Goal: Task Accomplishment & Management: Complete application form

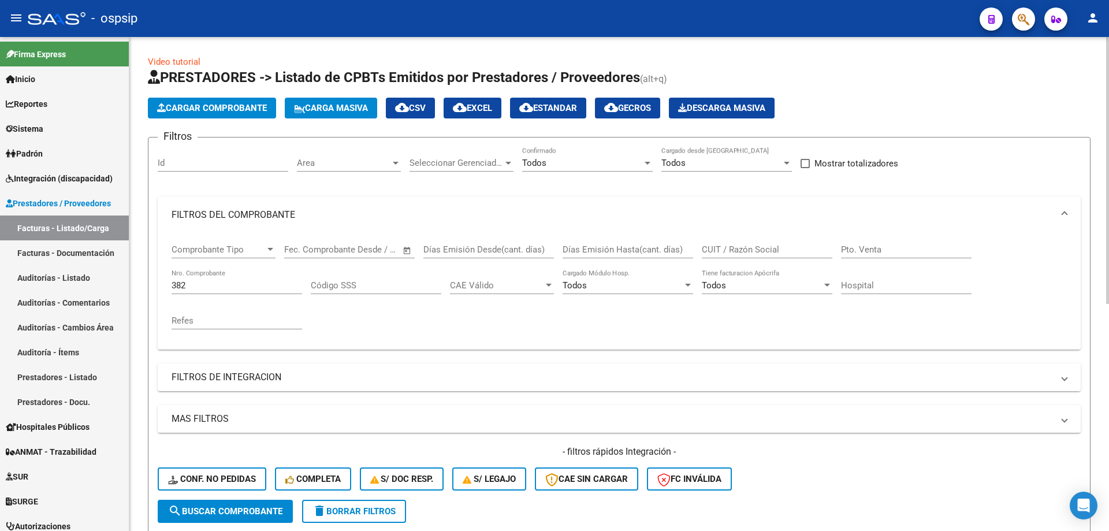
scroll to position [15, 0]
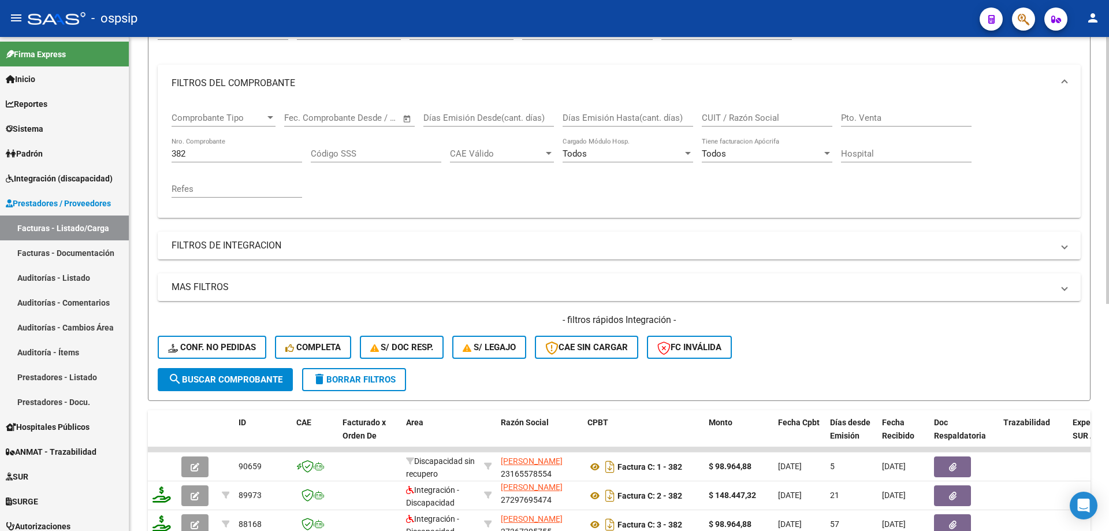
click at [201, 162] on div "382 Nro. Comprobante" at bounding box center [237, 156] width 131 height 36
click at [203, 153] on input "382" at bounding box center [237, 154] width 131 height 10
type input "3"
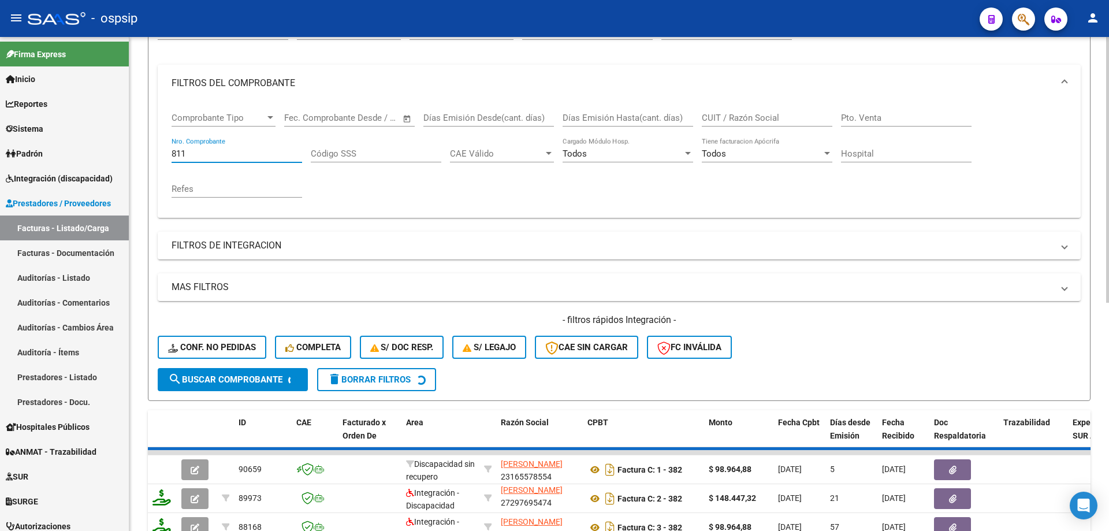
scroll to position [2, 0]
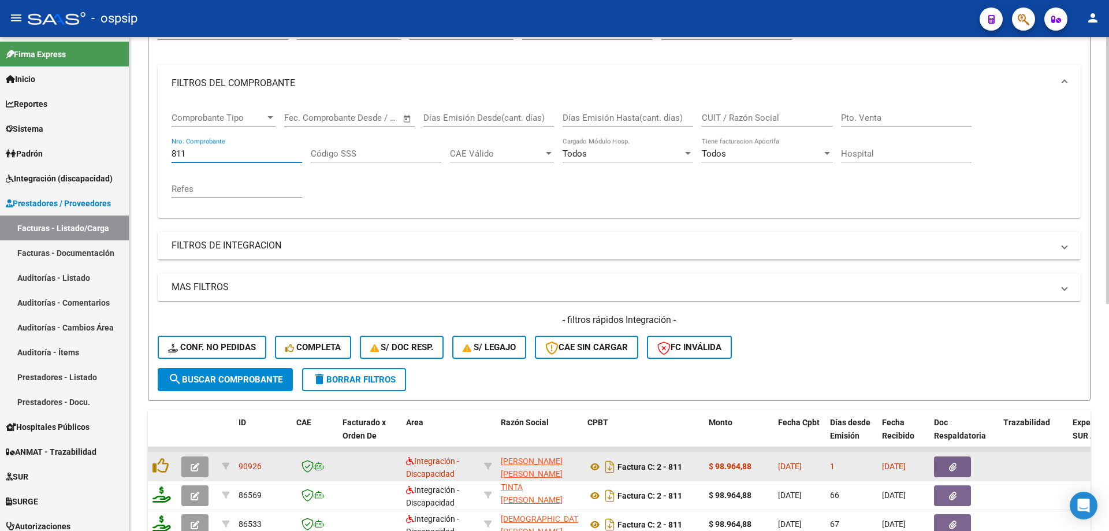
type input "811"
click at [199, 469] on button "button" at bounding box center [194, 466] width 27 height 21
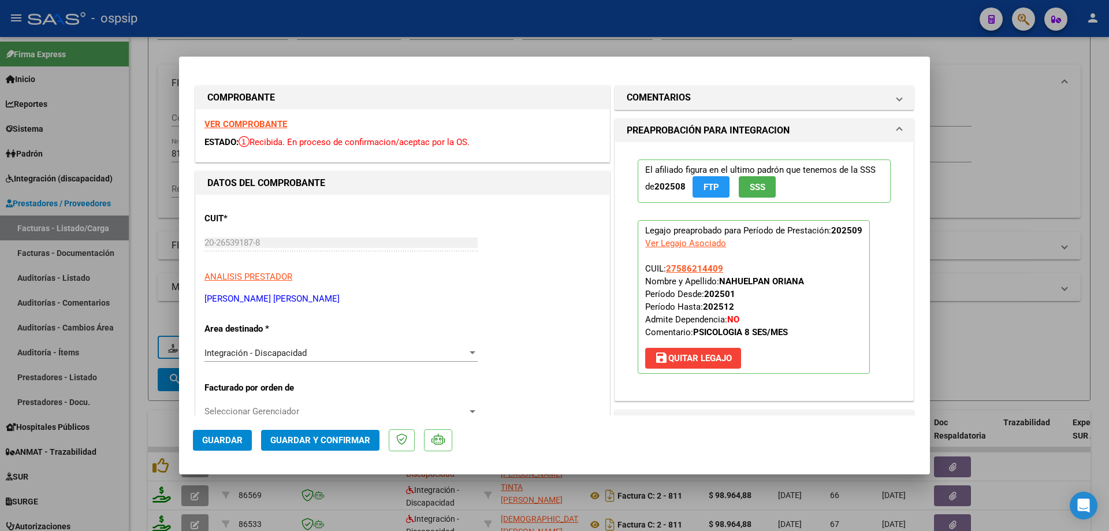
click at [752, 198] on p "El afiliado figura en el ultimo padrón que tenemos de la SSS de 202508 FTP SSS" at bounding box center [764, 180] width 253 height 43
click at [752, 190] on span "SSS" at bounding box center [758, 187] width 16 height 10
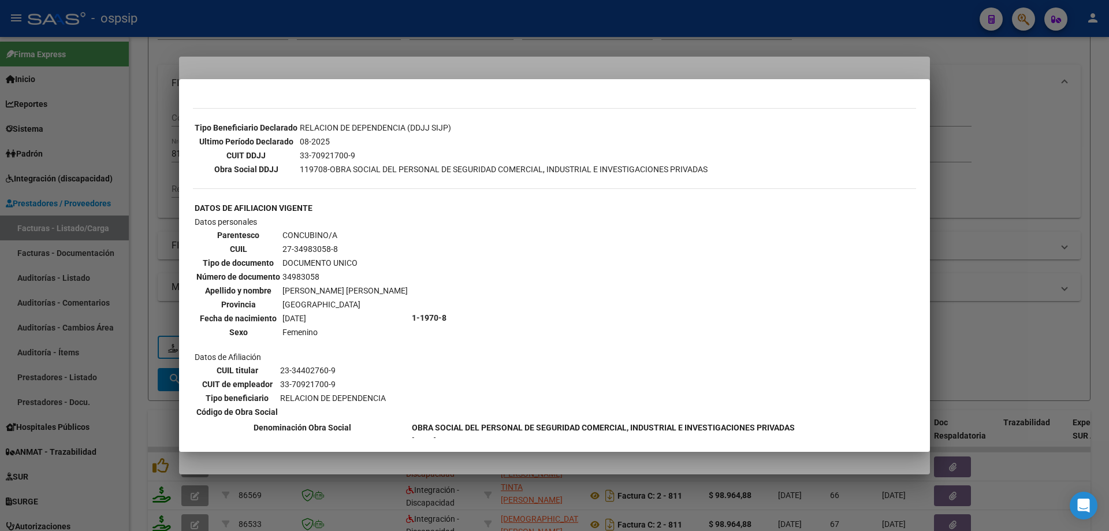
scroll to position [462, 0]
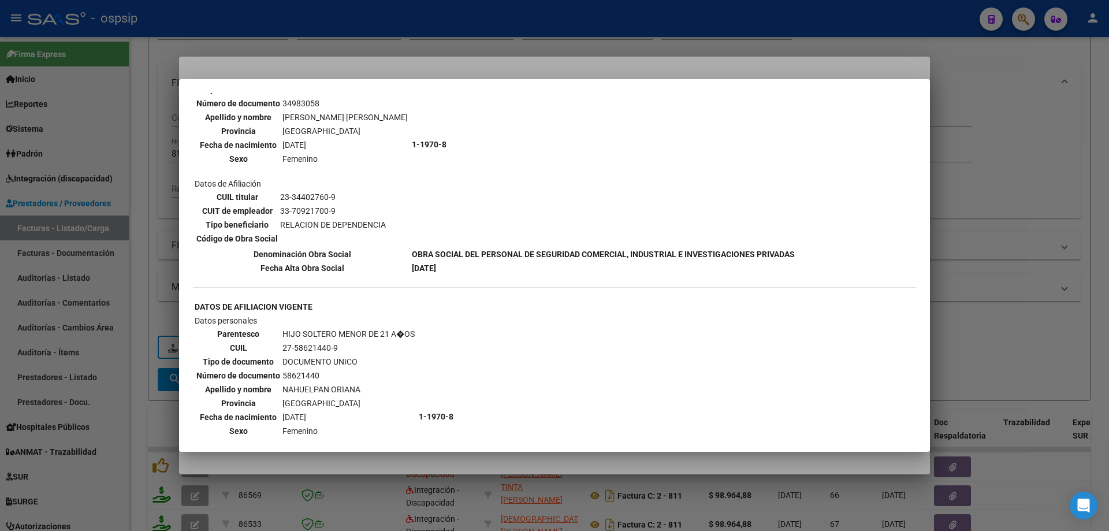
click at [1062, 194] on div at bounding box center [554, 265] width 1109 height 531
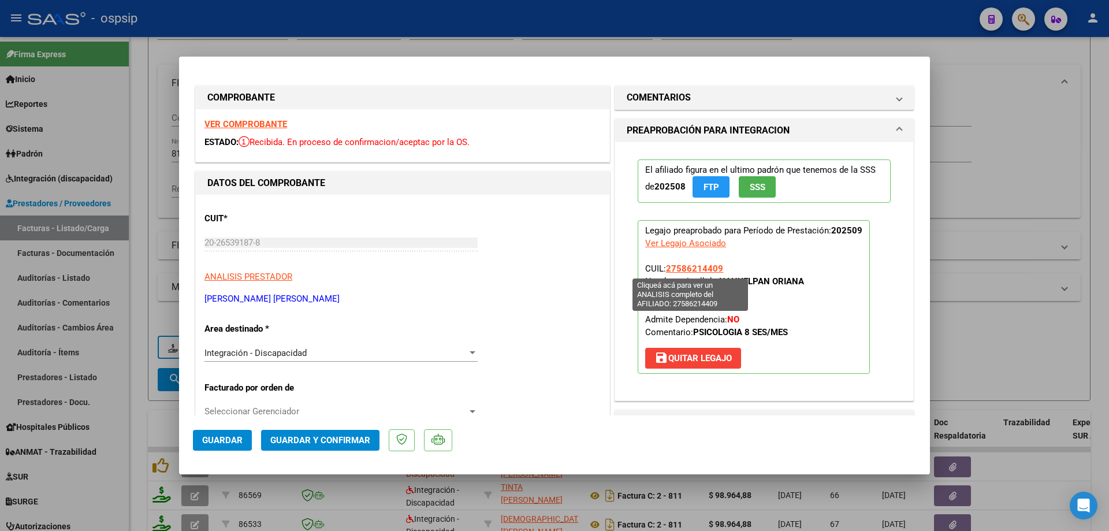
click at [710, 266] on span "27586214409" at bounding box center [694, 268] width 57 height 10
type textarea "27586214409"
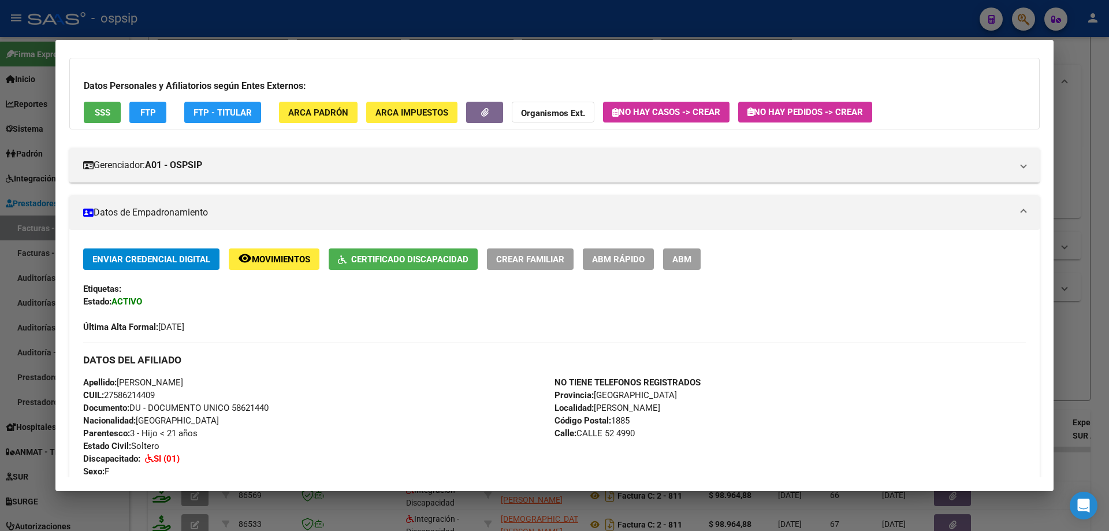
scroll to position [47, 0]
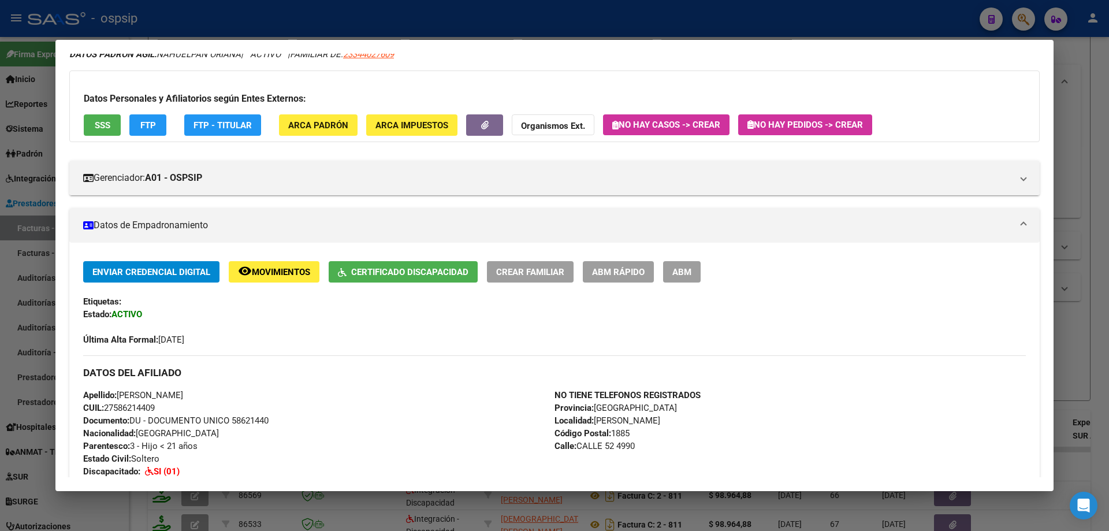
click at [1098, 163] on div at bounding box center [554, 265] width 1109 height 531
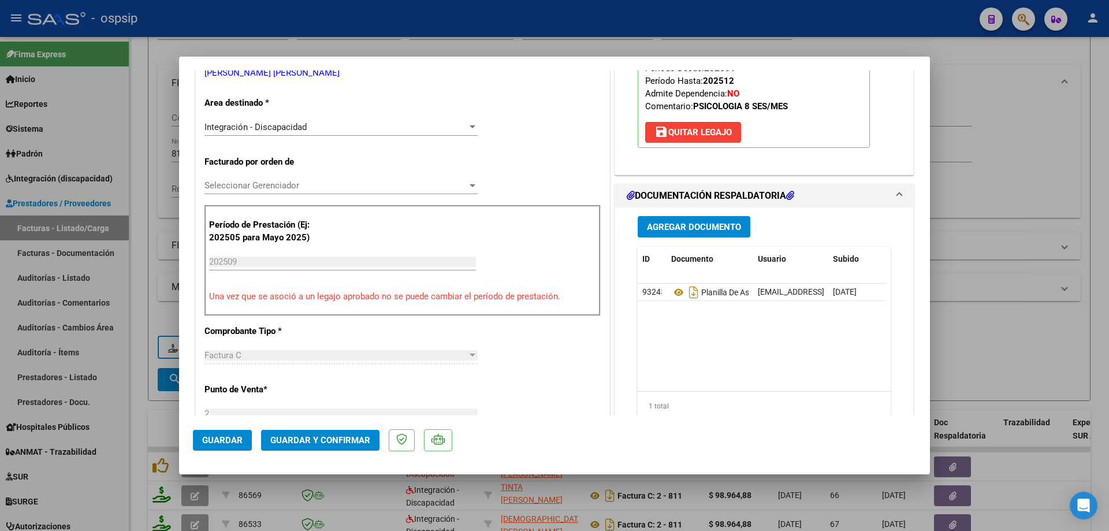
scroll to position [289, 0]
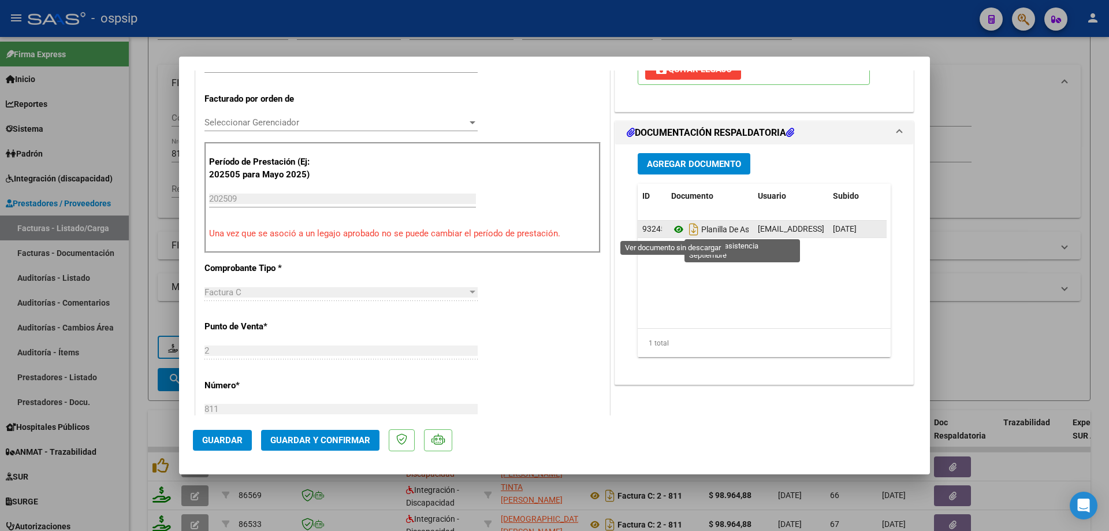
click at [671, 225] on icon at bounding box center [678, 229] width 15 height 14
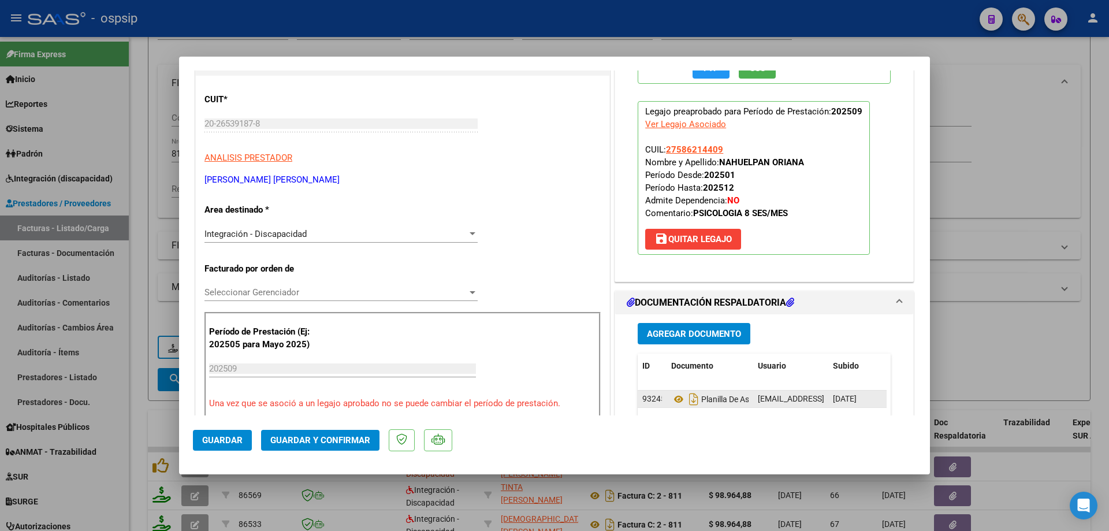
scroll to position [116, 0]
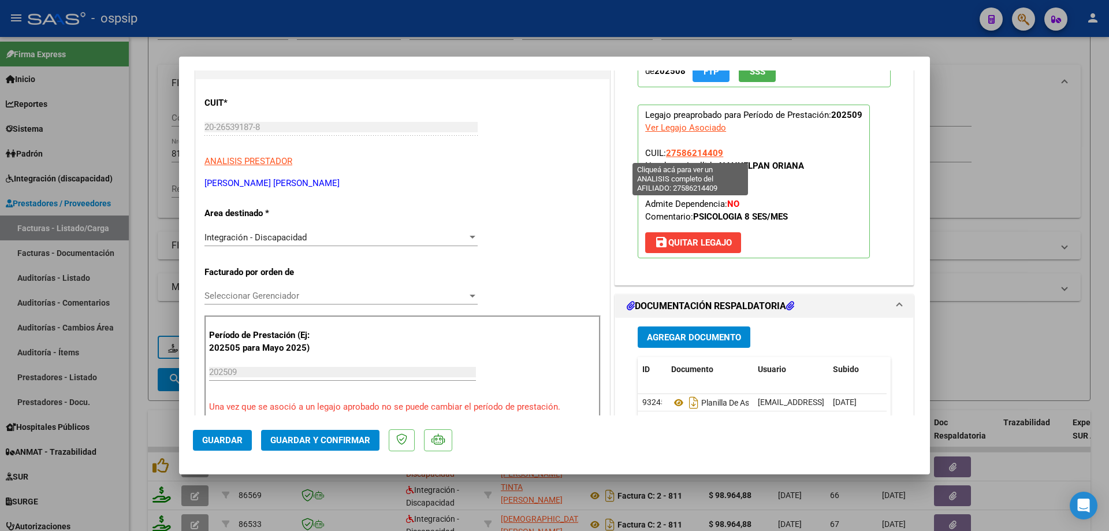
drag, startPoint x: 725, startPoint y: 155, endPoint x: 665, endPoint y: 155, distance: 59.5
click at [665, 155] on p "Legajo preaprobado para Período de Prestación: 202509 Ver Legajo Asociado CUIL:…" at bounding box center [754, 182] width 232 height 154
copy span "27586214409"
click at [336, 426] on mat-dialog-actions "Guardar Guardar y Confirmar" at bounding box center [554, 438] width 723 height 46
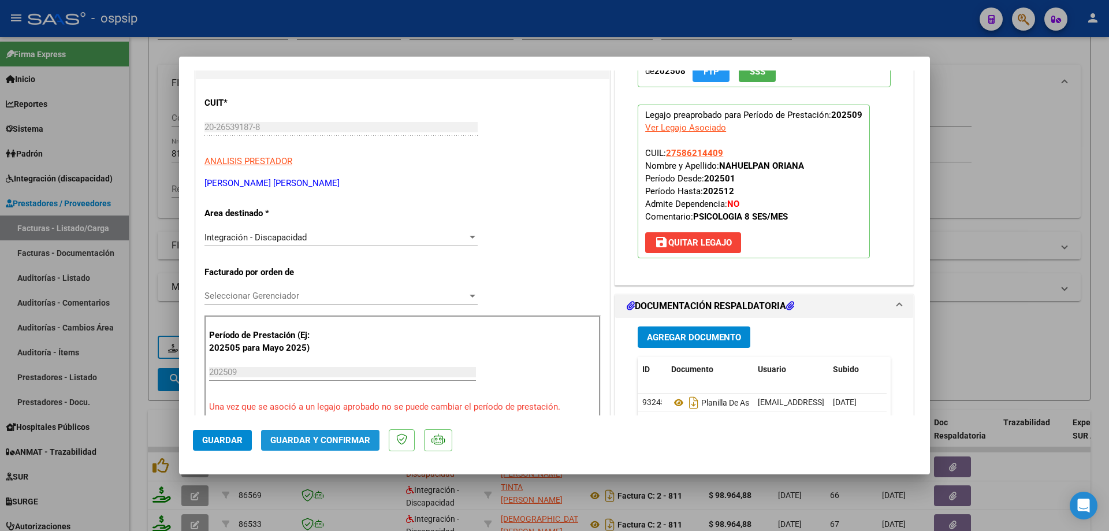
click at [337, 435] on button "Guardar y Confirmar" at bounding box center [320, 440] width 118 height 21
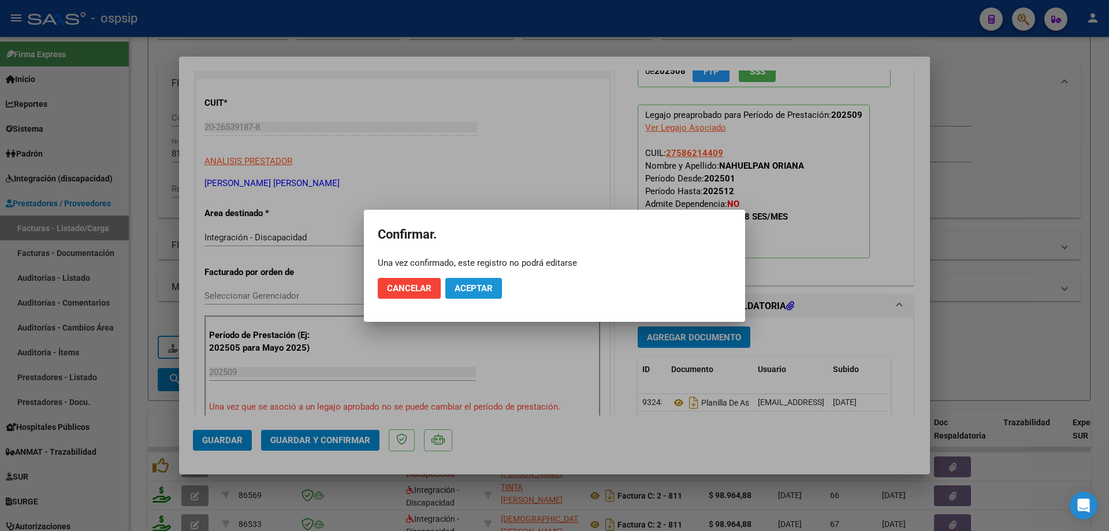
click at [472, 291] on span "Aceptar" at bounding box center [474, 288] width 38 height 10
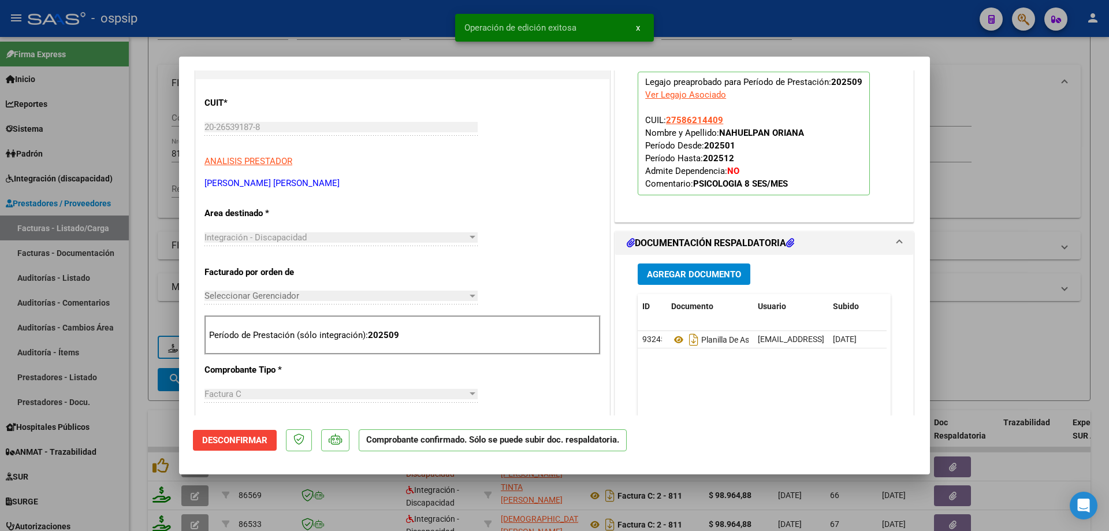
click at [947, 196] on div at bounding box center [554, 265] width 1109 height 531
type input "$ 0,00"
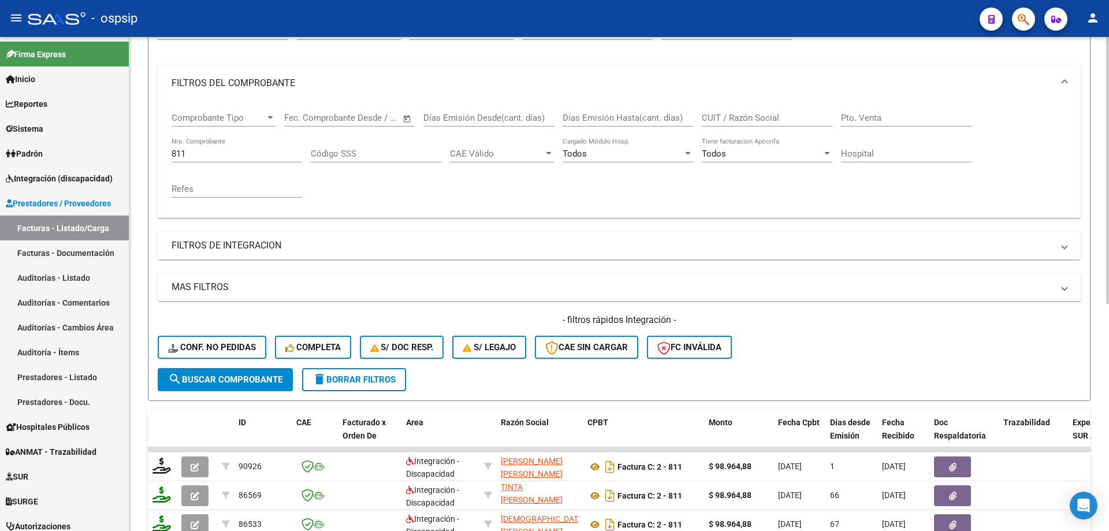
click at [254, 152] on input "811" at bounding box center [237, 154] width 131 height 10
type input "8"
type input "6"
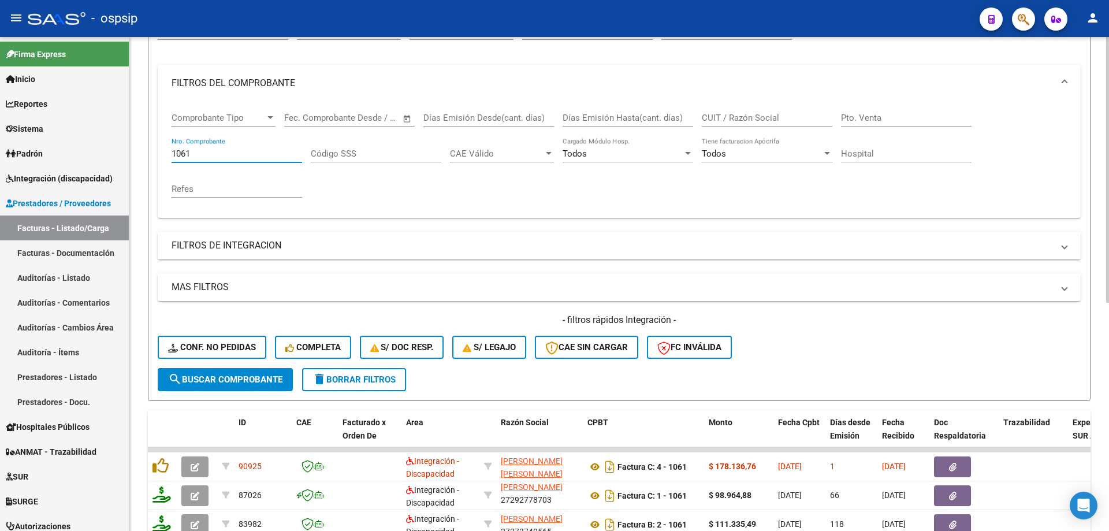
scroll to position [15, 0]
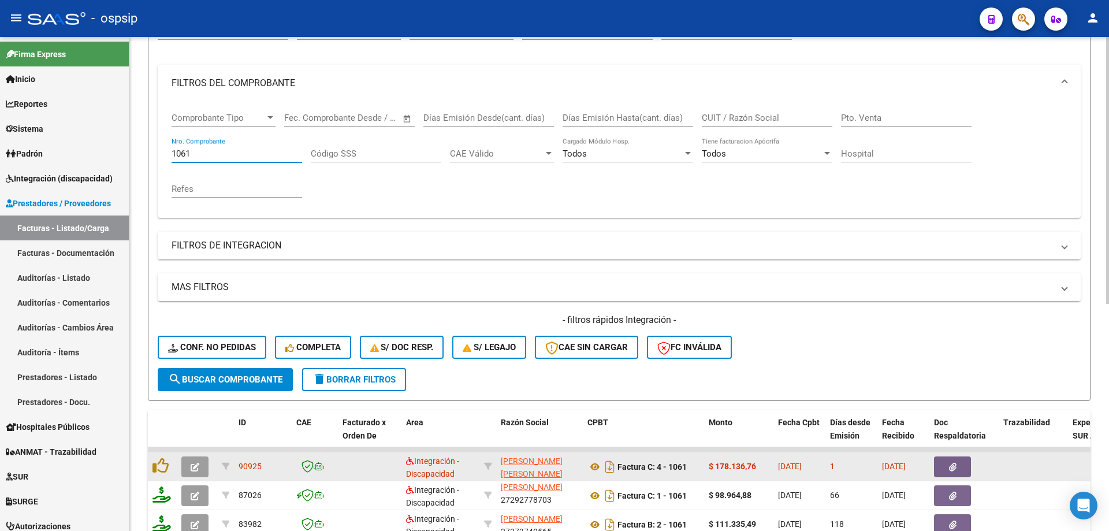
type input "1061"
click at [191, 466] on icon "button" at bounding box center [195, 467] width 9 height 9
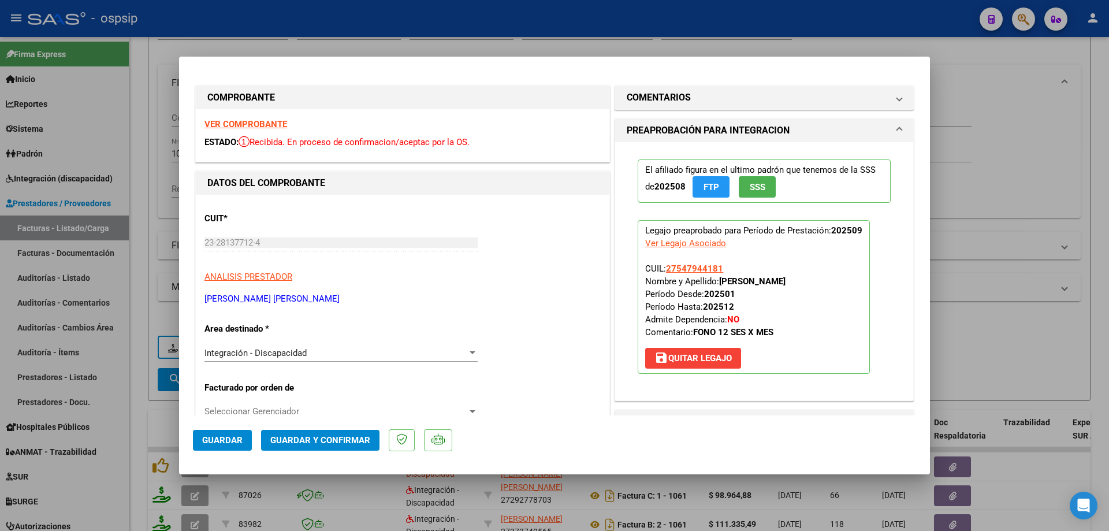
click at [756, 188] on span "SSS" at bounding box center [758, 187] width 16 height 10
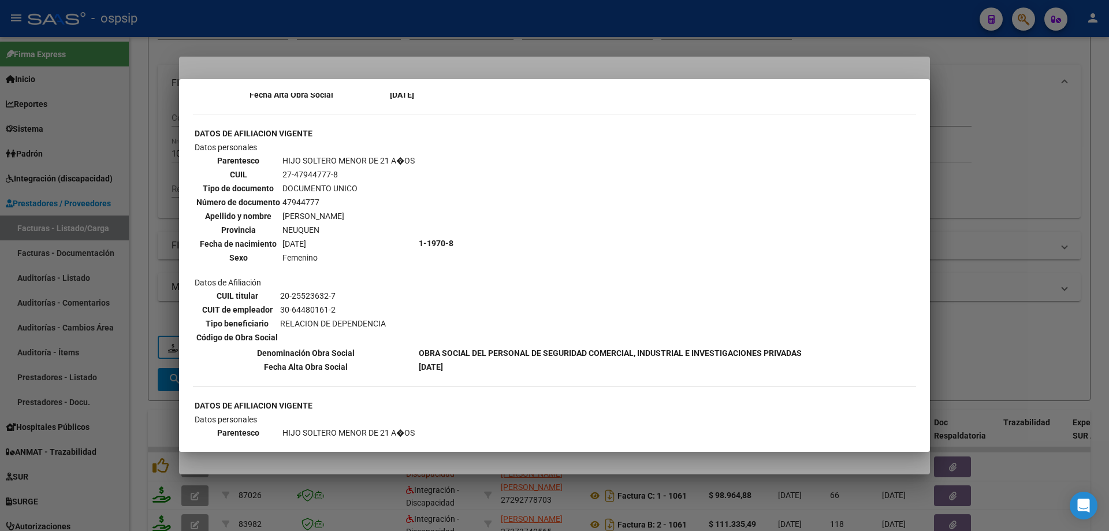
scroll to position [921, 0]
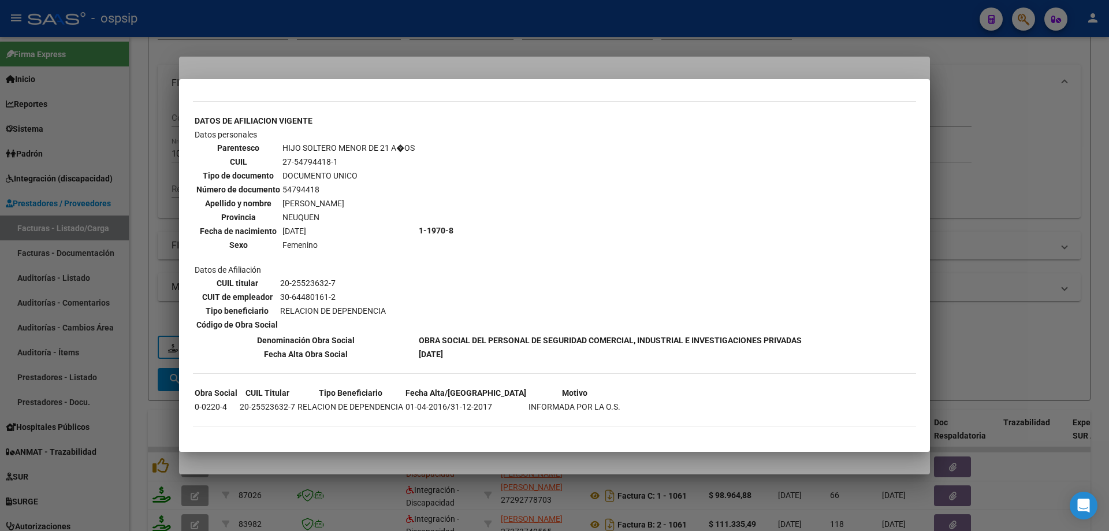
click at [1019, 203] on div at bounding box center [554, 265] width 1109 height 531
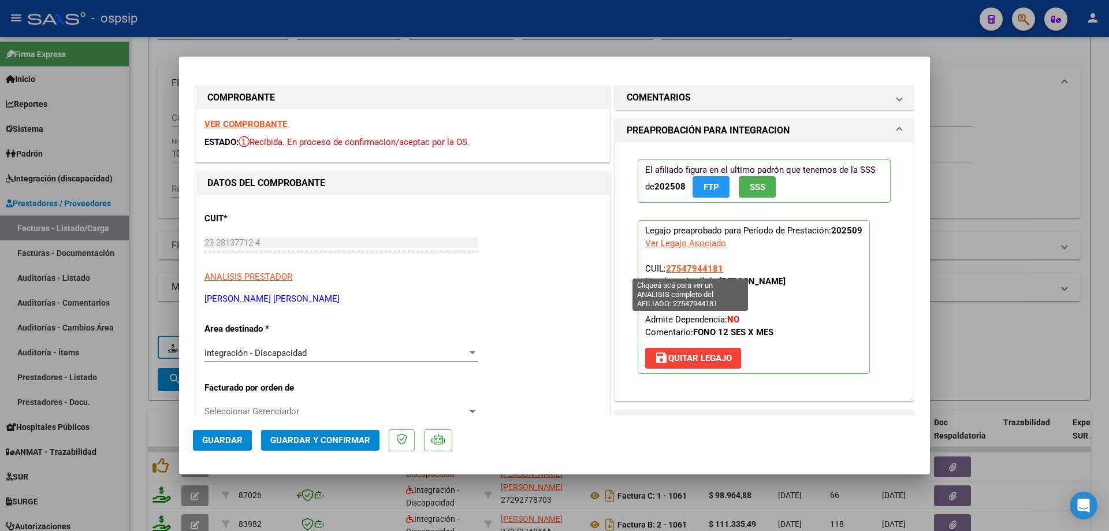
click at [684, 268] on span "27547944181" at bounding box center [694, 268] width 57 height 10
type textarea "27547944181"
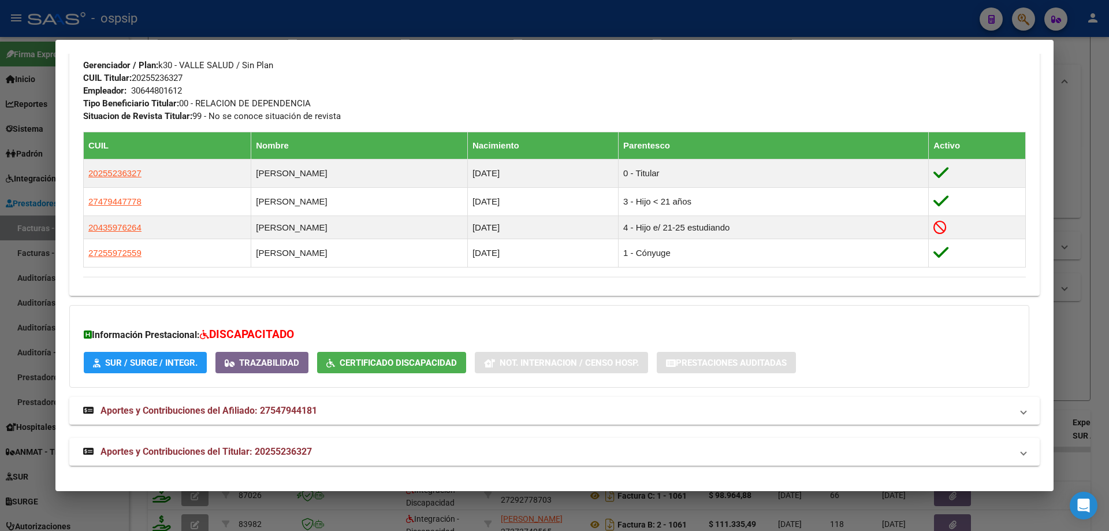
scroll to position [548, 0]
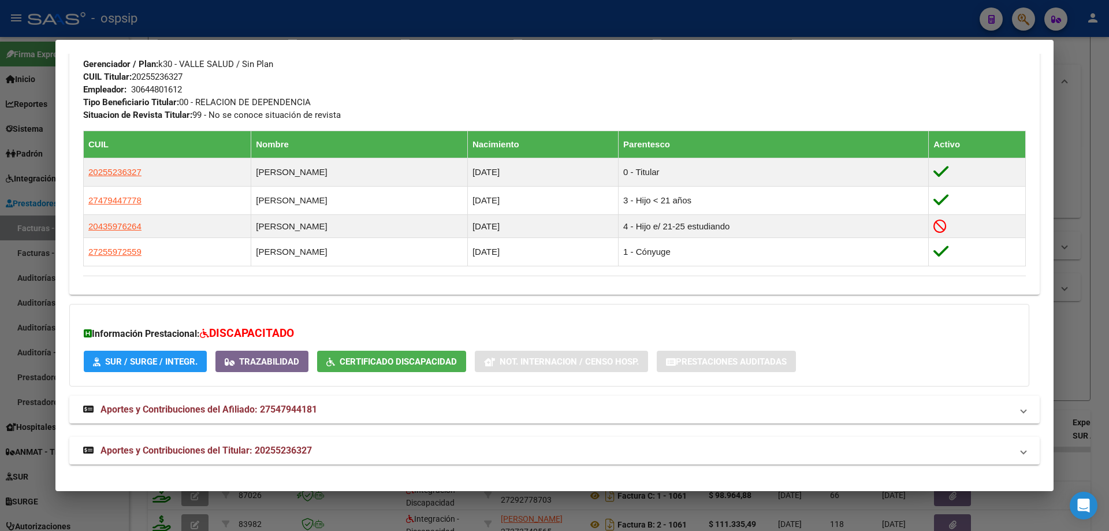
click at [1109, 224] on div at bounding box center [554, 265] width 1109 height 531
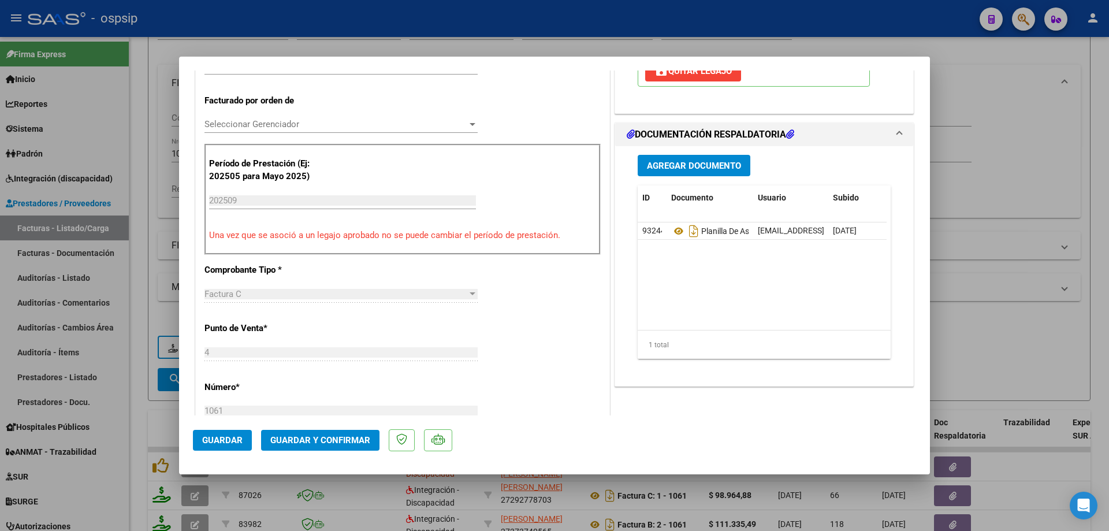
scroll to position [289, 0]
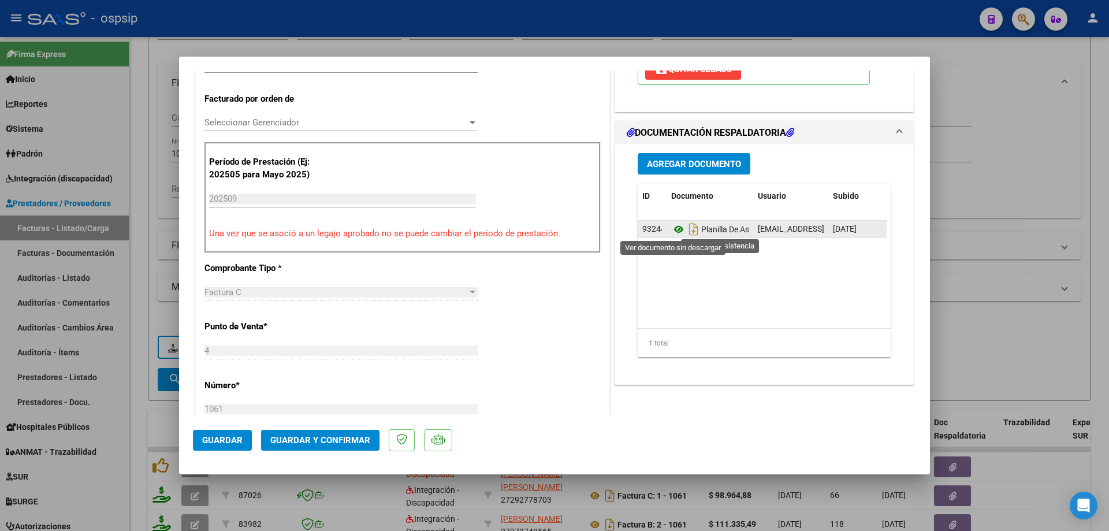
click at [676, 228] on icon at bounding box center [678, 229] width 15 height 14
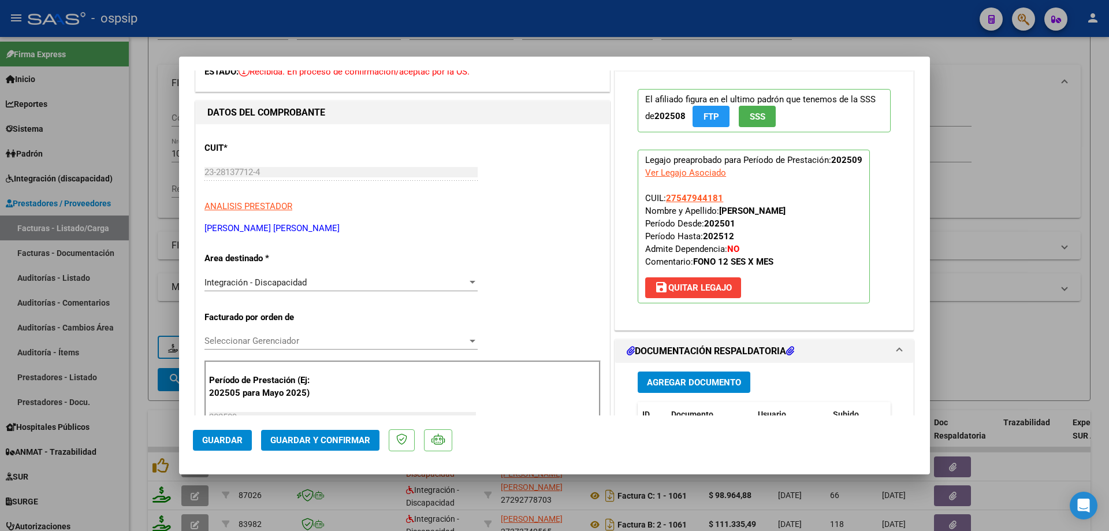
scroll to position [58, 0]
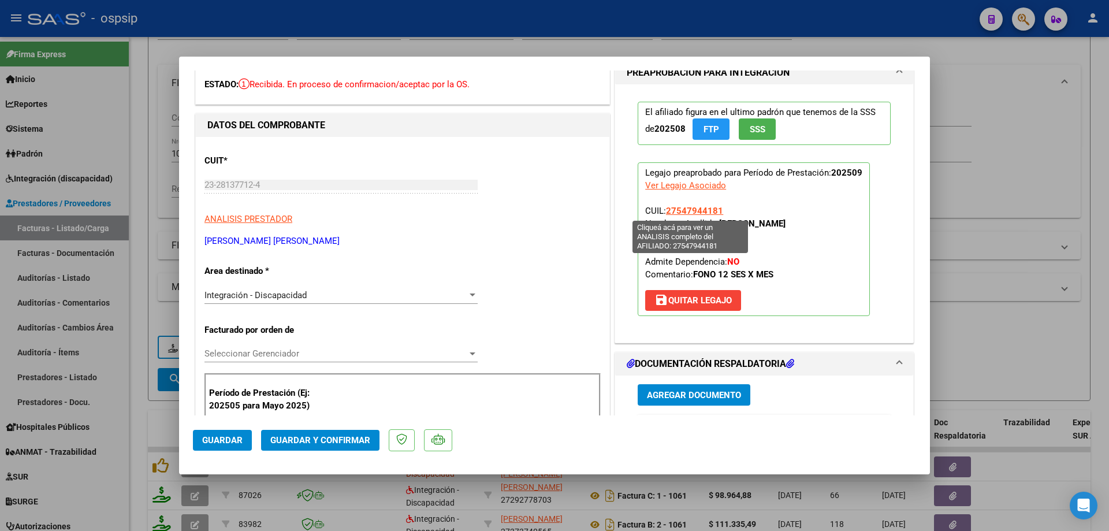
drag, startPoint x: 724, startPoint y: 209, endPoint x: 662, endPoint y: 211, distance: 61.9
click at [662, 211] on p "Legajo preaprobado para Período de Prestación: 202509 Ver Legajo Asociado CUIL:…" at bounding box center [754, 239] width 232 height 154
copy span "27547944181"
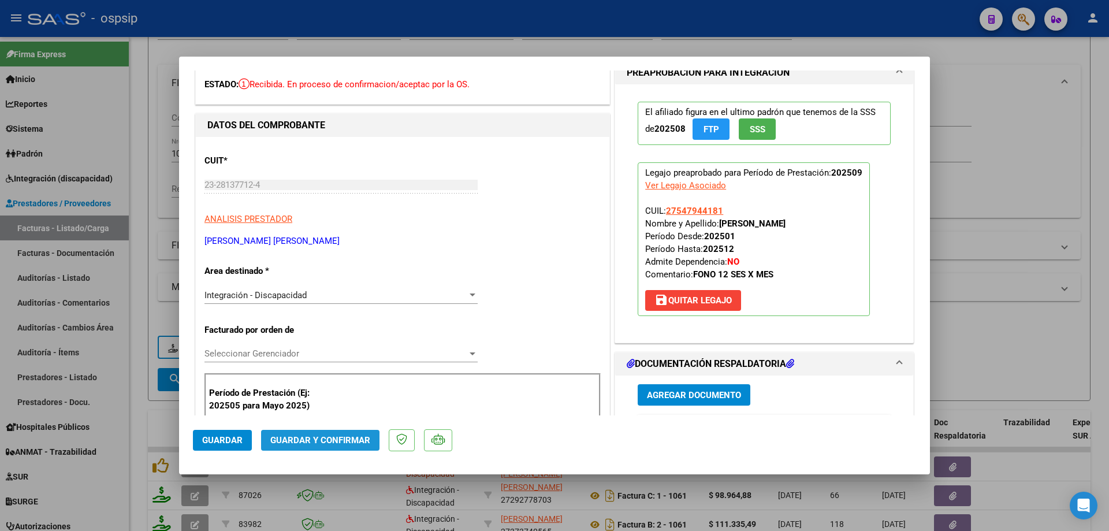
click at [355, 442] on span "Guardar y Confirmar" at bounding box center [320, 440] width 100 height 10
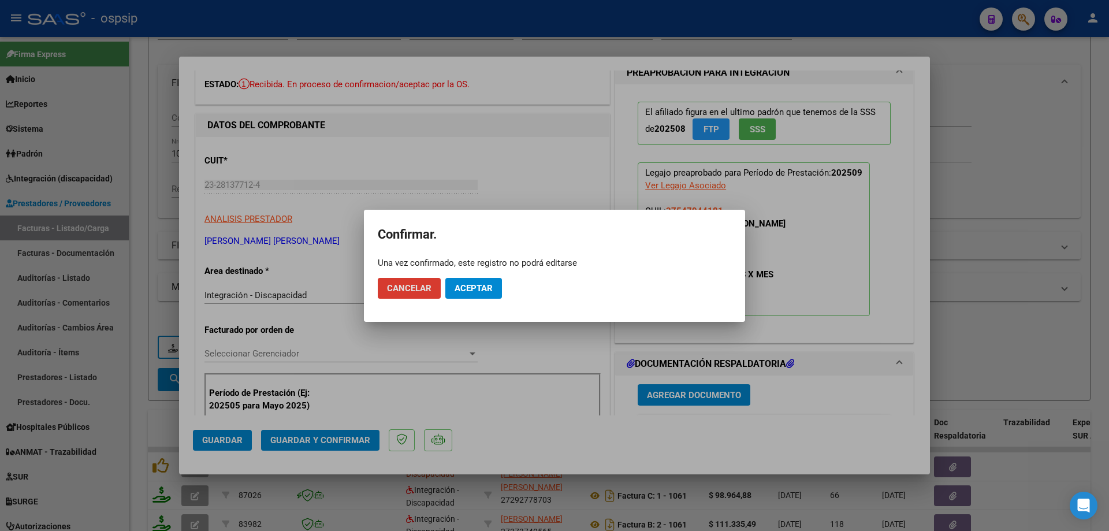
click at [472, 295] on button "Aceptar" at bounding box center [474, 288] width 57 height 21
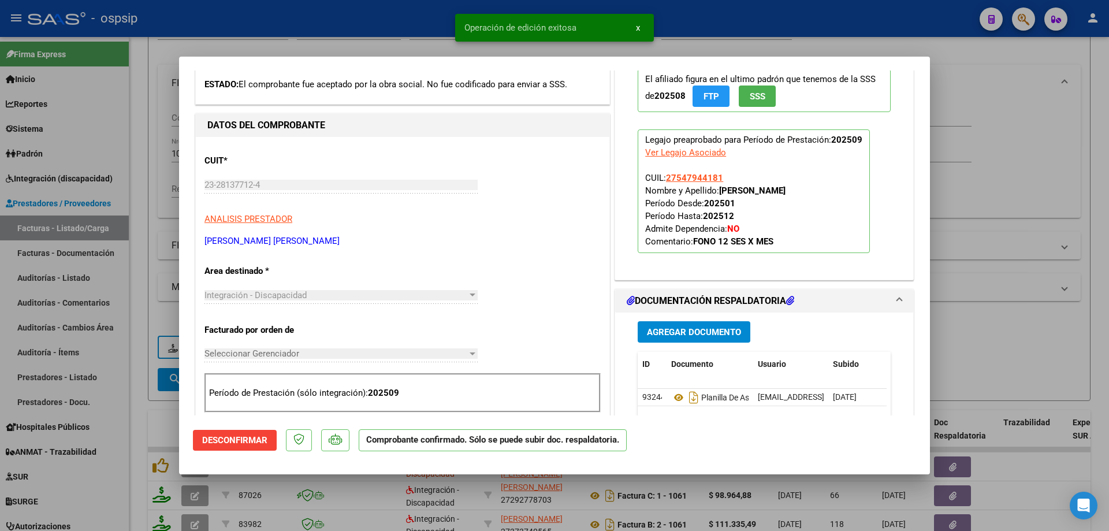
click at [1062, 173] on div at bounding box center [554, 265] width 1109 height 531
type input "$ 0,00"
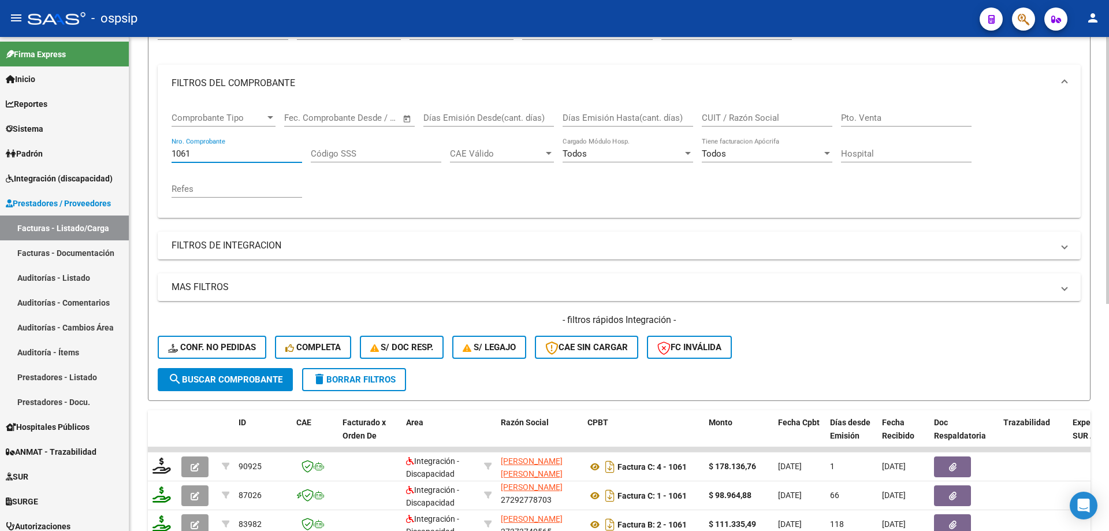
click at [203, 150] on input "1061" at bounding box center [237, 154] width 131 height 10
type input "1"
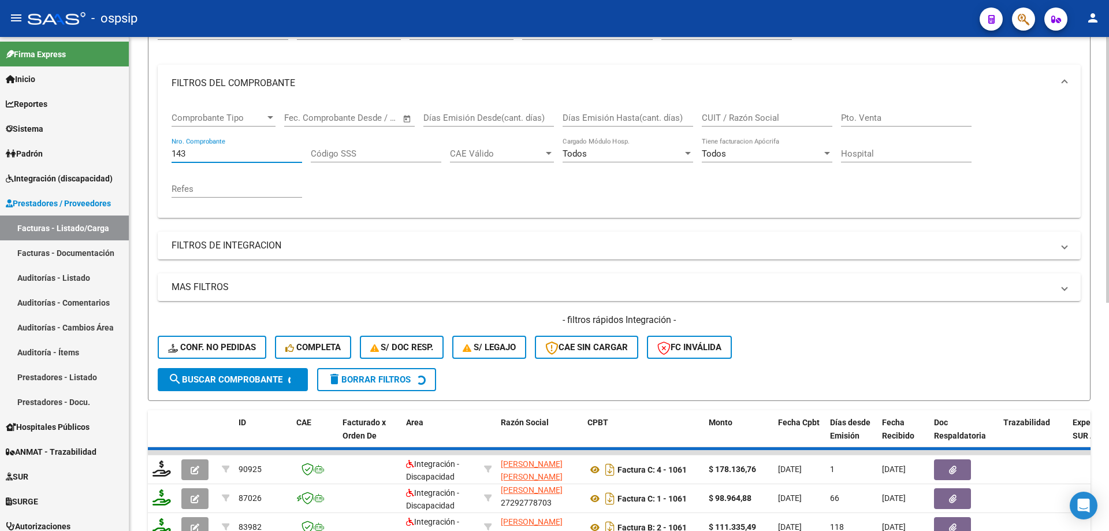
scroll to position [2, 0]
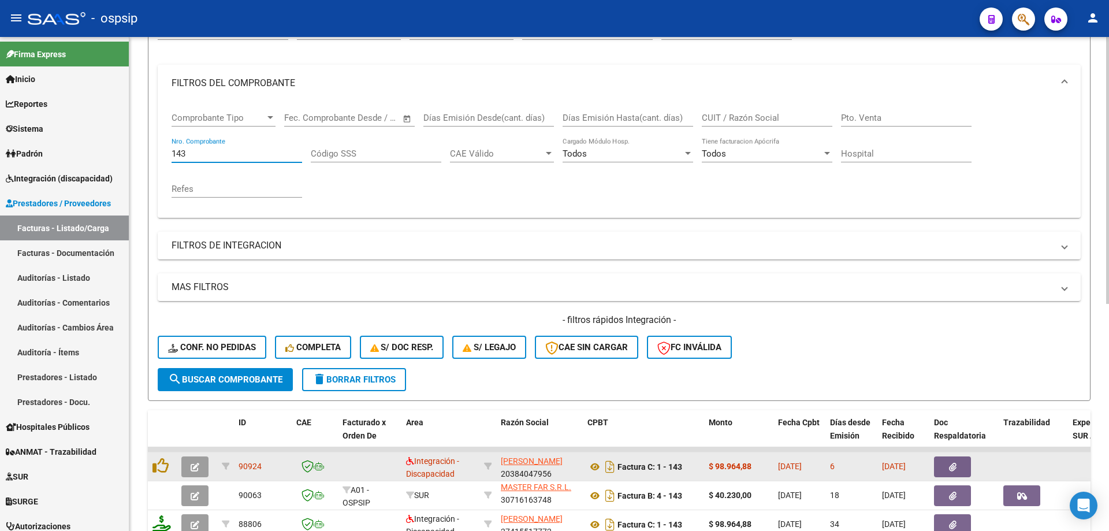
type input "143"
click at [199, 468] on icon "button" at bounding box center [195, 467] width 9 height 9
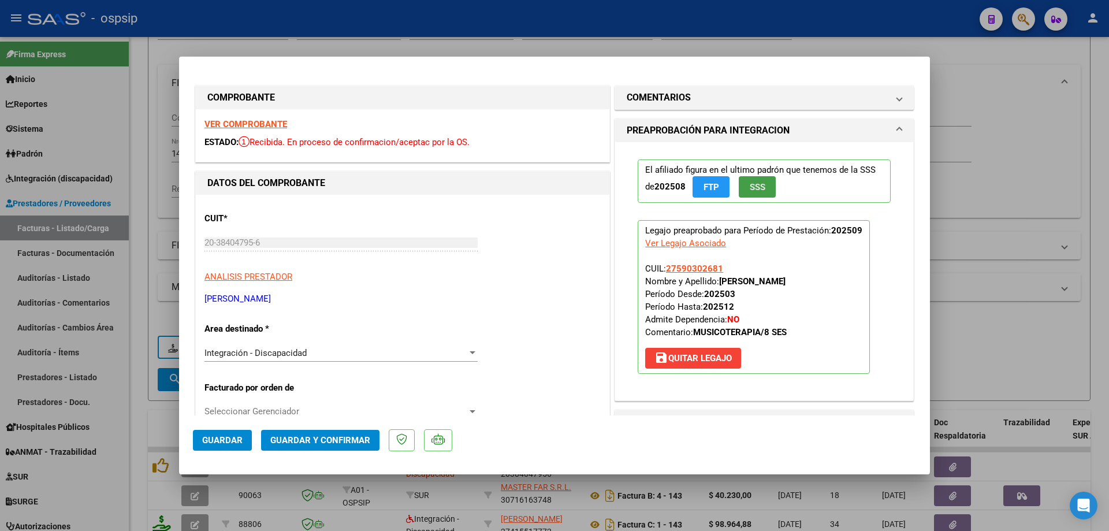
click at [755, 189] on span "SSS" at bounding box center [758, 187] width 16 height 10
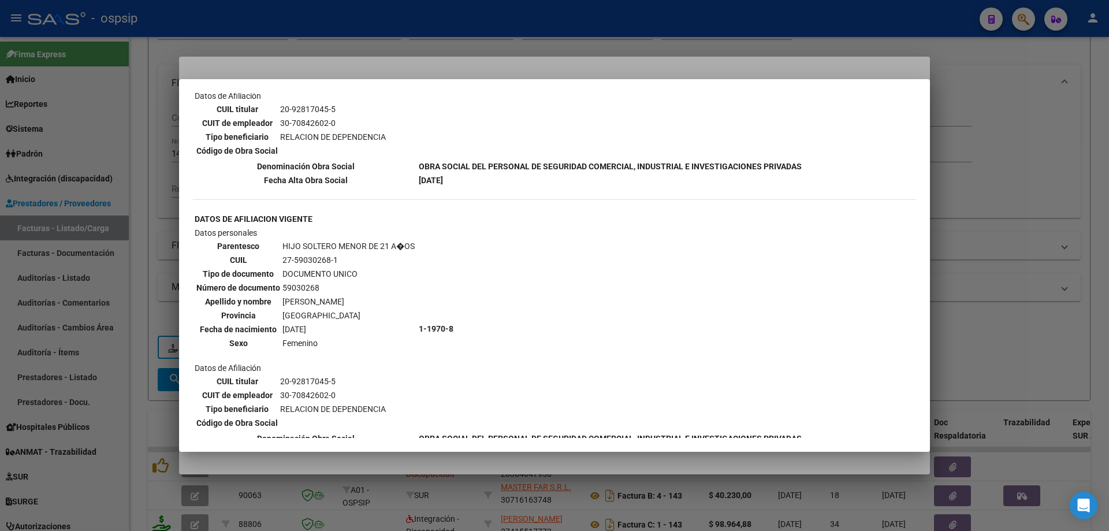
scroll to position [868, 0]
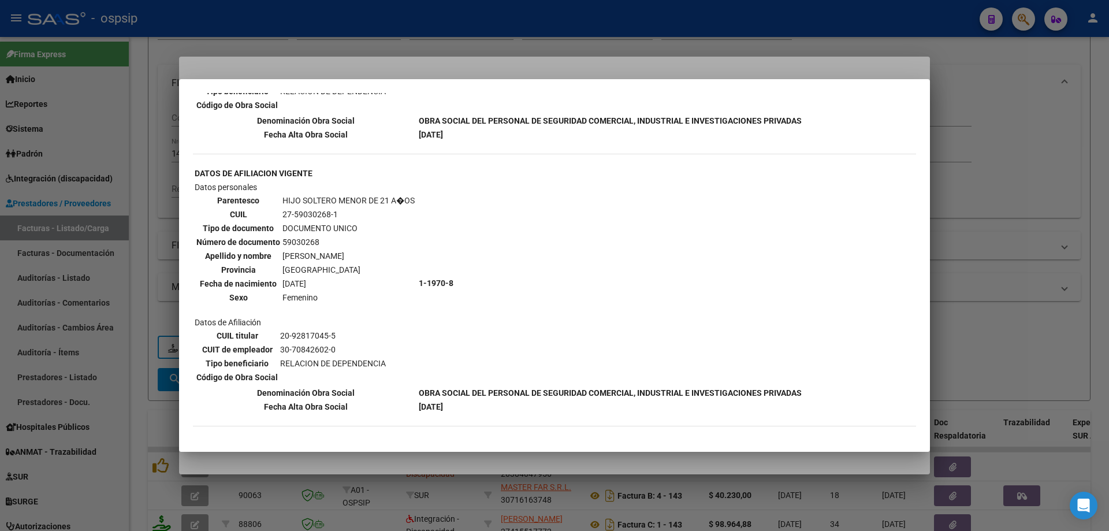
drag, startPoint x: 1070, startPoint y: 203, endPoint x: 1064, endPoint y: 205, distance: 6.0
click at [1071, 205] on div at bounding box center [554, 265] width 1109 height 531
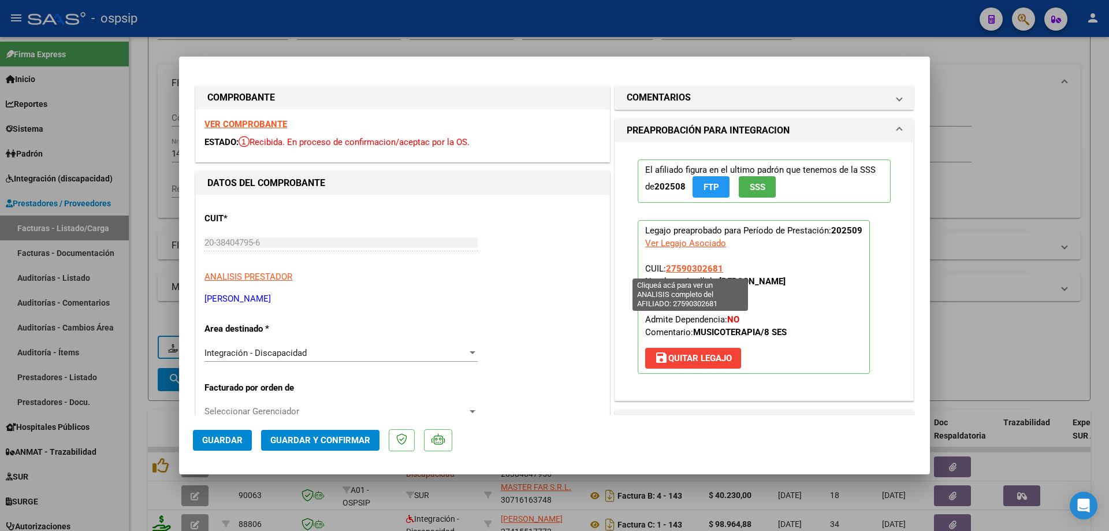
click at [682, 272] on span "27590302681" at bounding box center [694, 268] width 57 height 10
type textarea "27590302681"
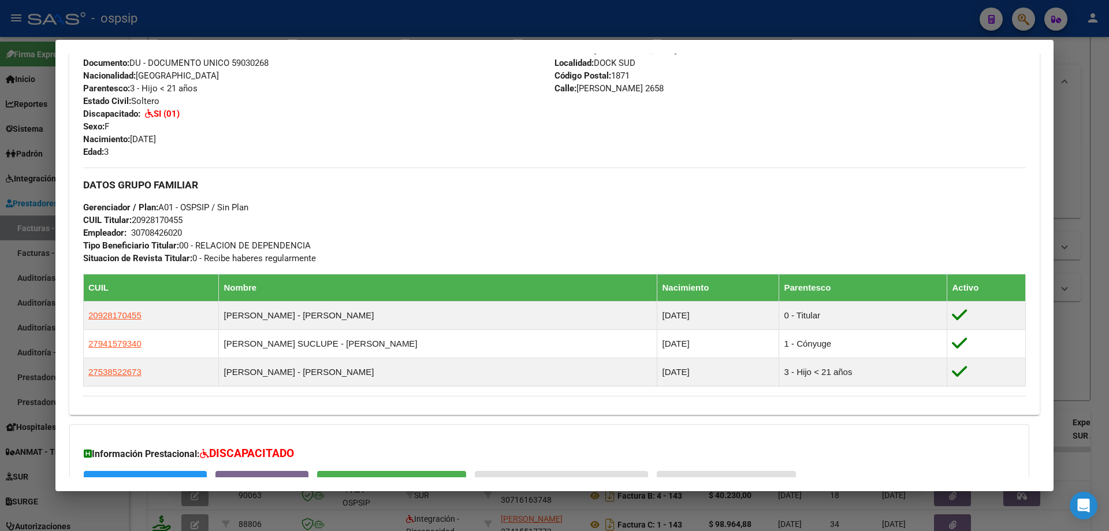
scroll to position [462, 0]
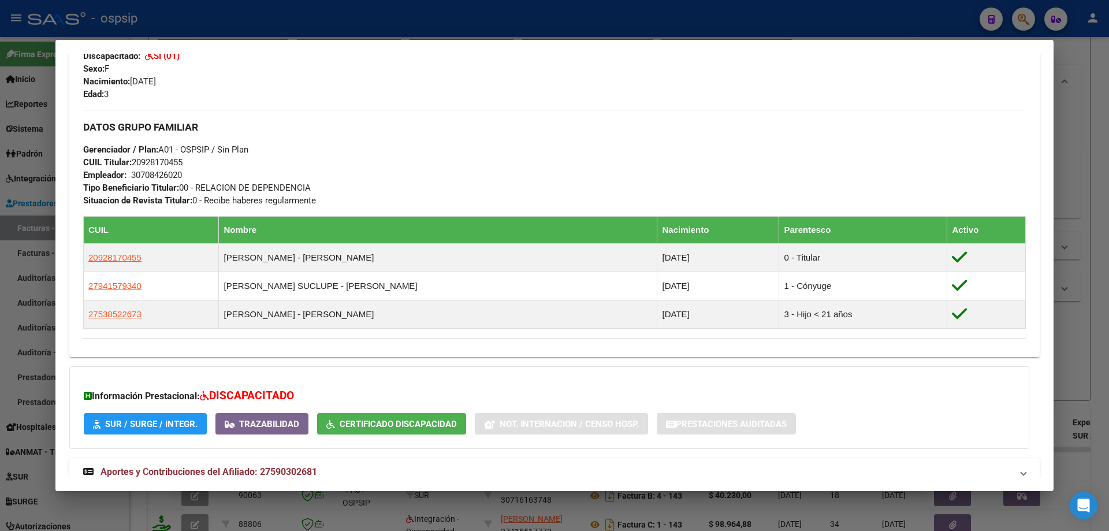
click at [1072, 199] on div at bounding box center [554, 265] width 1109 height 531
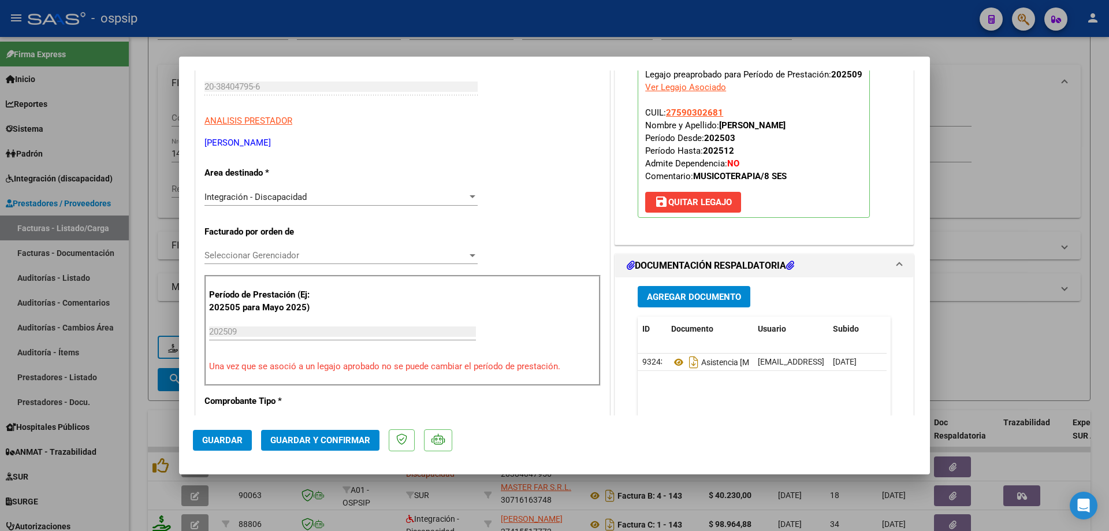
scroll to position [173, 0]
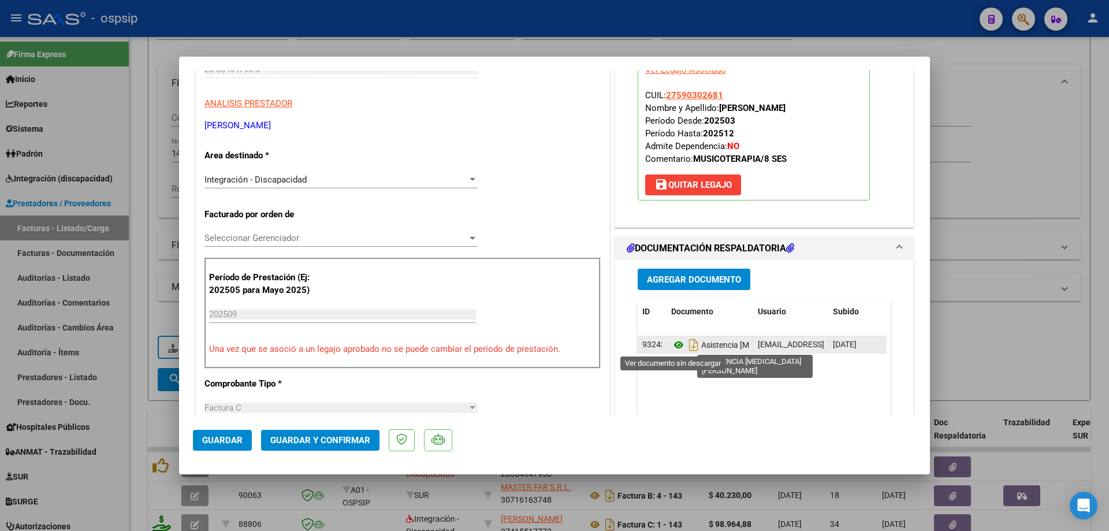
click at [676, 343] on icon at bounding box center [678, 345] width 15 height 14
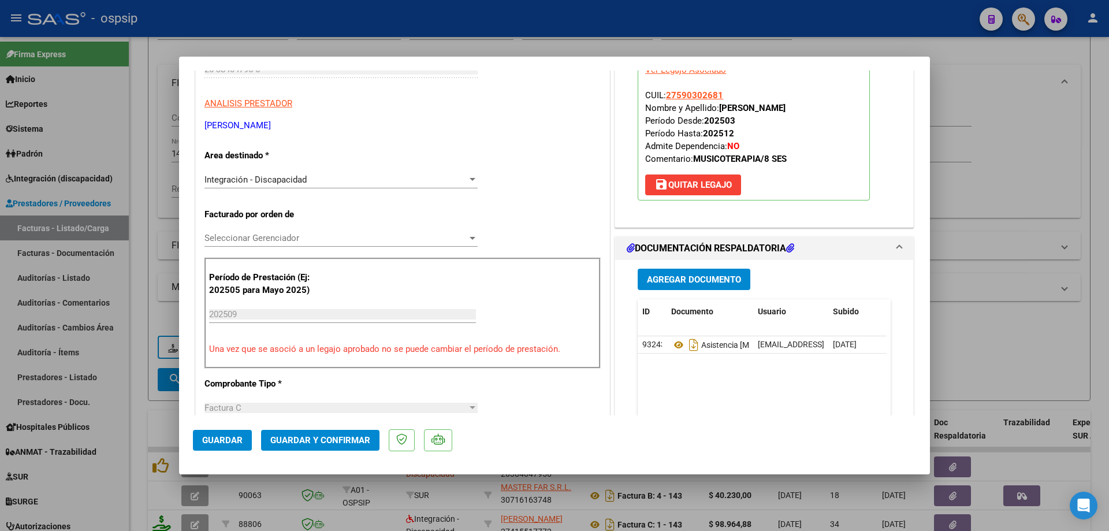
scroll to position [0, 0]
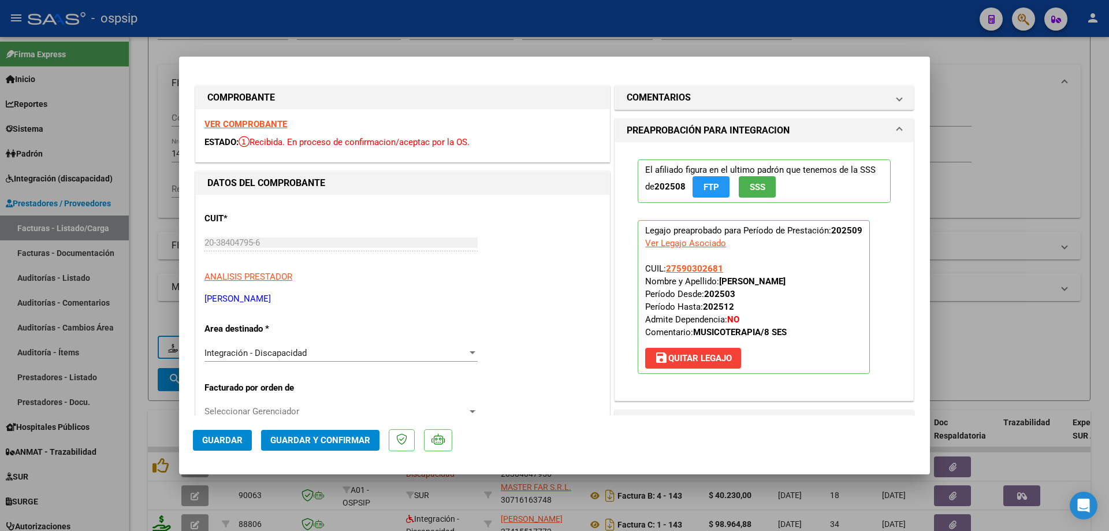
drag, startPoint x: 721, startPoint y: 269, endPoint x: 661, endPoint y: 266, distance: 60.2
click at [661, 266] on p "Legajo preaprobado para Período de Prestación: 202509 Ver Legajo Asociado CUIL:…" at bounding box center [754, 297] width 232 height 154
copy span "27590302681"
click at [352, 432] on button "Guardar y Confirmar" at bounding box center [320, 440] width 118 height 21
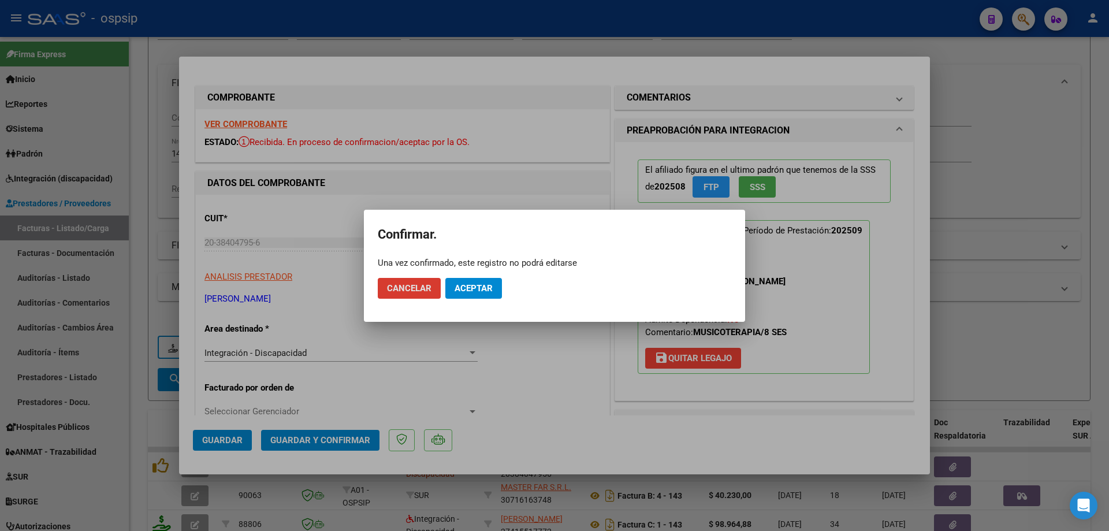
click at [478, 302] on mat-dialog-actions "Cancelar Aceptar" at bounding box center [555, 288] width 354 height 39
click at [479, 279] on button "Aceptar" at bounding box center [474, 288] width 57 height 21
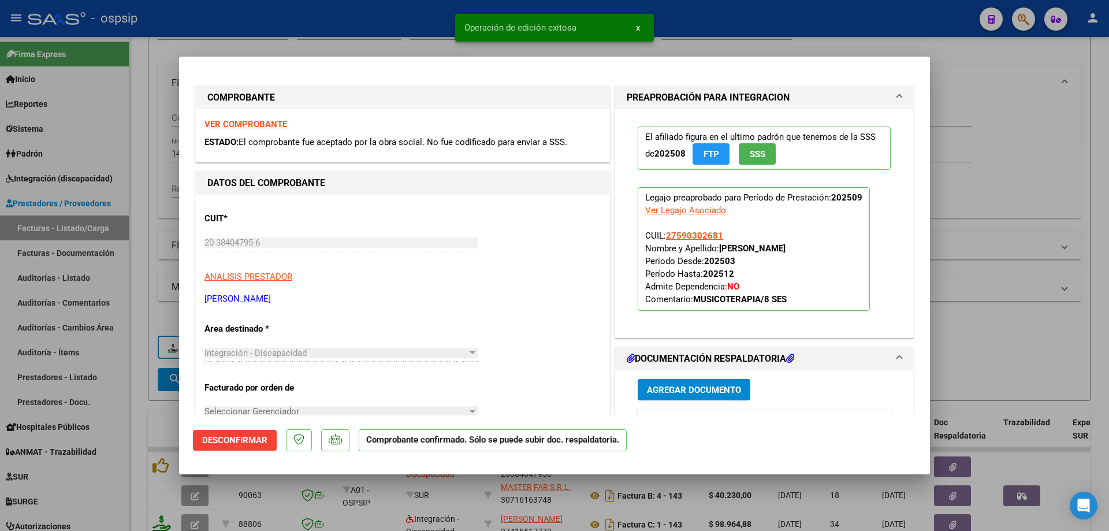
click at [1046, 153] on div at bounding box center [554, 265] width 1109 height 531
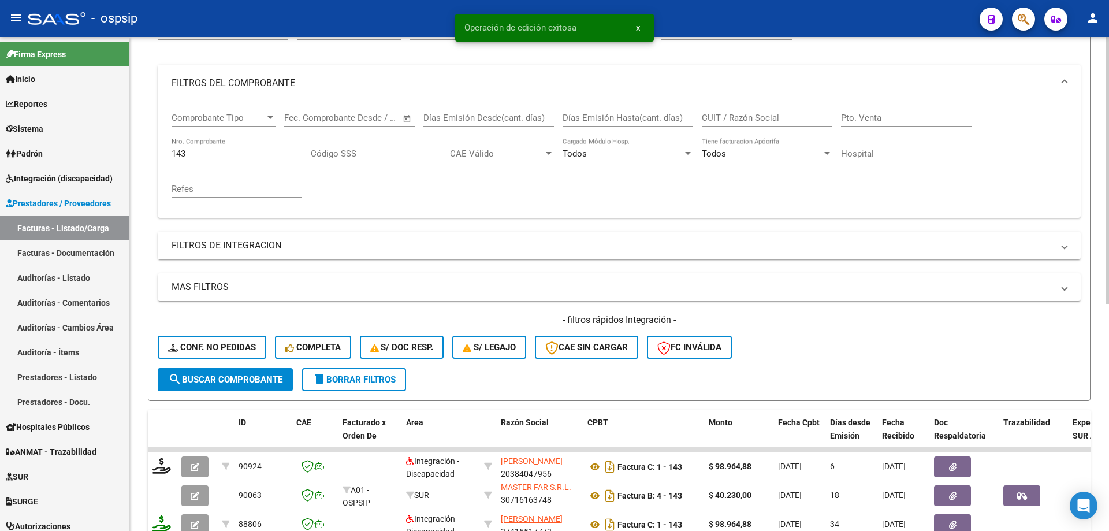
click at [202, 159] on div "143 Nro. Comprobante" at bounding box center [237, 150] width 131 height 25
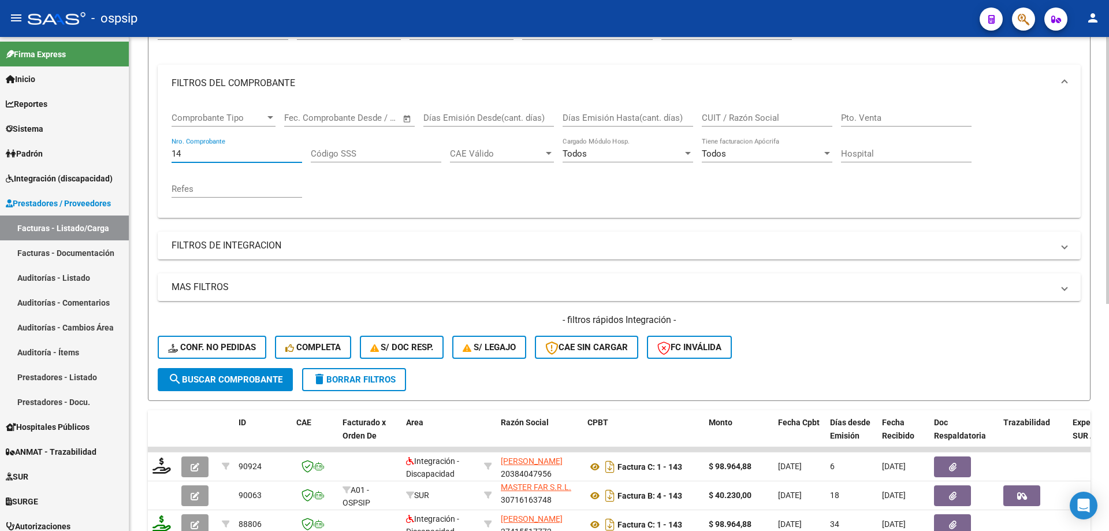
type input "1"
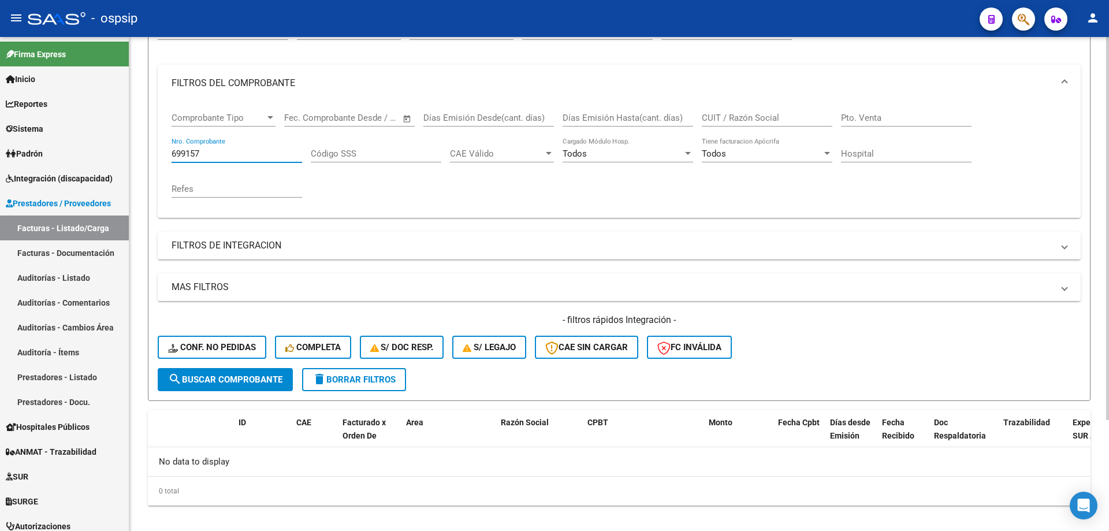
click at [213, 154] on input "699157" at bounding box center [237, 154] width 131 height 10
type input "6"
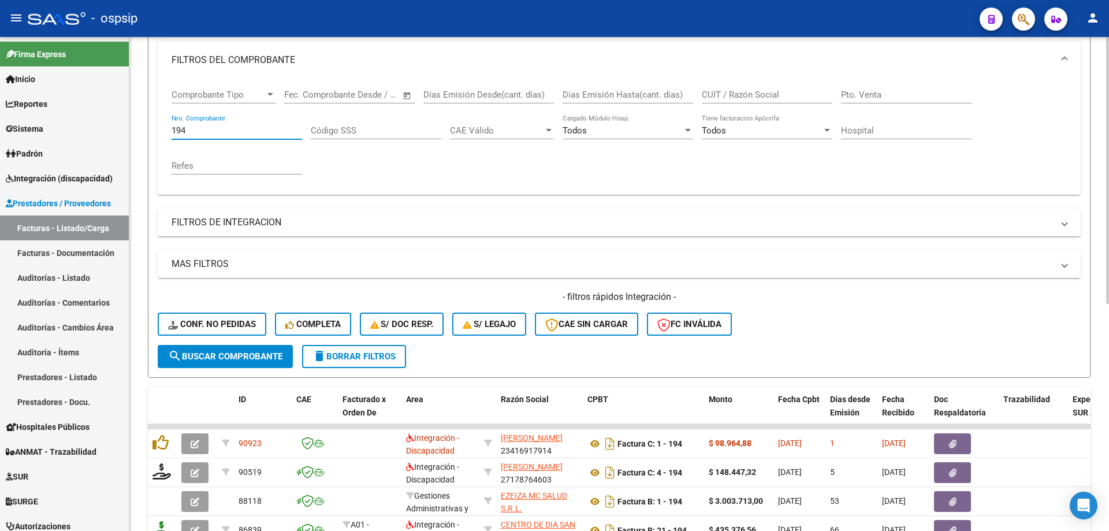
scroll to position [190, 0]
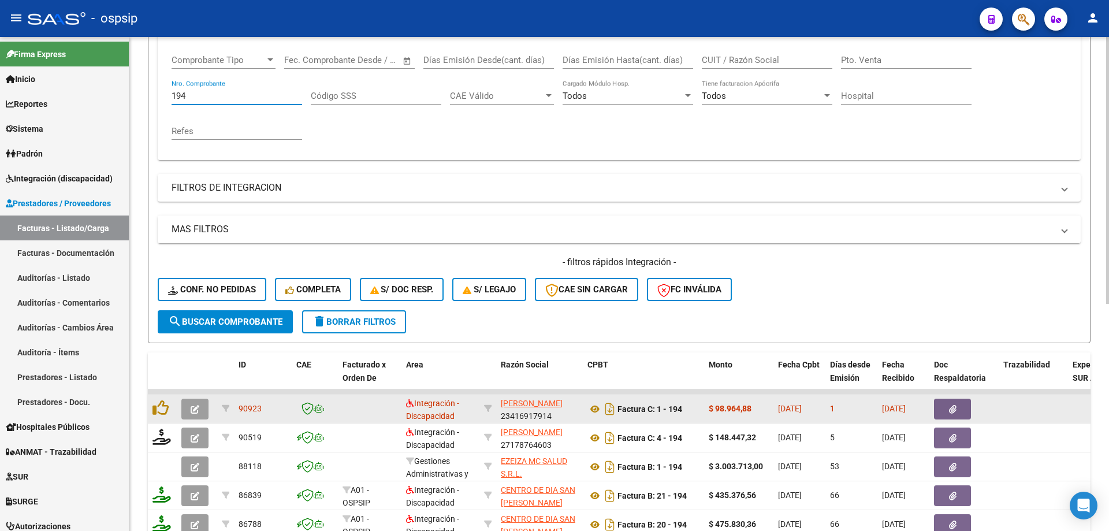
type input "194"
click at [189, 407] on button "button" at bounding box center [194, 409] width 27 height 21
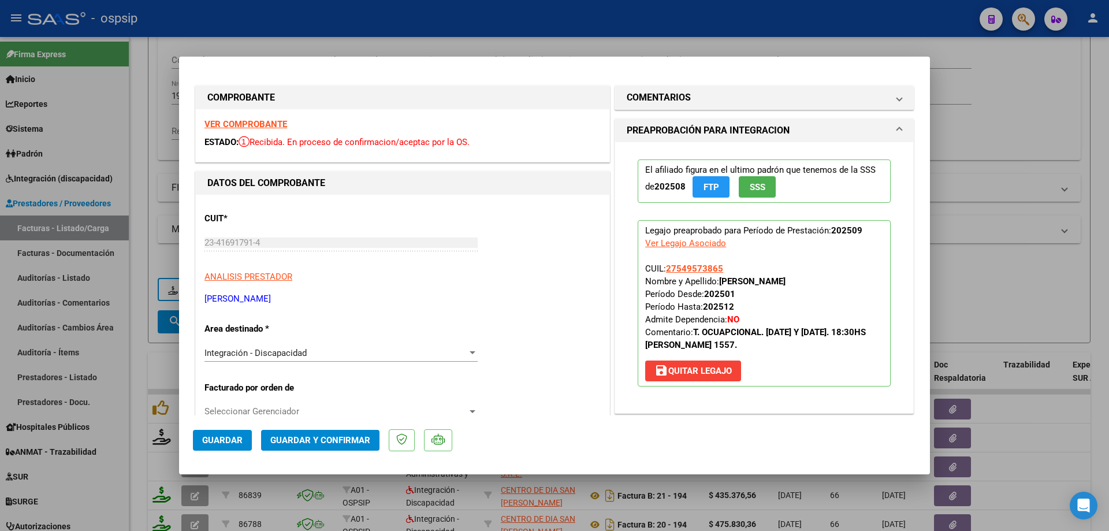
click at [759, 190] on span "SSS" at bounding box center [758, 187] width 16 height 10
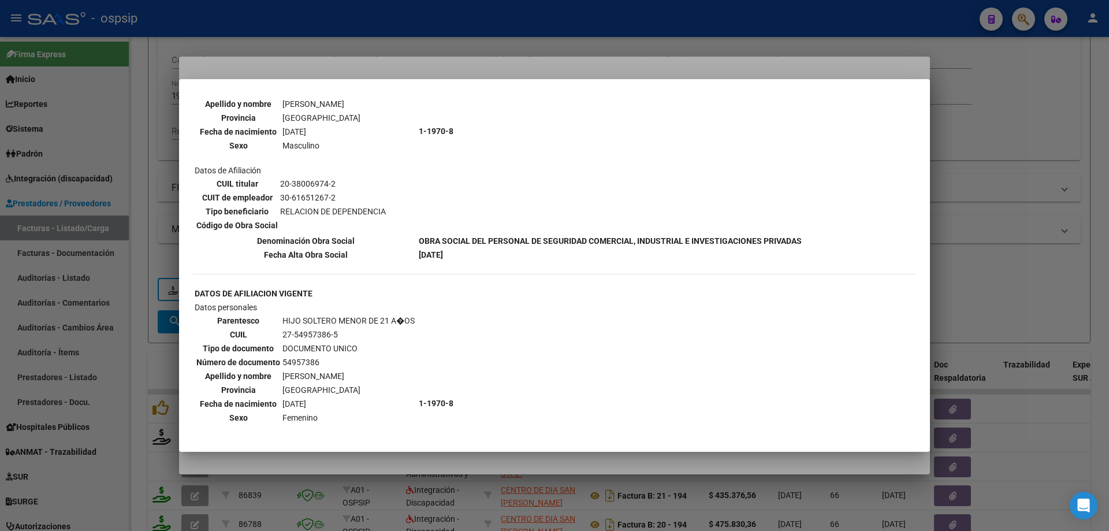
scroll to position [751, 0]
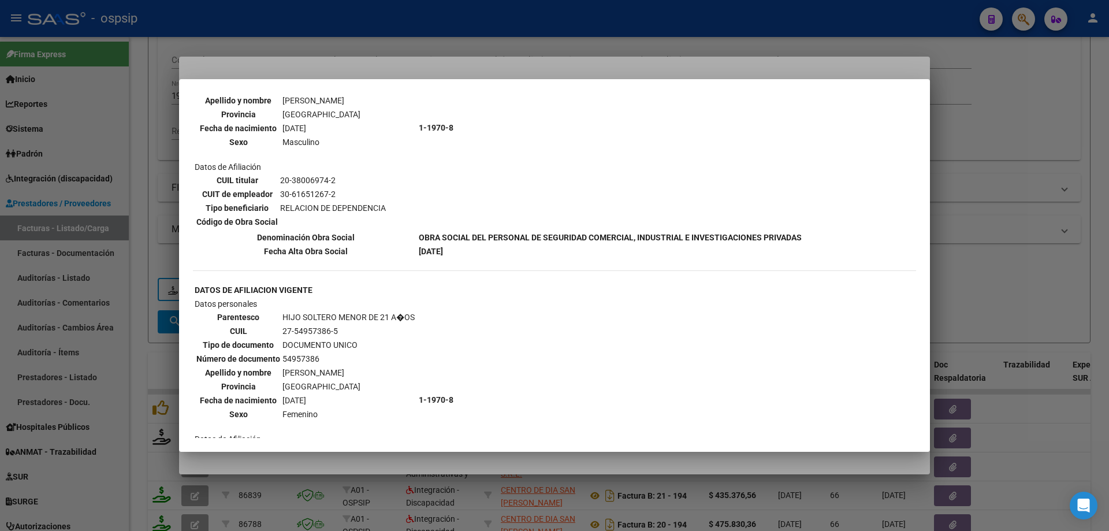
click at [989, 218] on div at bounding box center [554, 265] width 1109 height 531
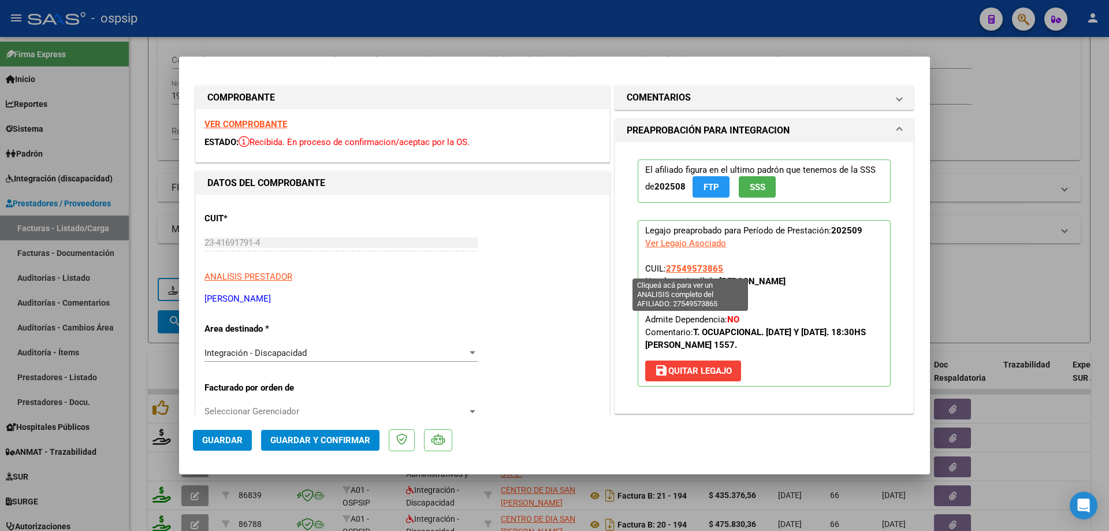
click at [697, 264] on span "27549573865" at bounding box center [694, 268] width 57 height 10
type textarea "27549573865"
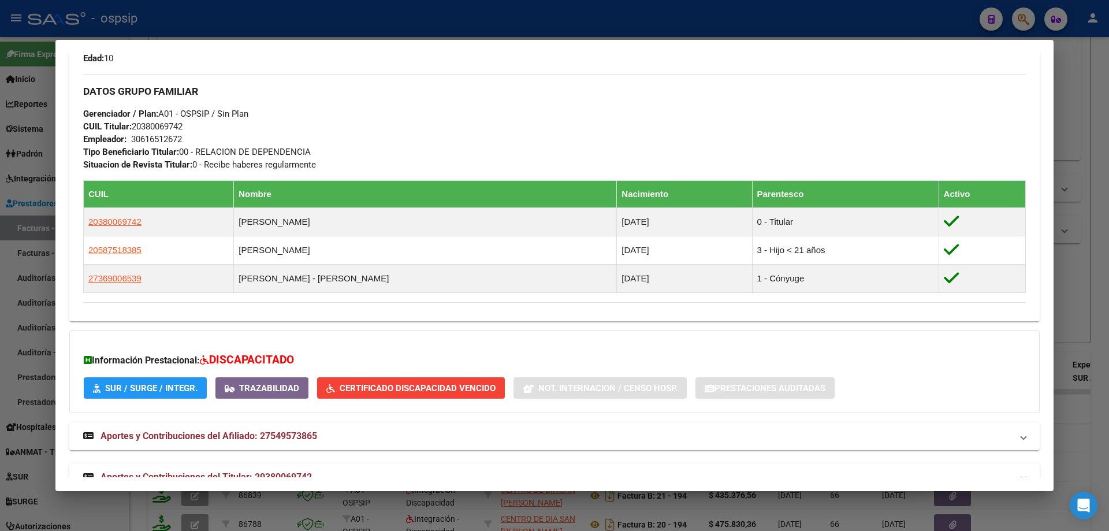
scroll to position [547, 0]
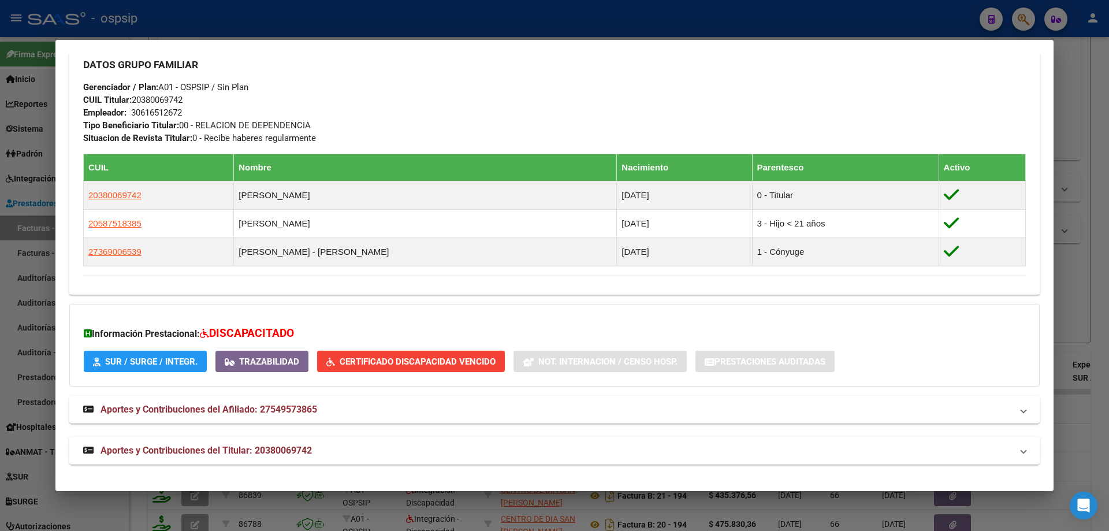
click at [1086, 185] on div at bounding box center [554, 265] width 1109 height 531
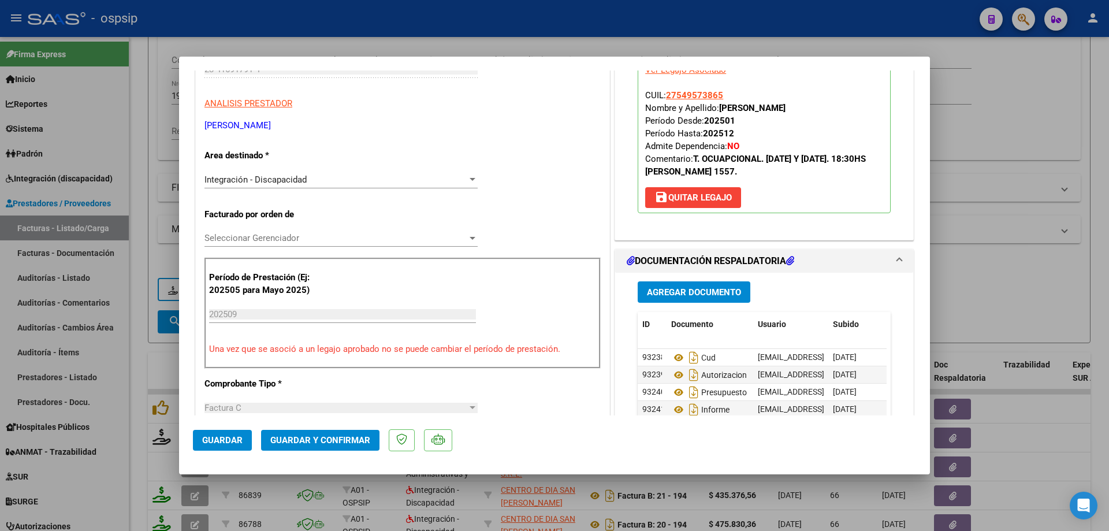
scroll to position [347, 0]
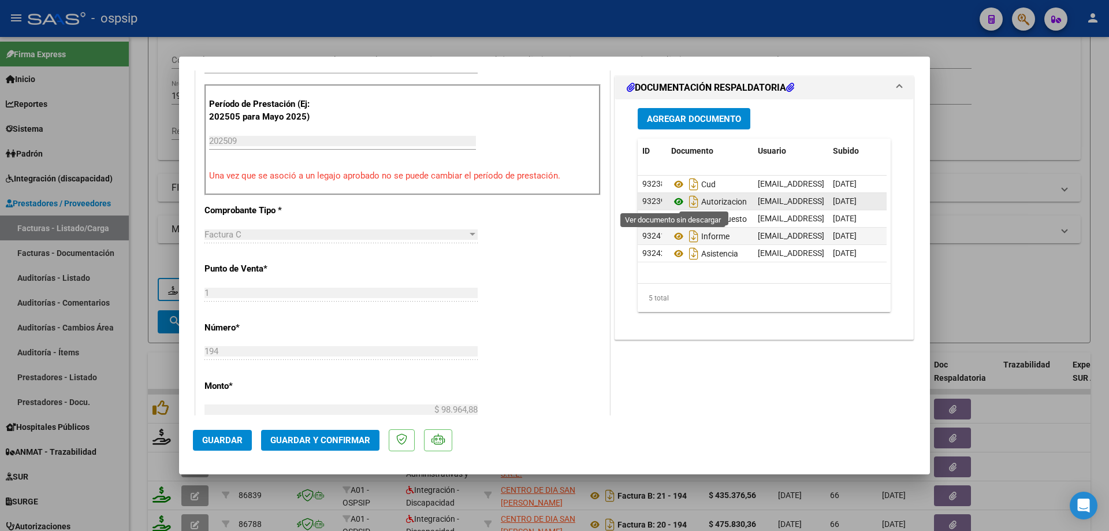
click at [671, 202] on icon at bounding box center [678, 202] width 15 height 14
click at [348, 446] on button "Guardar y Confirmar" at bounding box center [320, 440] width 118 height 21
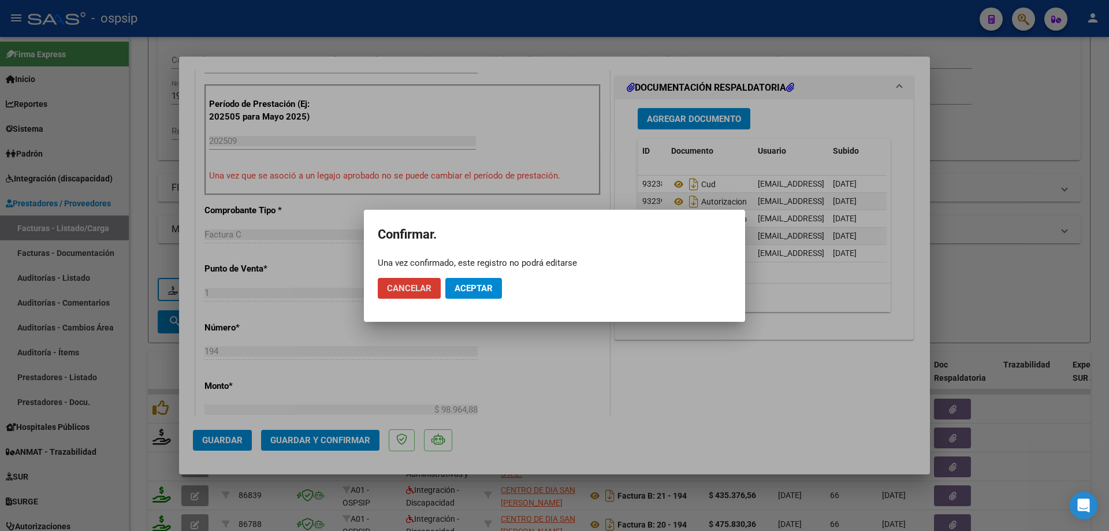
click at [487, 295] on button "Aceptar" at bounding box center [474, 288] width 57 height 21
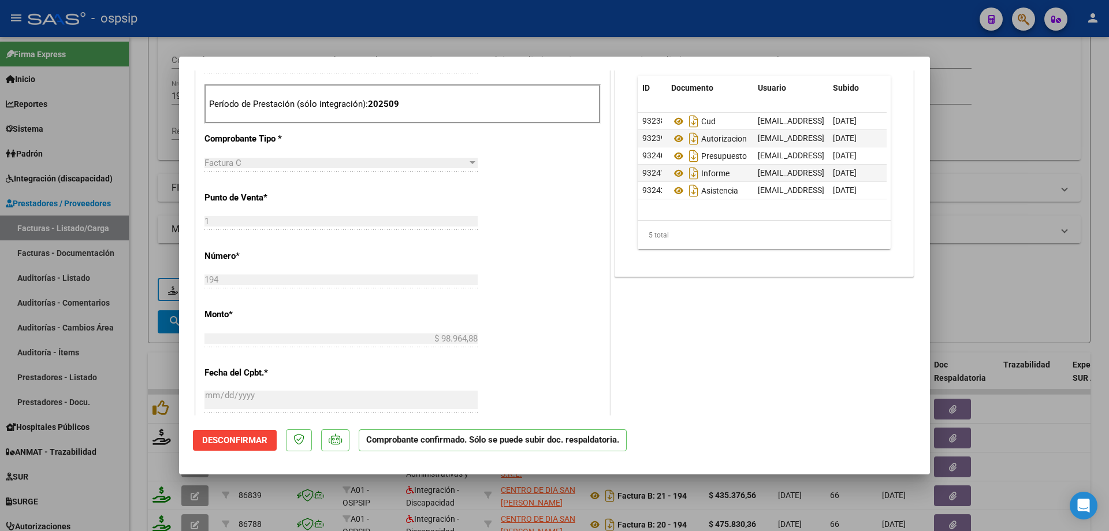
click at [996, 139] on div at bounding box center [554, 265] width 1109 height 531
type input "$ 0,00"
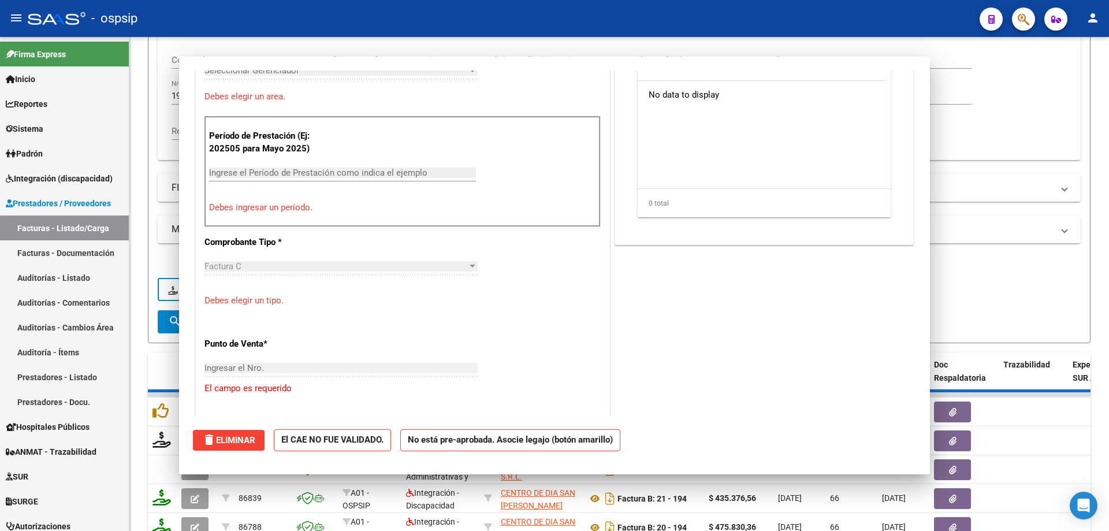
scroll to position [367, 0]
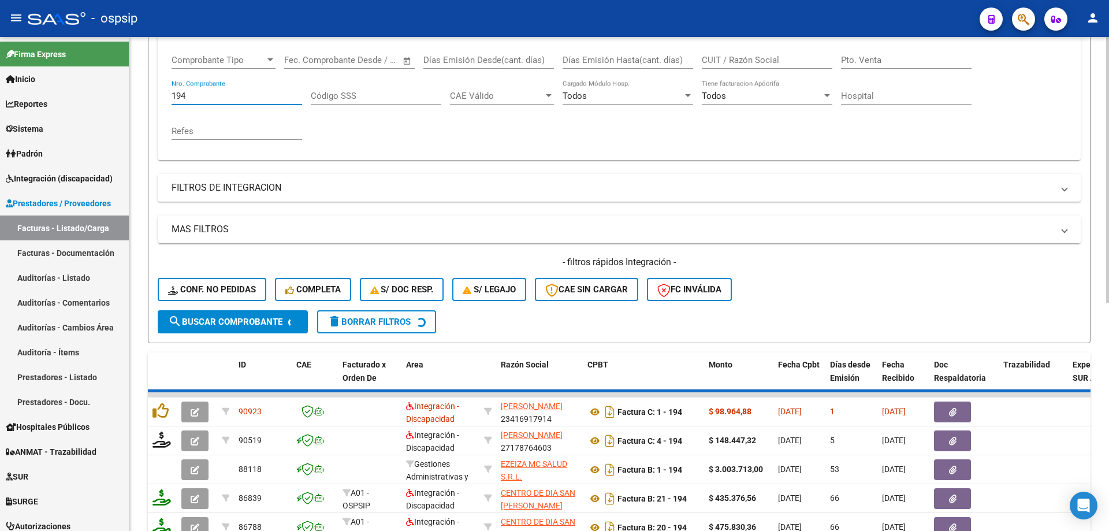
click at [263, 94] on input "194" at bounding box center [237, 96] width 131 height 10
type input "1"
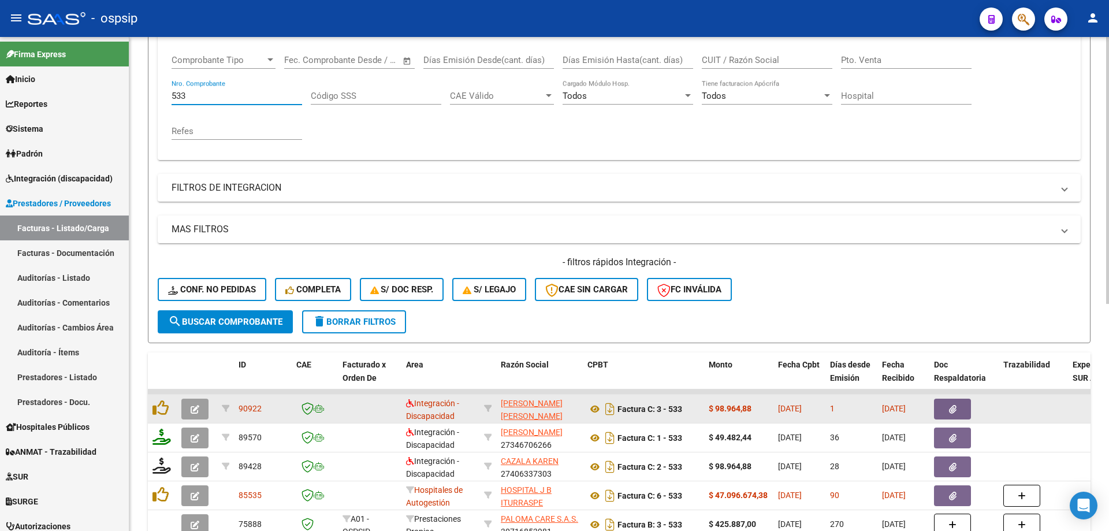
type input "533"
click at [188, 407] on button "button" at bounding box center [194, 409] width 27 height 21
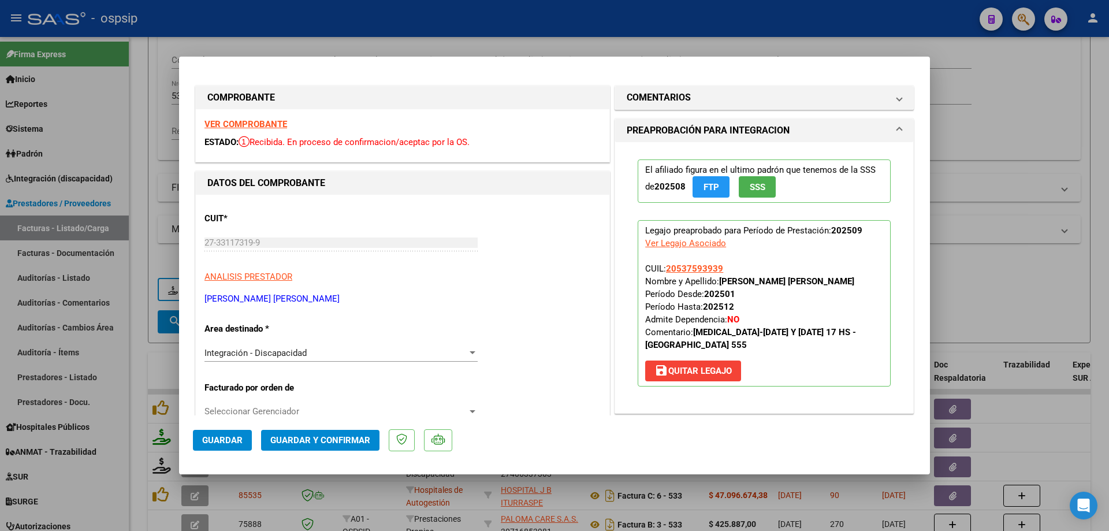
click at [765, 183] on button "SSS" at bounding box center [757, 186] width 37 height 21
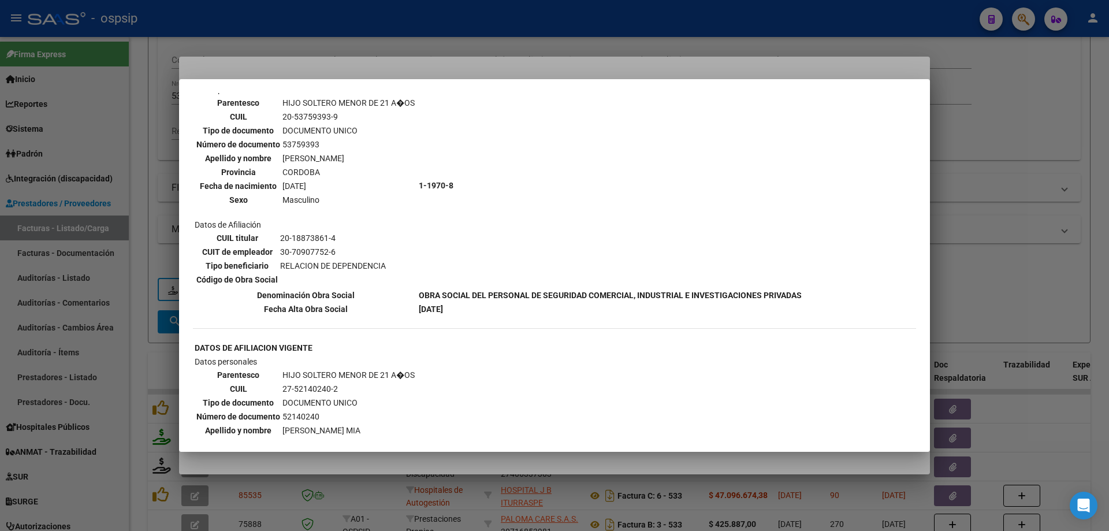
scroll to position [868, 0]
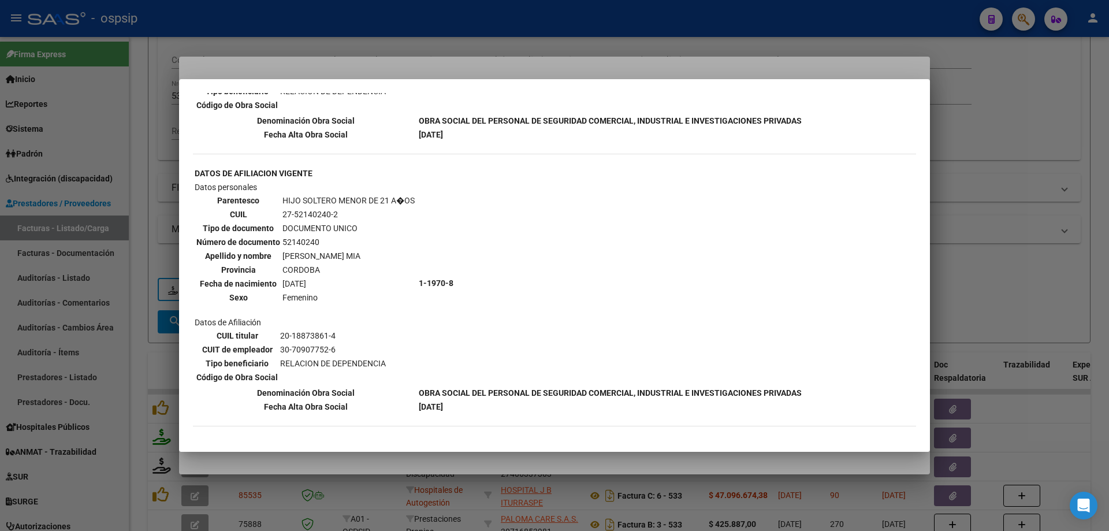
click at [1043, 156] on div at bounding box center [554, 265] width 1109 height 531
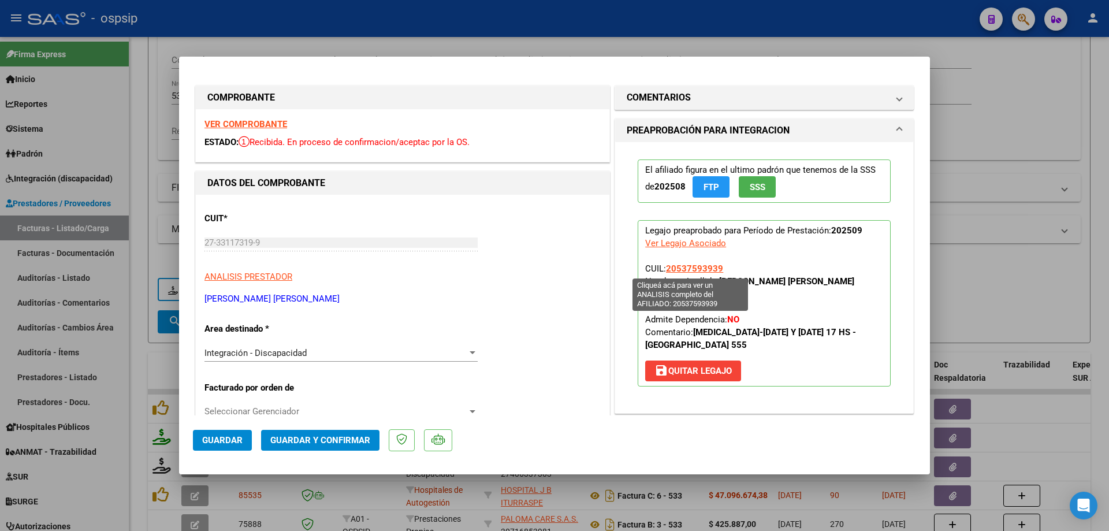
click at [702, 270] on span "20537593939" at bounding box center [694, 268] width 57 height 10
type textarea "20537593939"
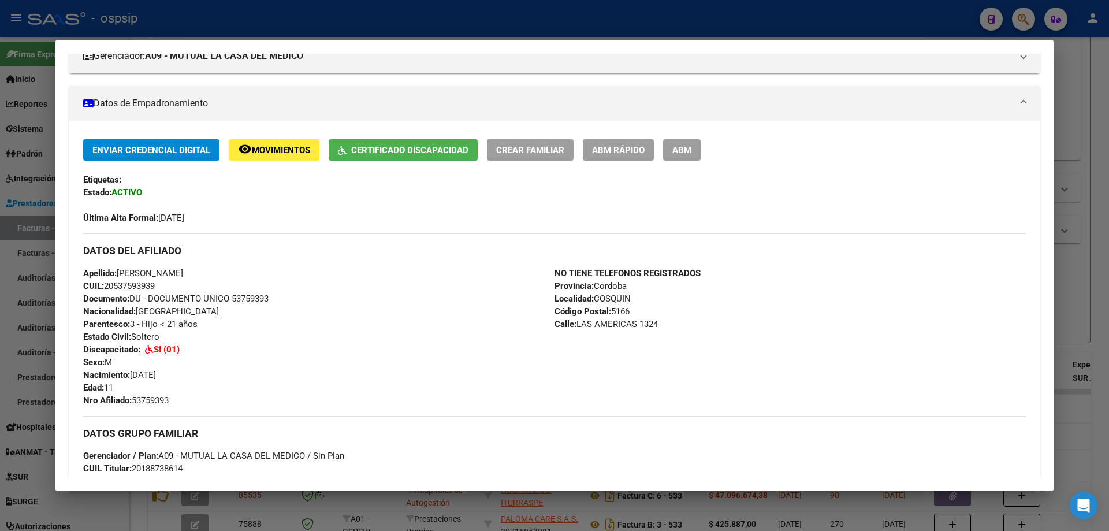
scroll to position [173, 0]
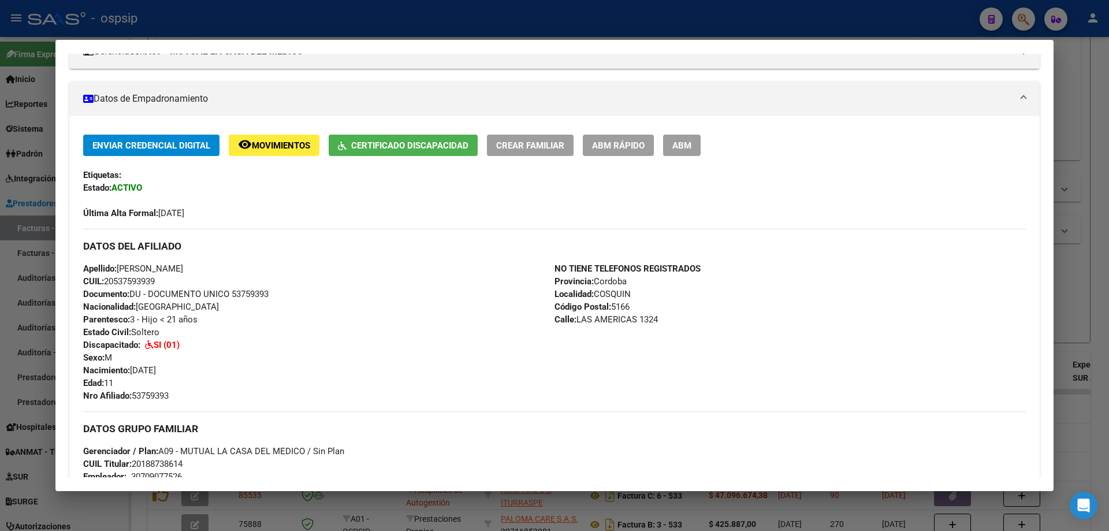
click at [1079, 206] on div at bounding box center [554, 265] width 1109 height 531
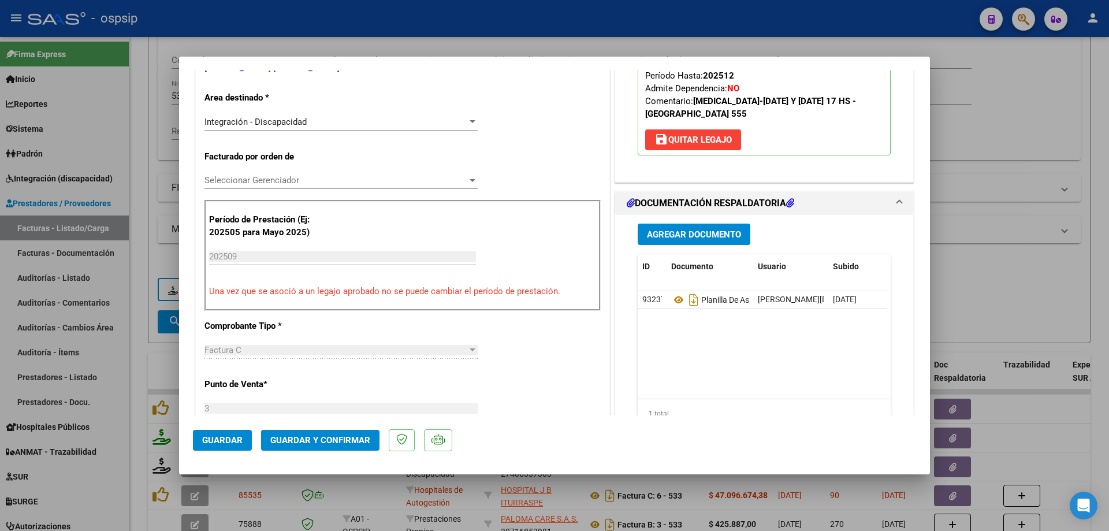
scroll to position [347, 0]
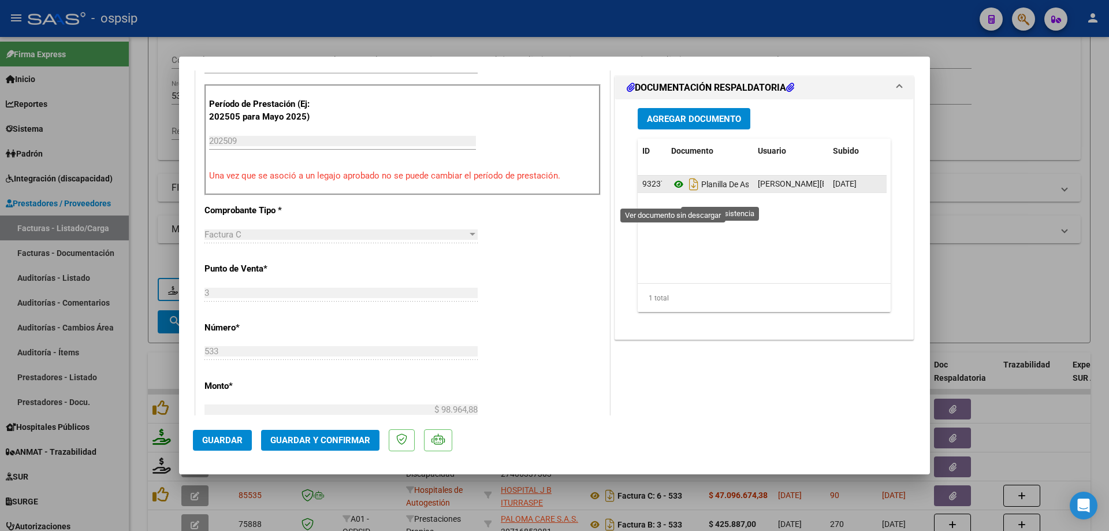
click at [676, 191] on icon at bounding box center [678, 184] width 15 height 14
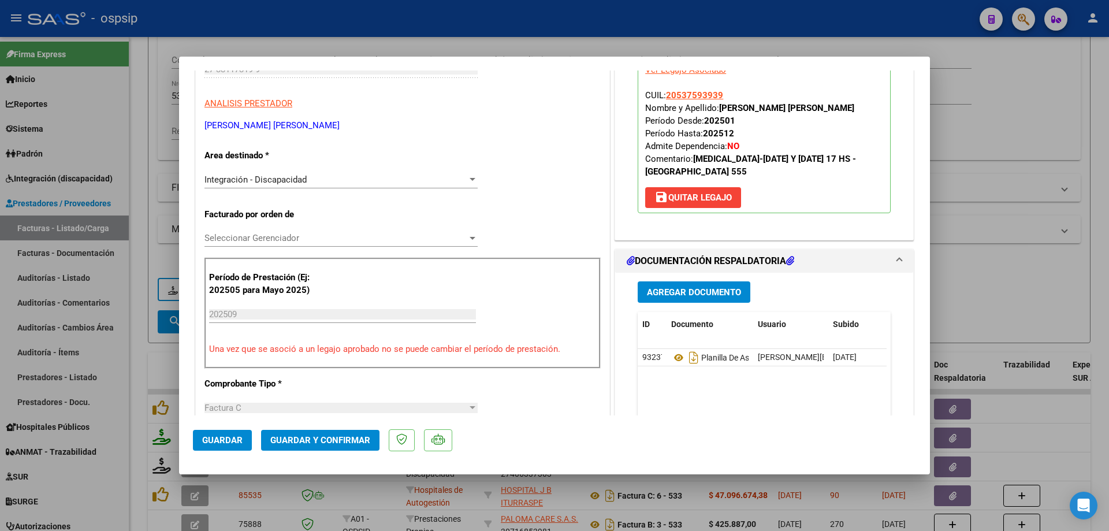
scroll to position [0, 0]
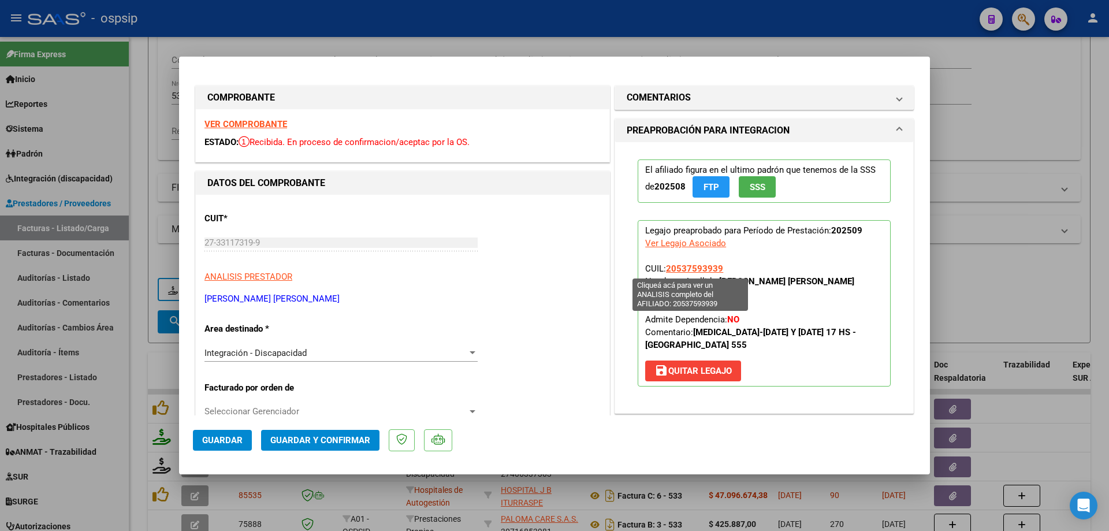
drag, startPoint x: 725, startPoint y: 268, endPoint x: 663, endPoint y: 270, distance: 61.3
click at [663, 270] on p "Legajo preaprobado para Período de Prestación: 202509 Ver Legajo Asociado CUIL:…" at bounding box center [764, 303] width 253 height 166
copy span "20537593939"
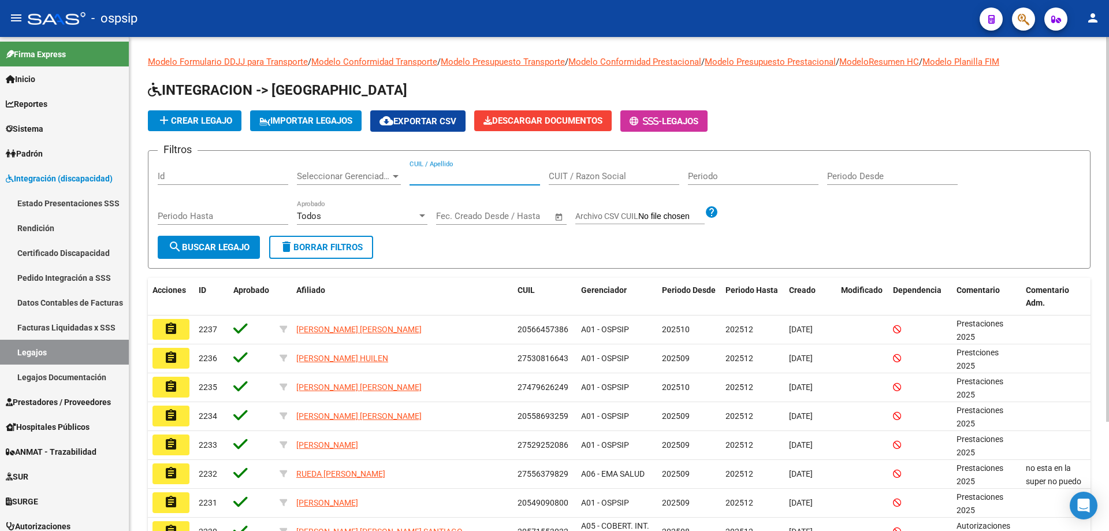
click at [443, 173] on input "CUIL / Apellido" at bounding box center [475, 176] width 131 height 10
paste input "27586214409"
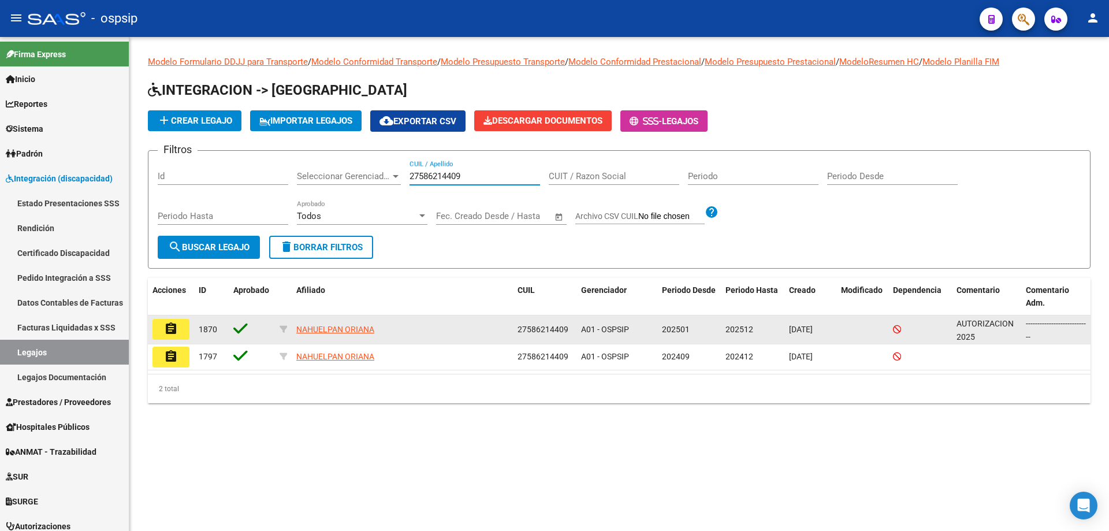
type input "27586214409"
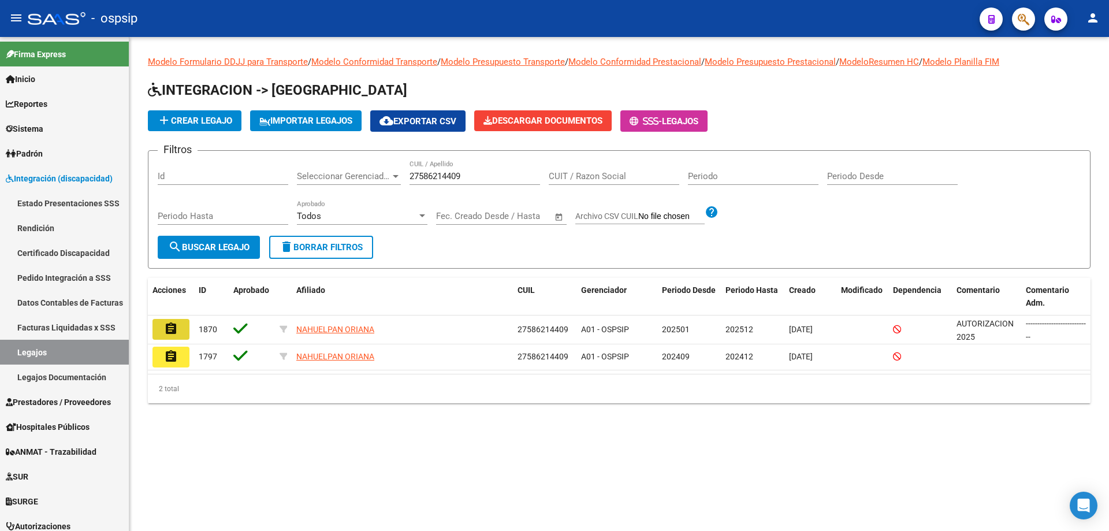
click at [171, 332] on mat-icon "assignment" at bounding box center [171, 329] width 14 height 14
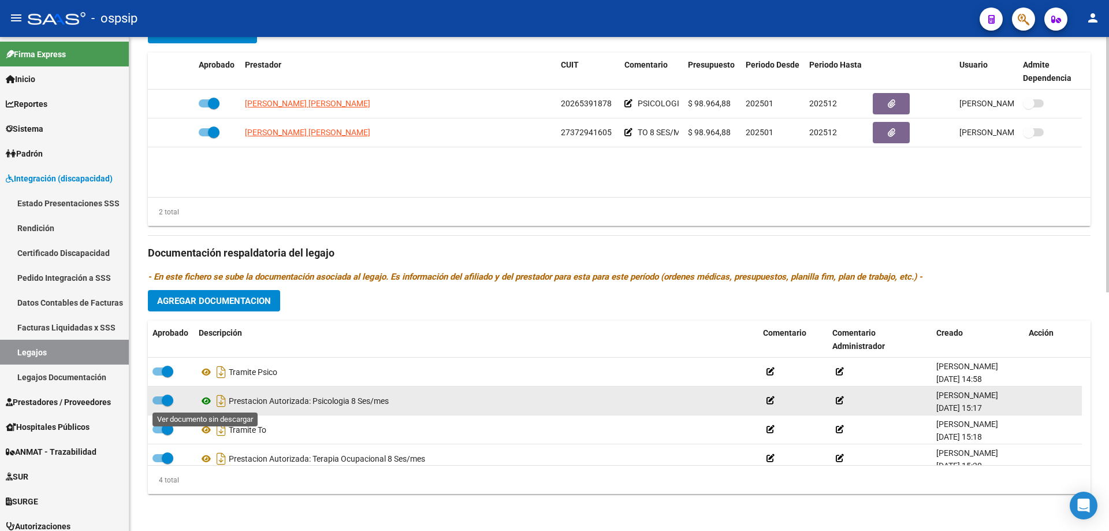
click at [203, 399] on icon at bounding box center [206, 401] width 15 height 14
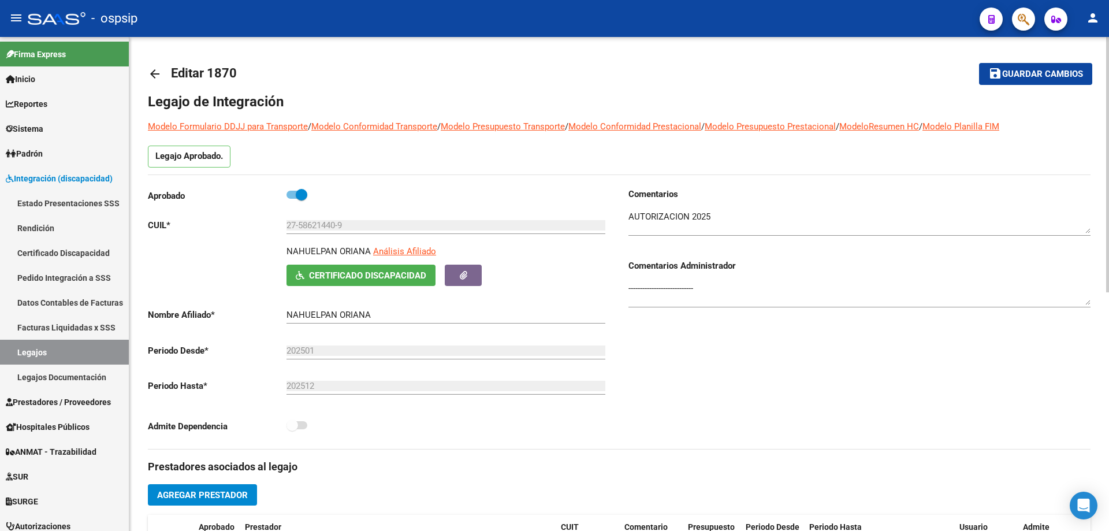
click at [158, 67] on mat-icon "arrow_back" at bounding box center [155, 74] width 14 height 14
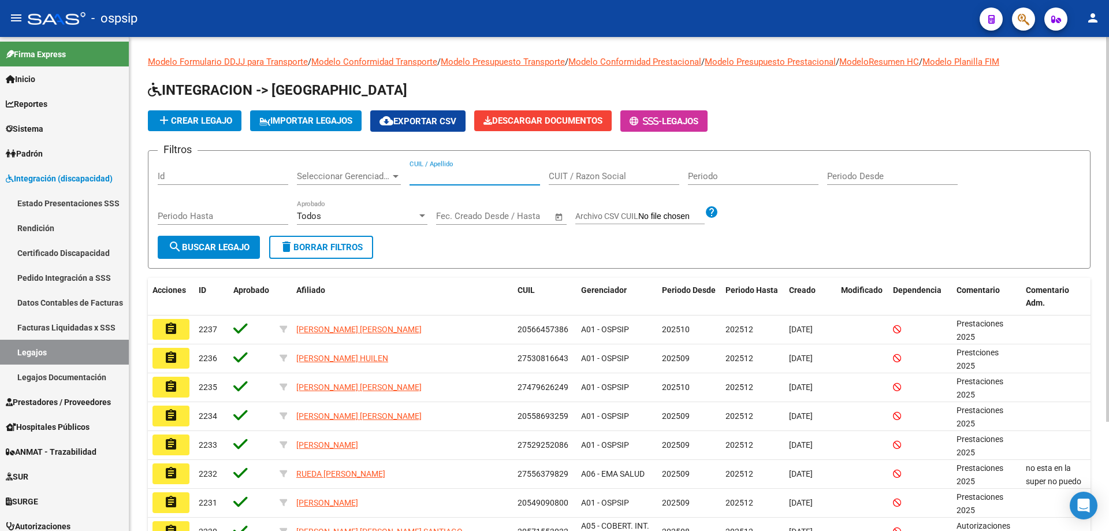
paste input "27547944181"
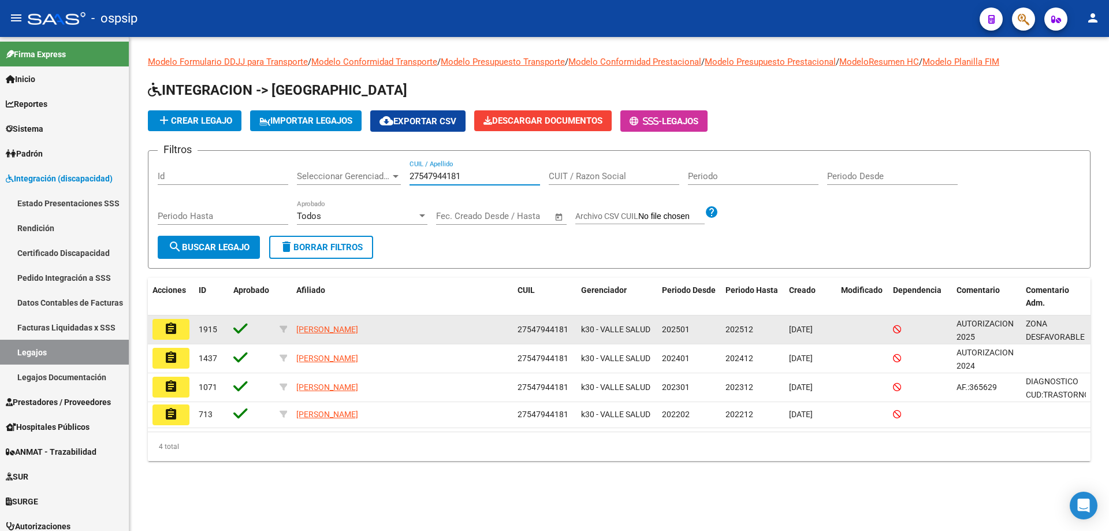
type input "27547944181"
click at [175, 331] on mat-icon "assignment" at bounding box center [171, 329] width 14 height 14
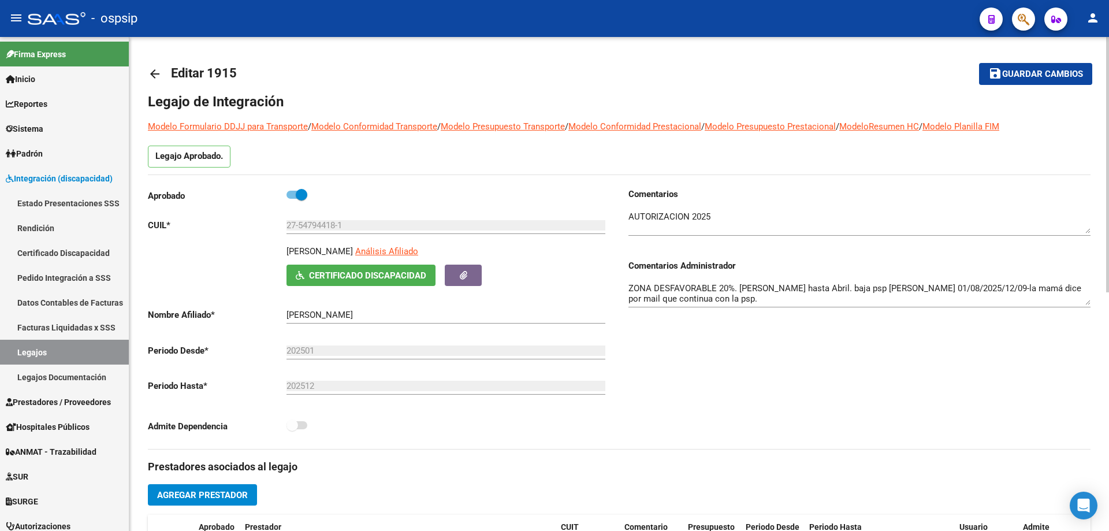
click at [154, 74] on mat-icon "arrow_back" at bounding box center [155, 74] width 14 height 14
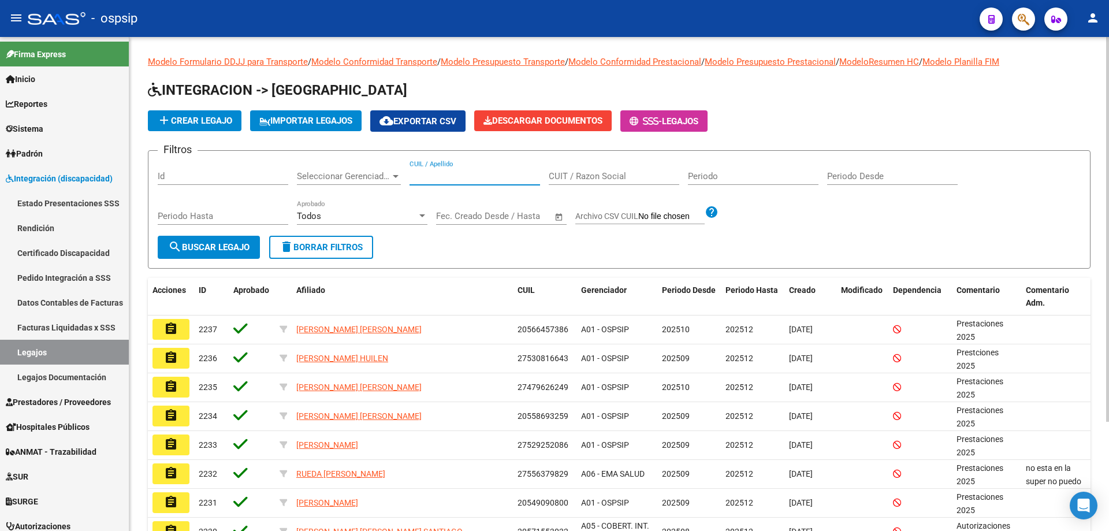
paste input "27590302681"
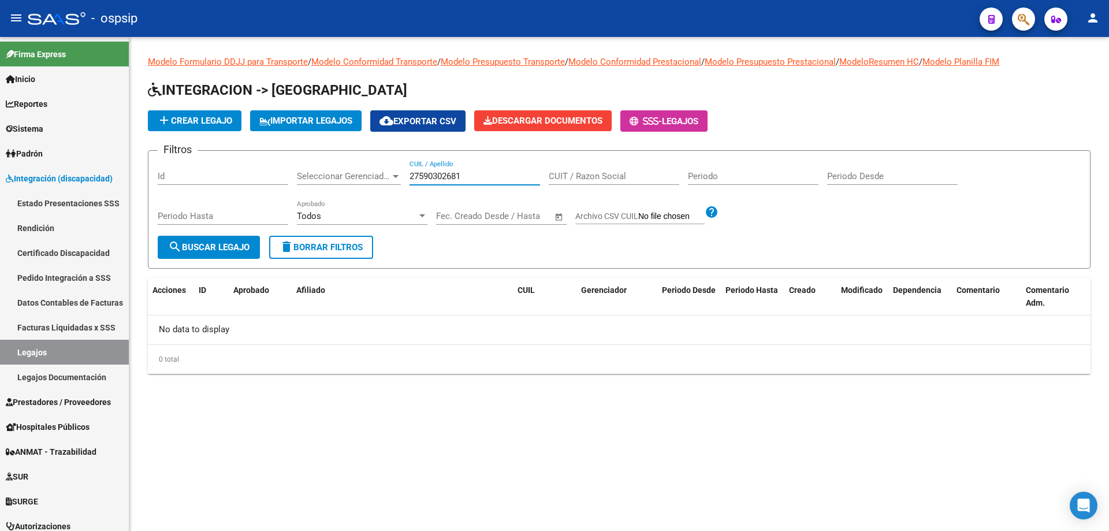
click at [411, 175] on input "27590302681" at bounding box center [475, 176] width 131 height 10
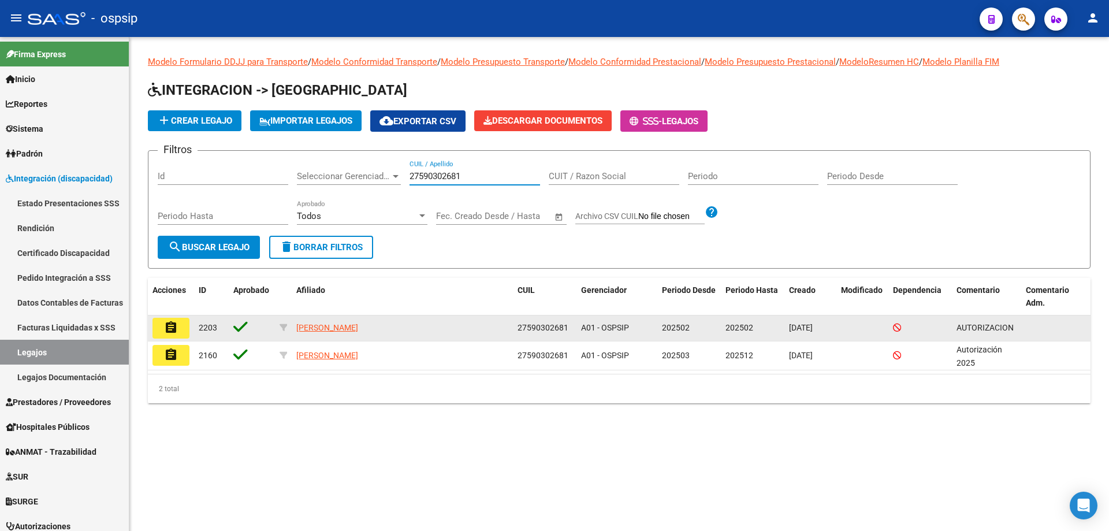
type input "27590302681"
click at [192, 320] on datatable-body-cell "assignment" at bounding box center [171, 328] width 46 height 25
click at [169, 322] on mat-icon "assignment" at bounding box center [171, 328] width 14 height 14
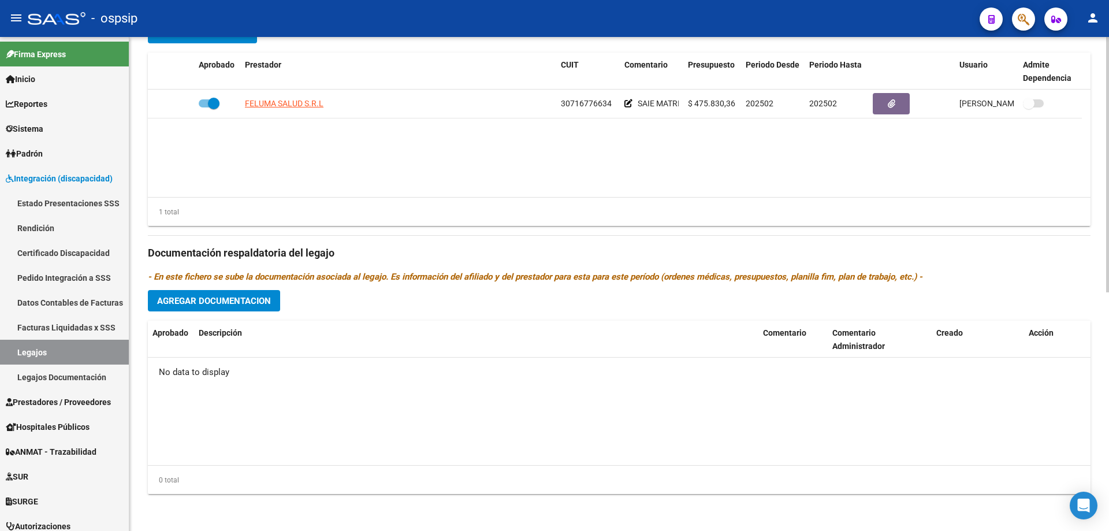
scroll to position [289, 0]
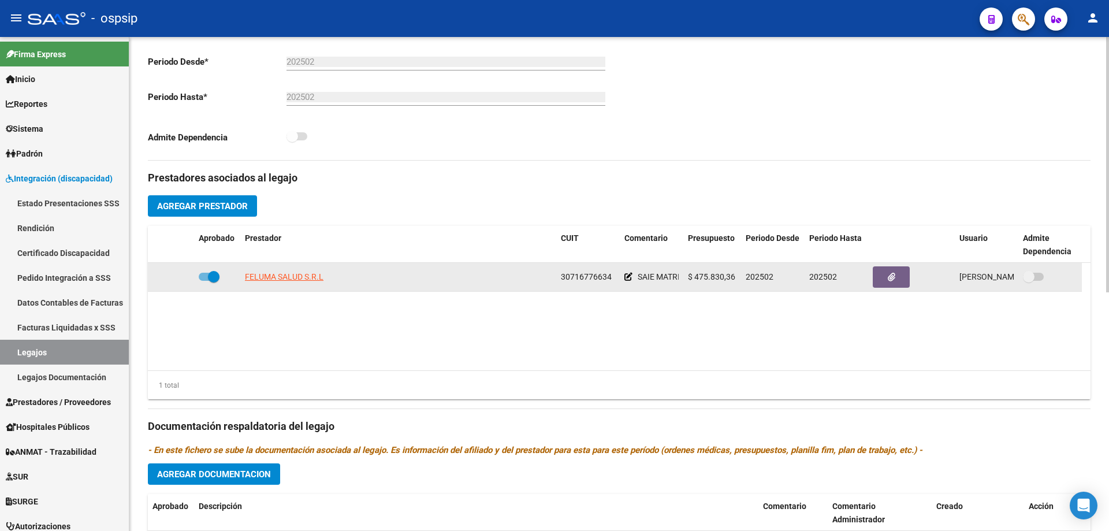
click at [269, 284] on datatable-body-cell "FELUMA SALUD S.R.L" at bounding box center [398, 277] width 316 height 28
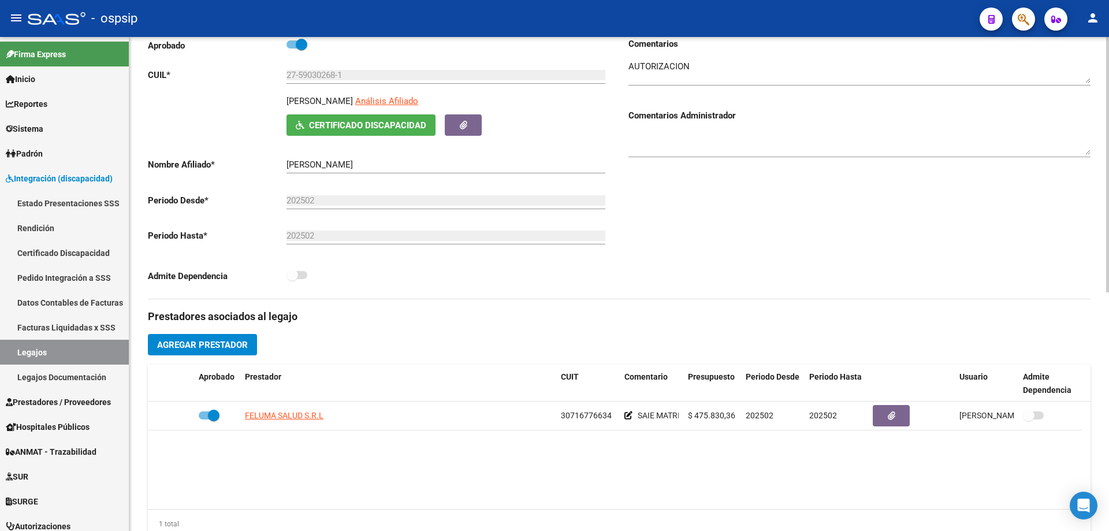
scroll to position [0, 0]
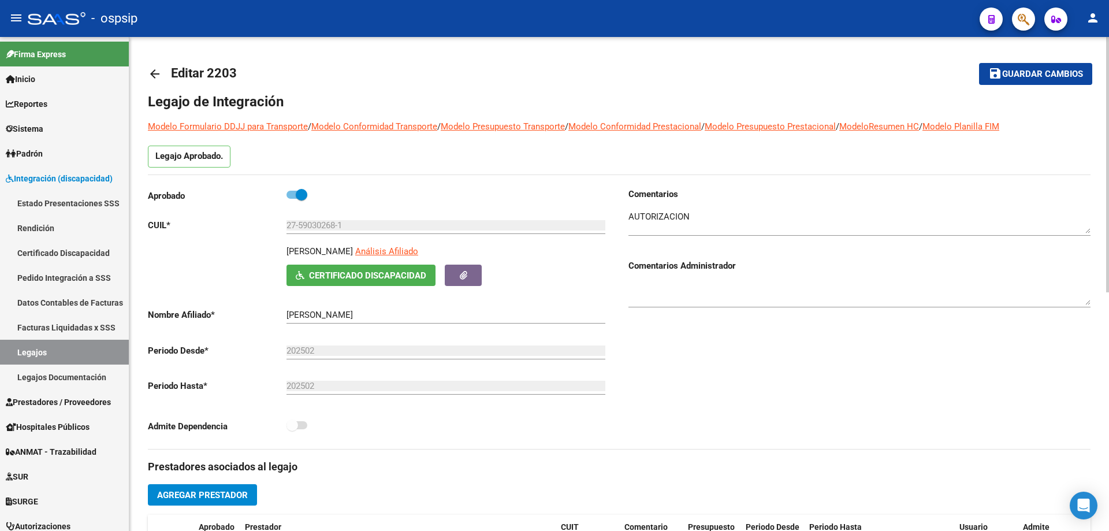
click at [158, 76] on mat-icon "arrow_back" at bounding box center [155, 74] width 14 height 14
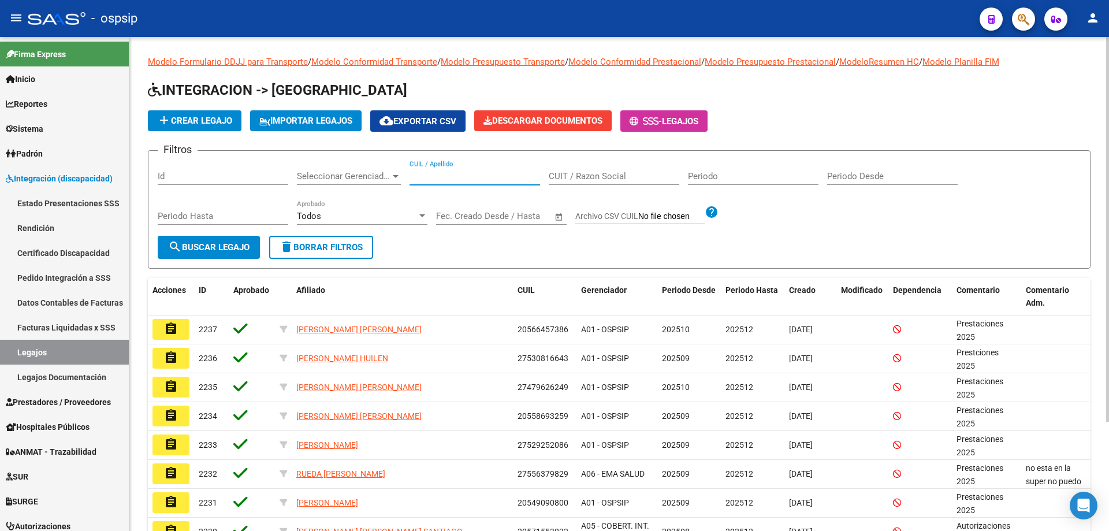
paste input "27590302681"
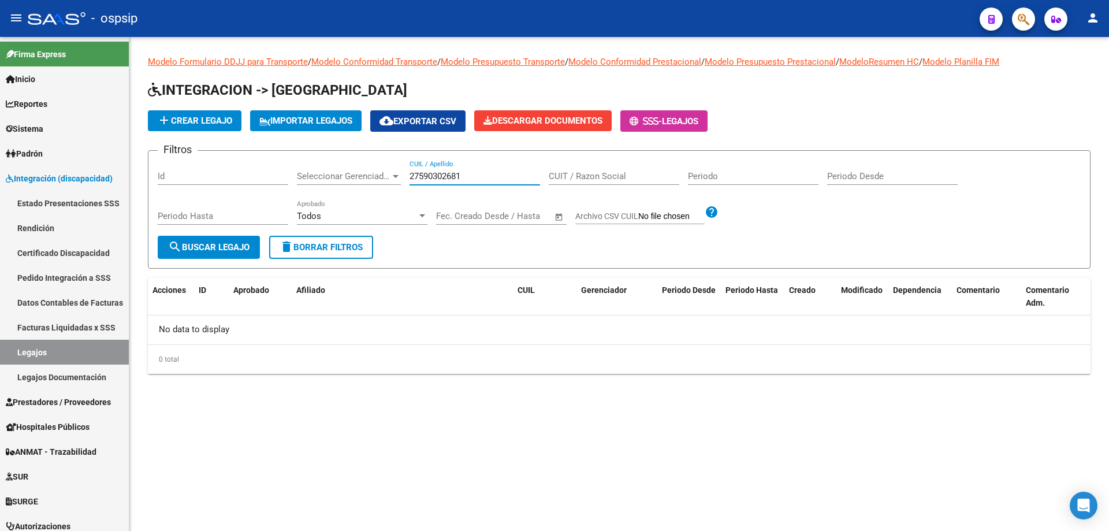
click at [412, 175] on input "27590302681" at bounding box center [475, 176] width 131 height 10
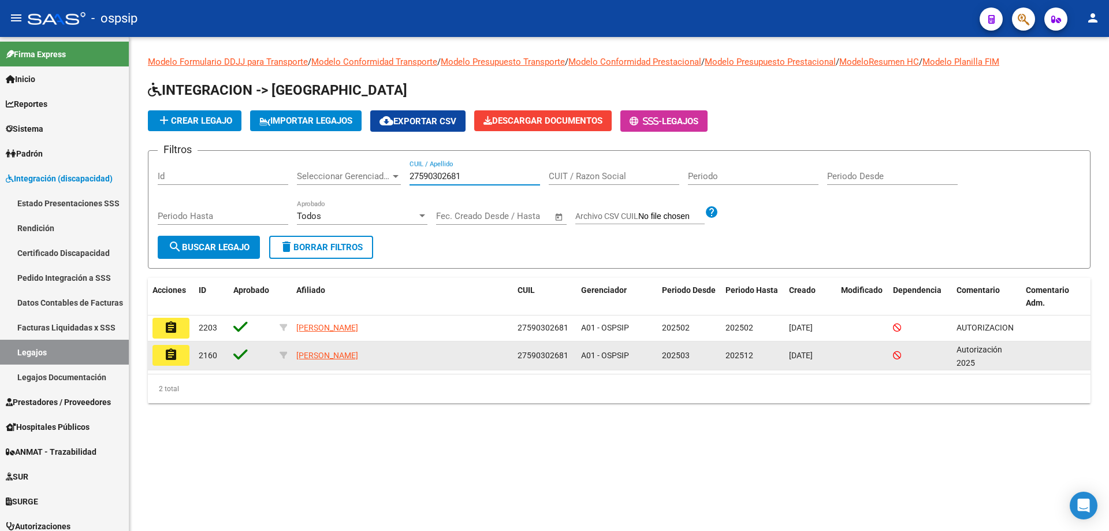
type input "27590302681"
click at [158, 360] on button "assignment" at bounding box center [171, 355] width 37 height 21
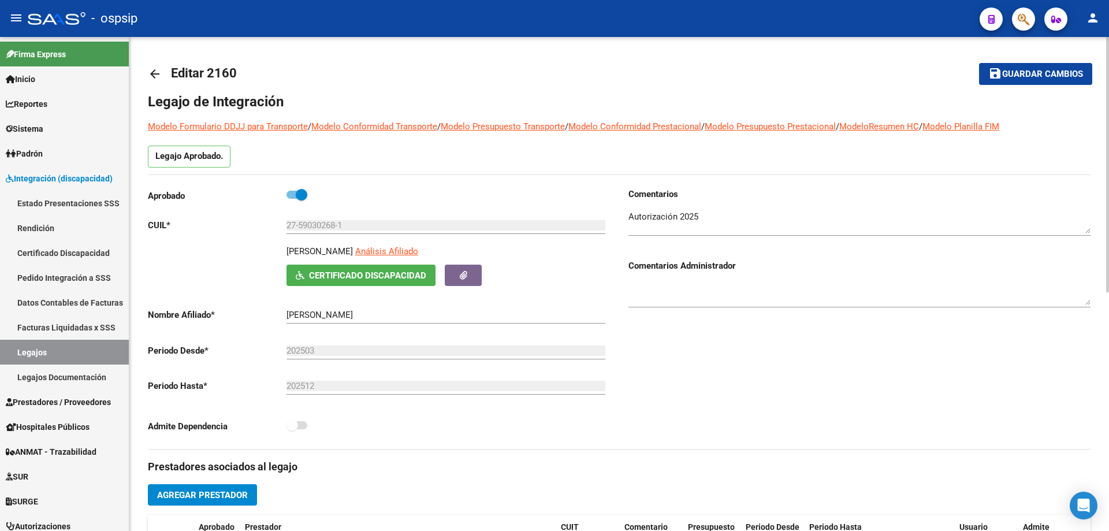
click at [155, 75] on mat-icon "arrow_back" at bounding box center [155, 74] width 14 height 14
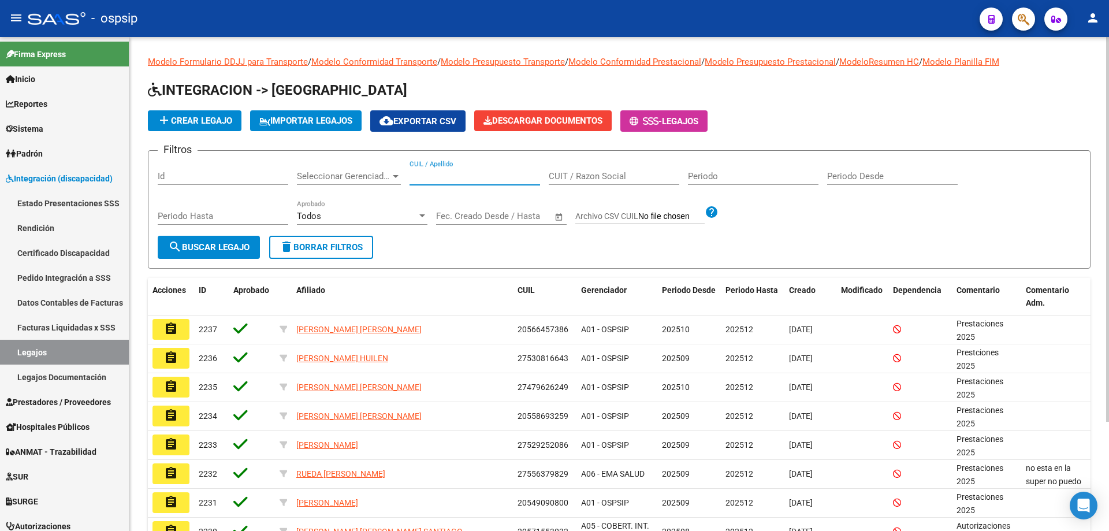
paste input "20537593939"
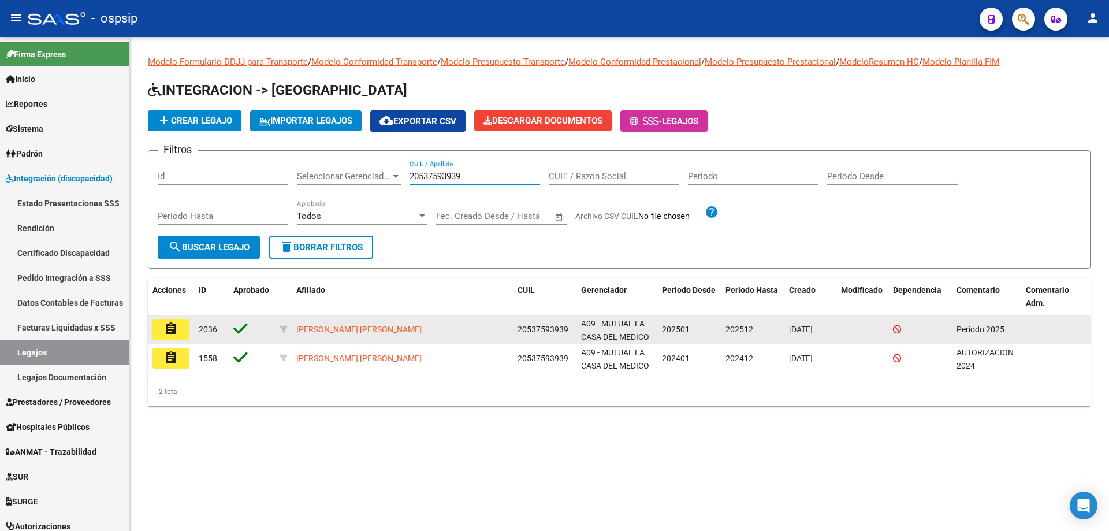
type input "20537593939"
click at [171, 328] on mat-icon "assignment" at bounding box center [171, 329] width 14 height 14
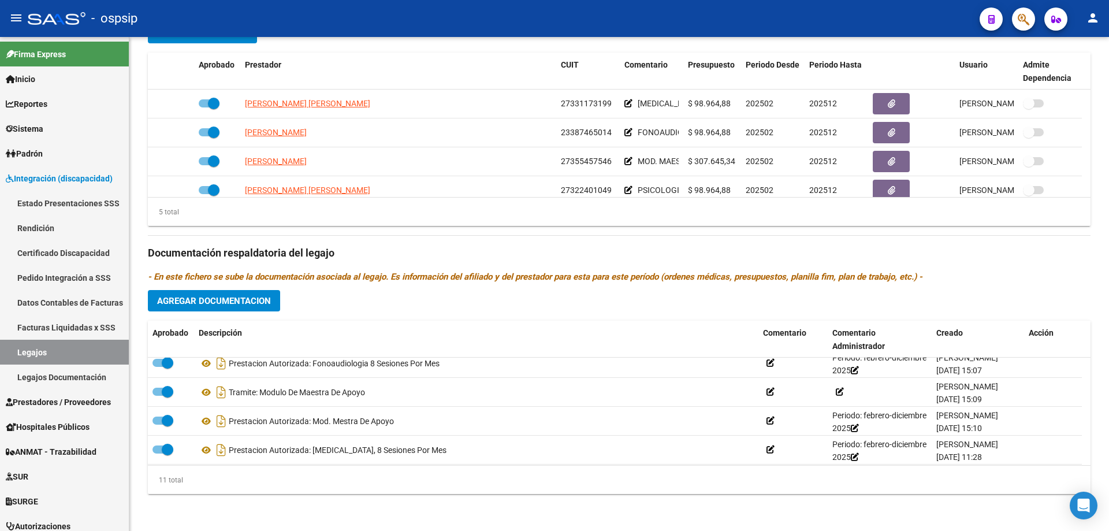
scroll to position [116, 0]
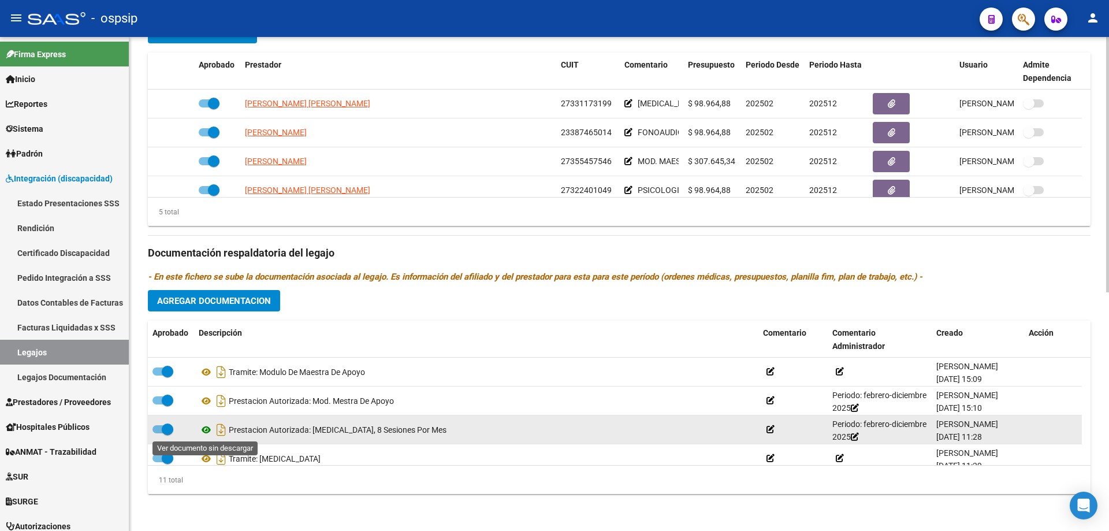
click at [207, 431] on icon at bounding box center [206, 430] width 15 height 14
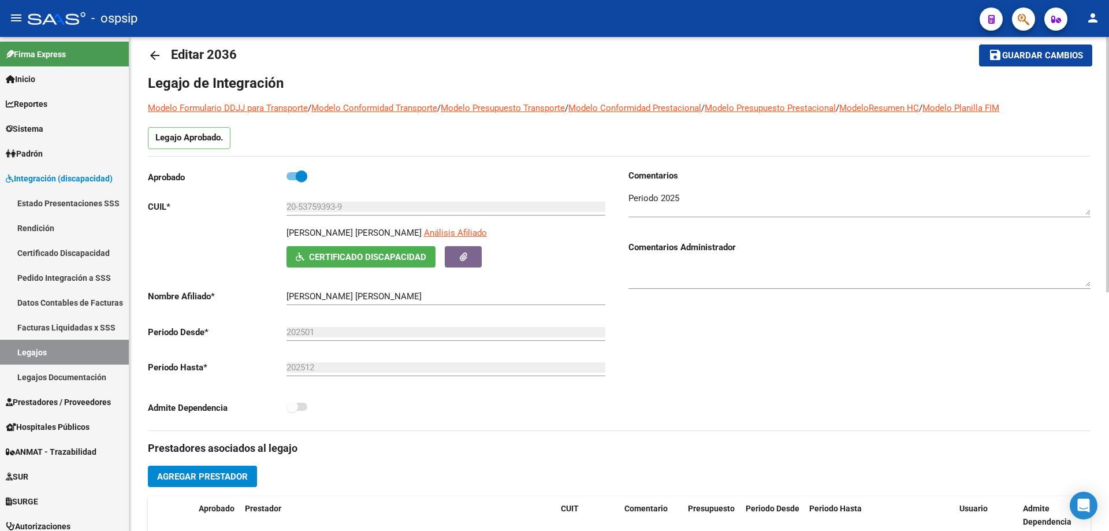
scroll to position [0, 0]
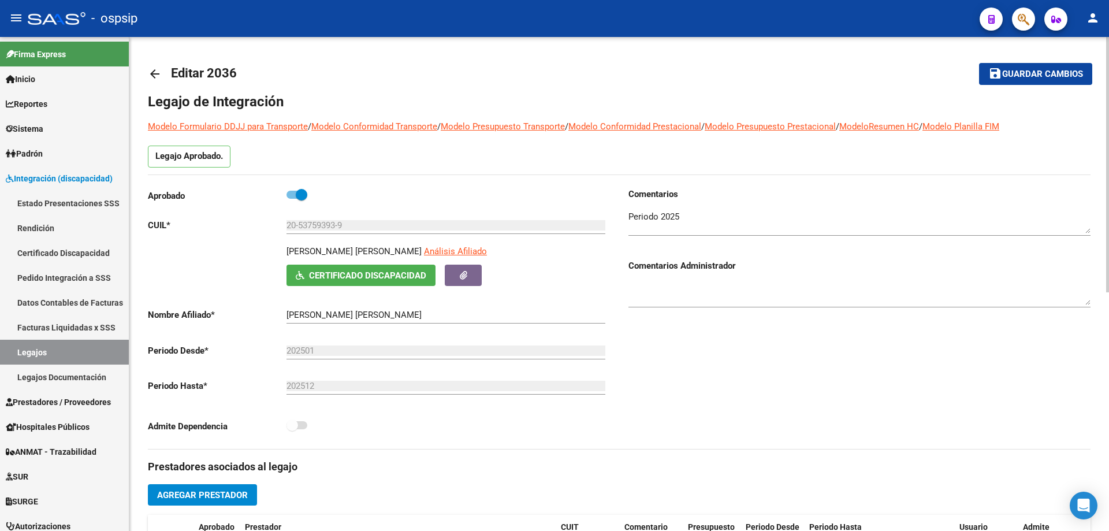
click at [151, 72] on mat-icon "arrow_back" at bounding box center [155, 74] width 14 height 14
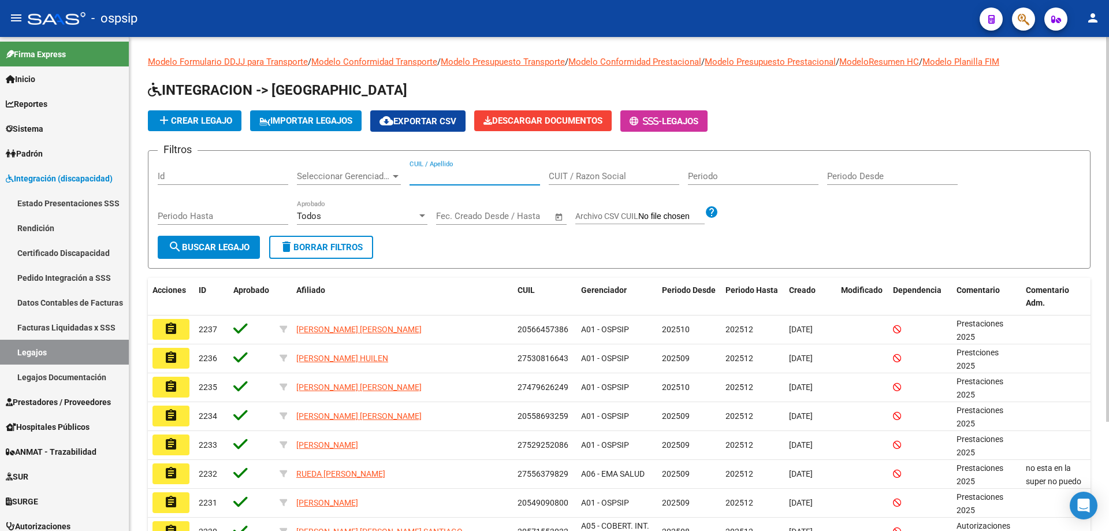
paste input "27521402402"
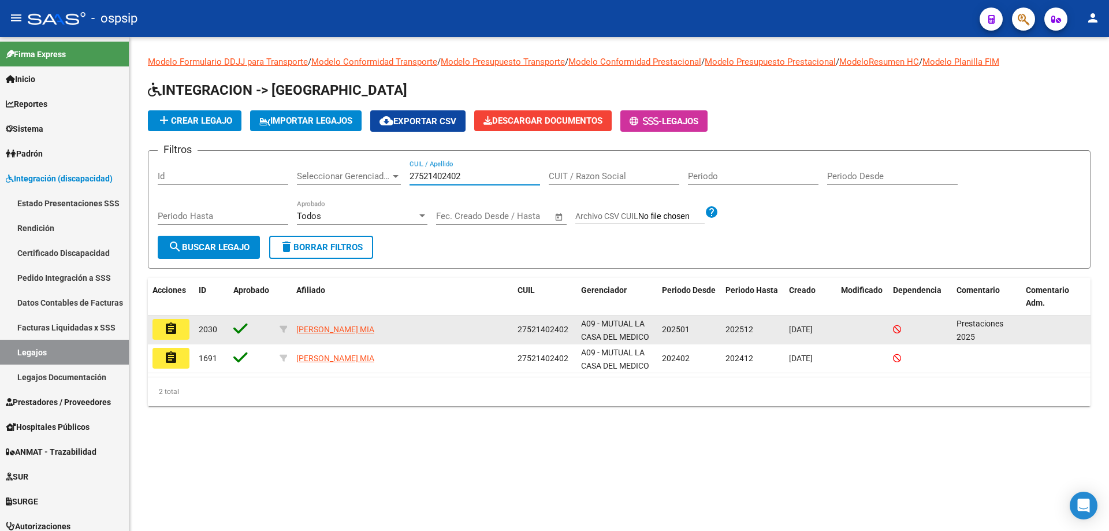
type input "27521402402"
click at [166, 333] on mat-icon "assignment" at bounding box center [171, 329] width 14 height 14
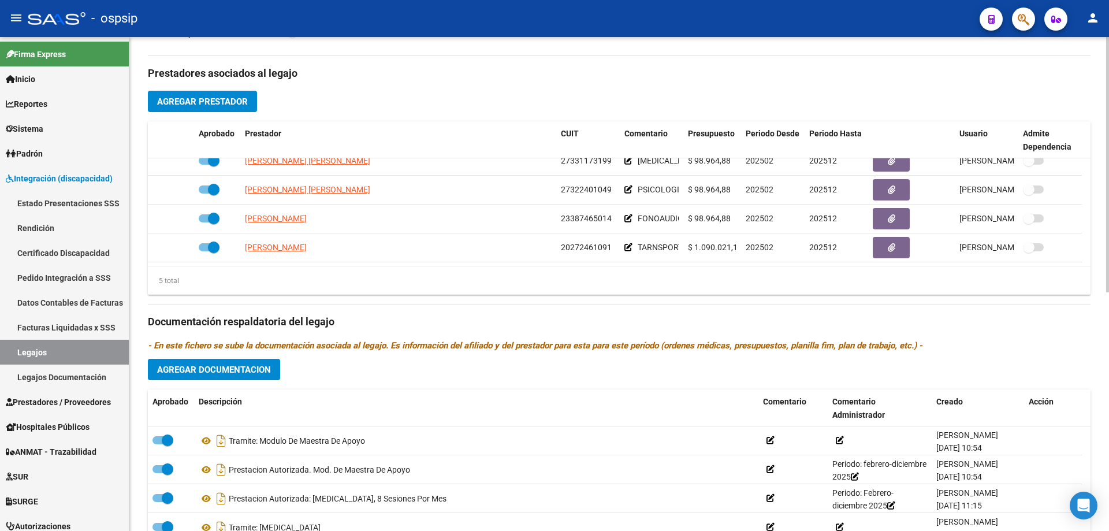
scroll to position [462, 0]
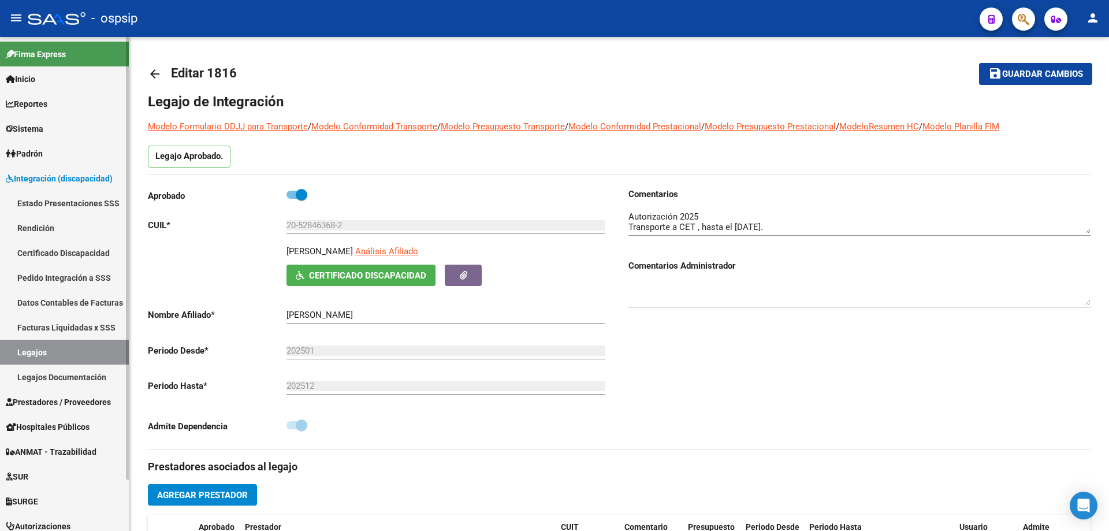
click at [69, 404] on span "Prestadores / Proveedores" at bounding box center [58, 402] width 105 height 13
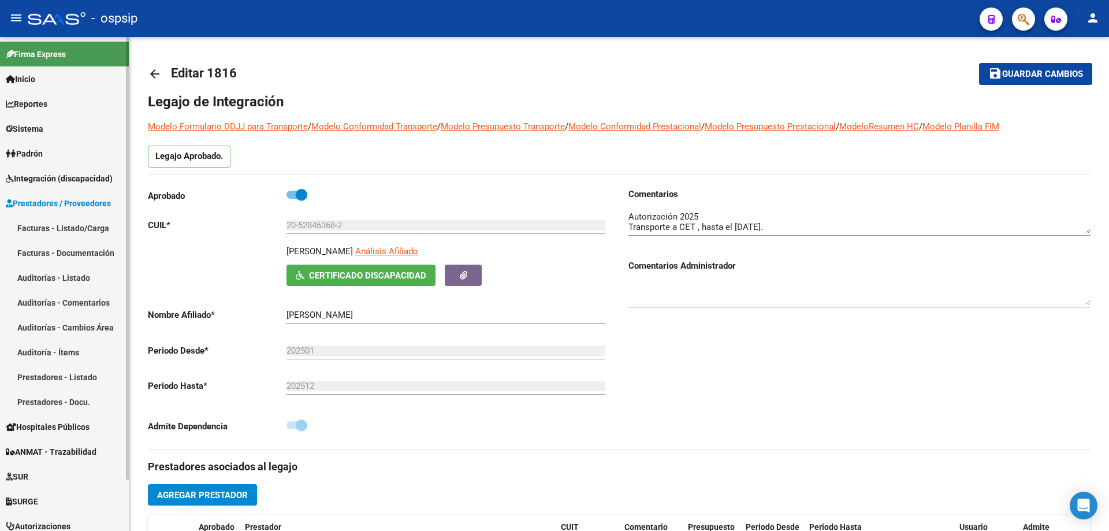
click at [66, 220] on link "Facturas - Listado/Carga" at bounding box center [64, 228] width 129 height 25
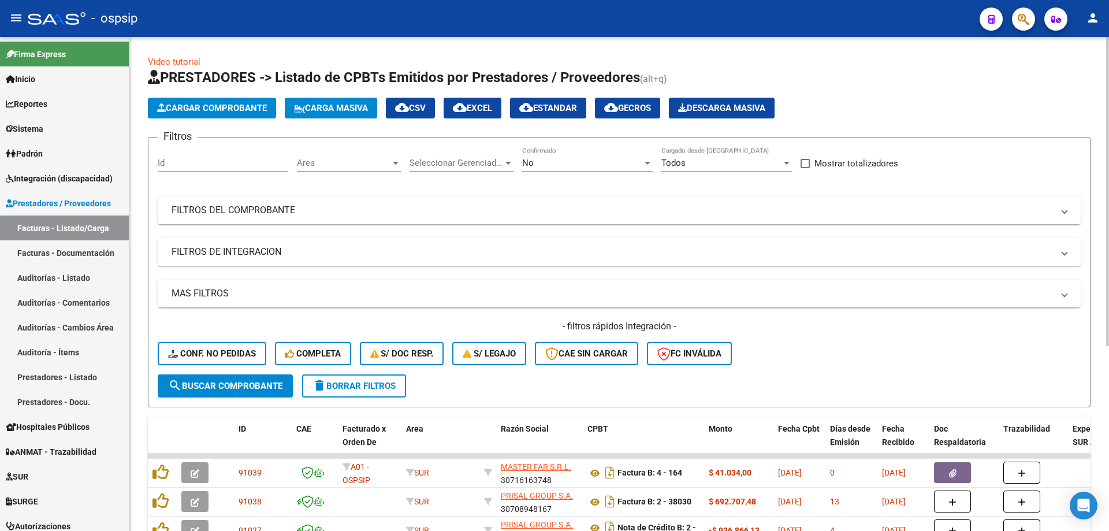
click at [619, 150] on div "No Confirmado" at bounding box center [587, 159] width 131 height 25
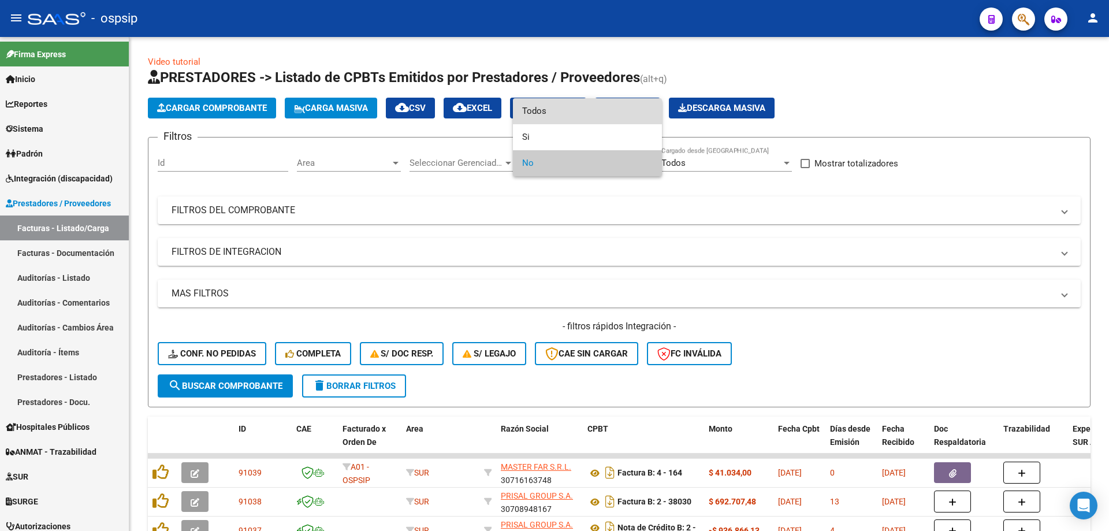
click at [599, 114] on span "Todos" at bounding box center [587, 111] width 131 height 26
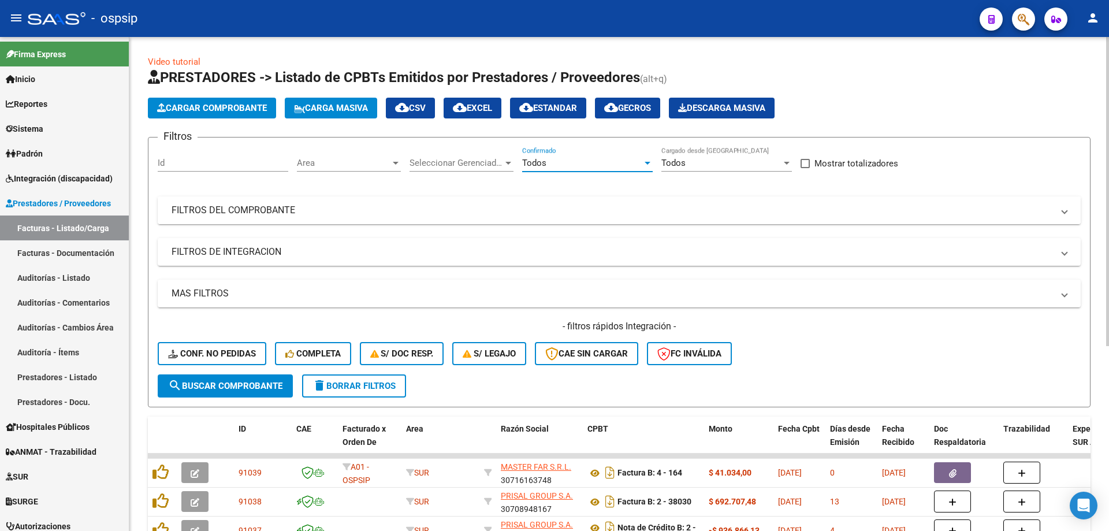
click at [228, 207] on mat-panel-title "FILTROS DEL COMPROBANTE" at bounding box center [613, 210] width 882 height 13
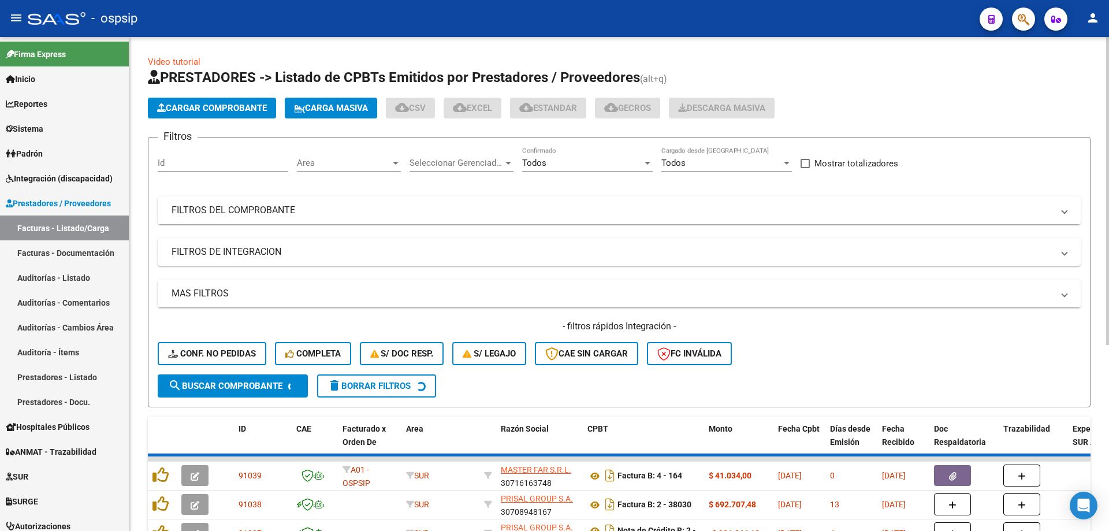
click at [228, 224] on div "Filtros Id Area Area Seleccionar Gerenciador Seleccionar Gerenciador Todos Conf…" at bounding box center [619, 261] width 923 height 228
click at [228, 208] on mat-panel-title "FILTROS DEL COMPROBANTE" at bounding box center [613, 210] width 882 height 13
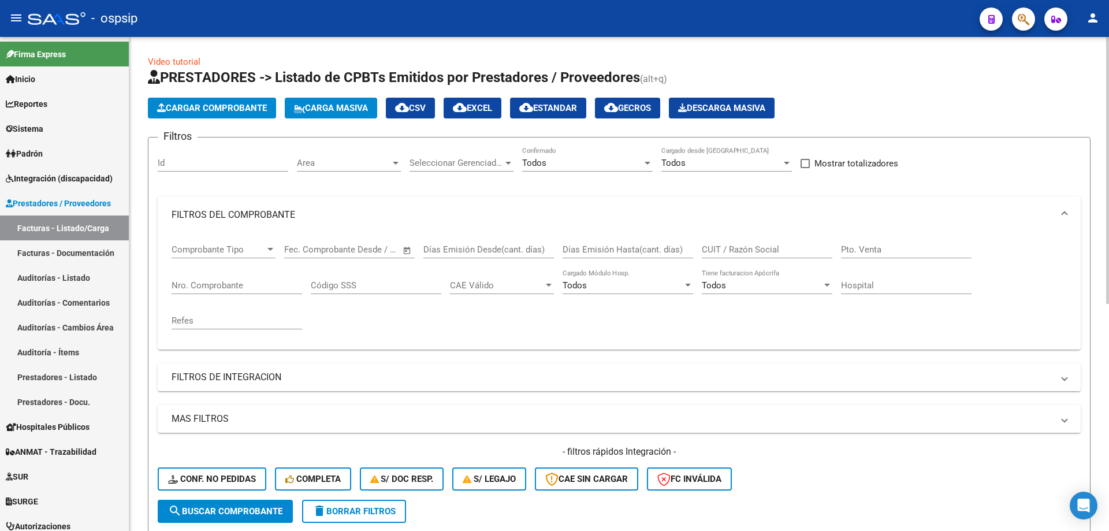
click at [205, 285] on input "Nro. Comprobante" at bounding box center [237, 285] width 131 height 10
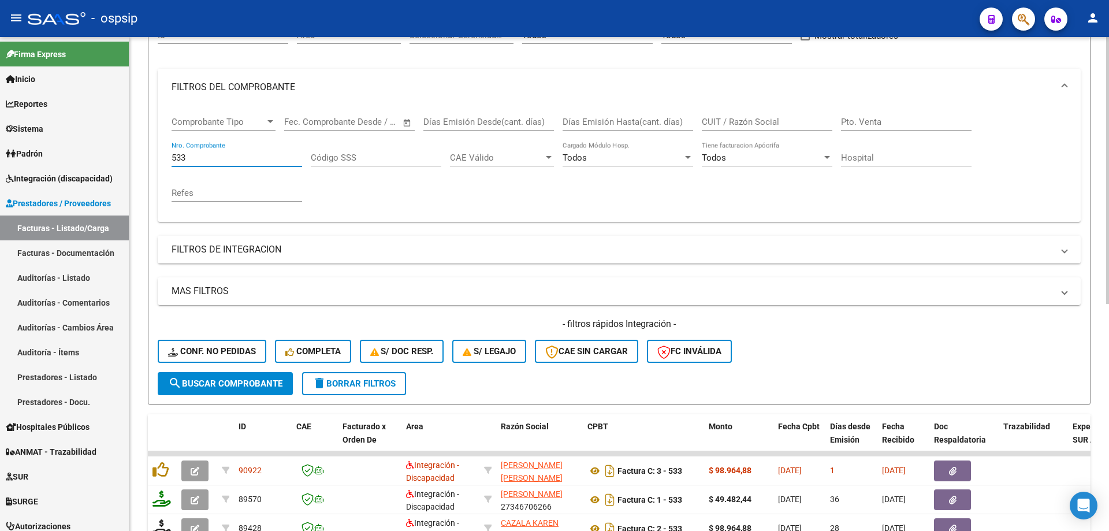
scroll to position [289, 0]
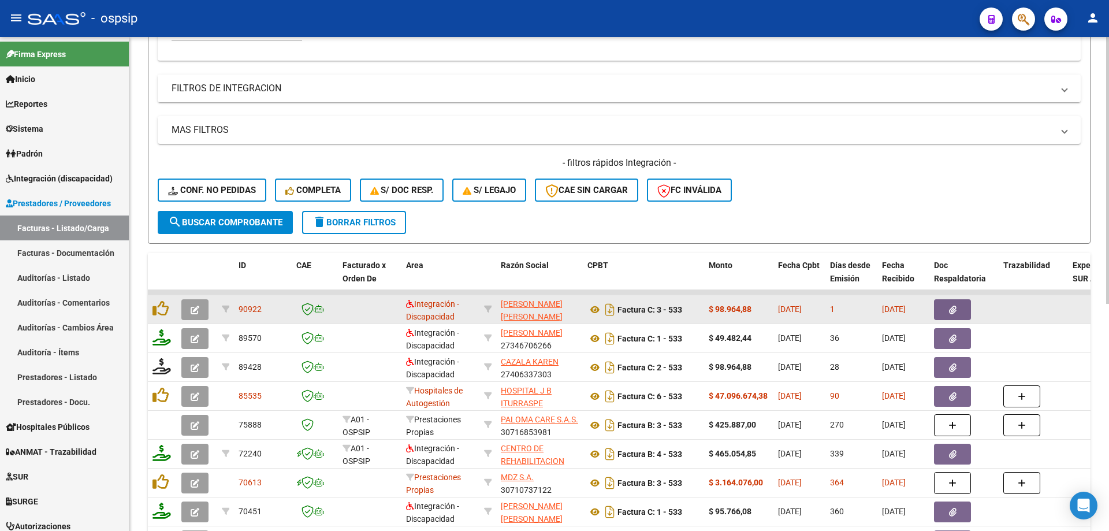
type input "533"
click at [191, 312] on icon "button" at bounding box center [195, 310] width 9 height 9
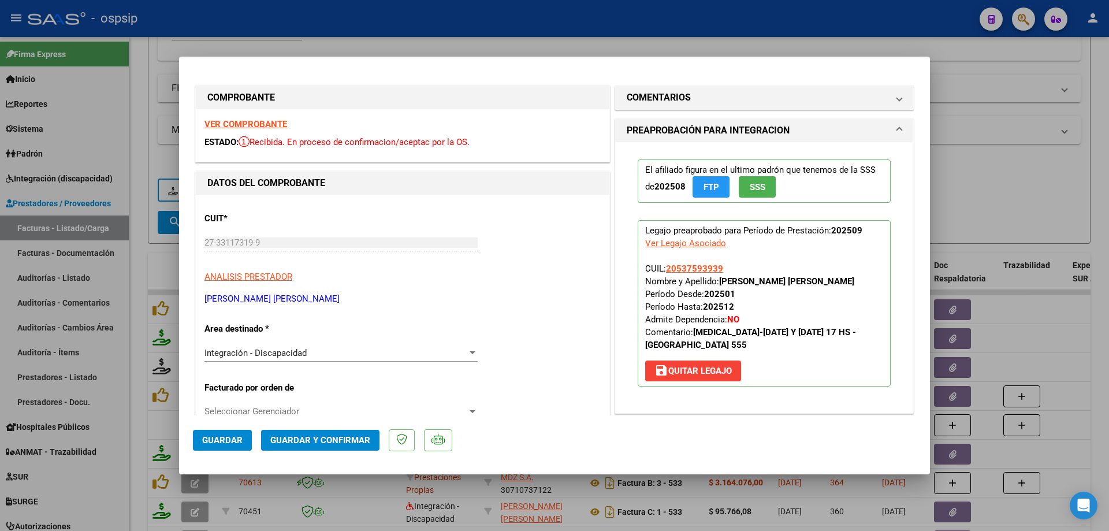
click at [323, 433] on button "Guardar y Confirmar" at bounding box center [320, 440] width 118 height 21
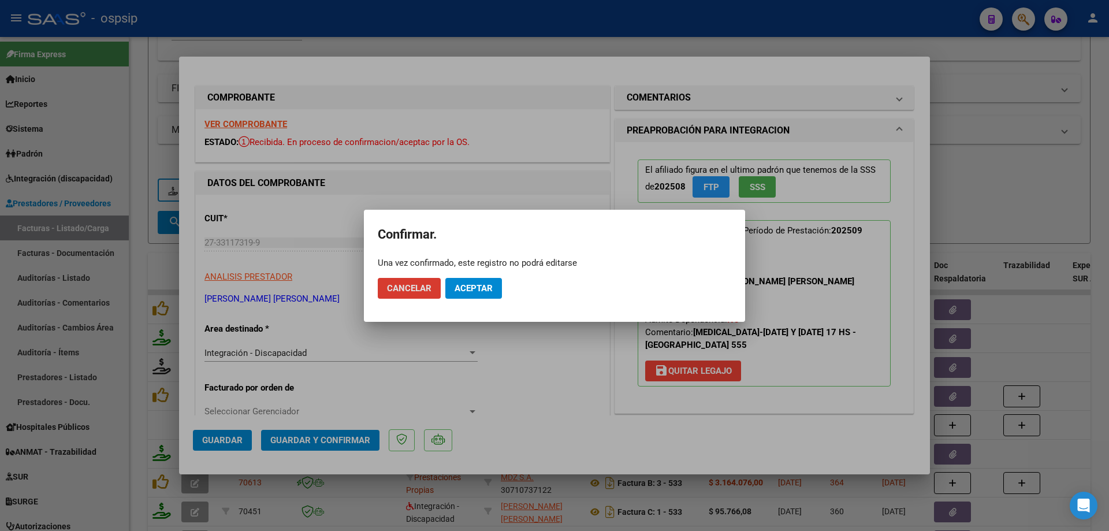
click at [474, 282] on button "Aceptar" at bounding box center [474, 288] width 57 height 21
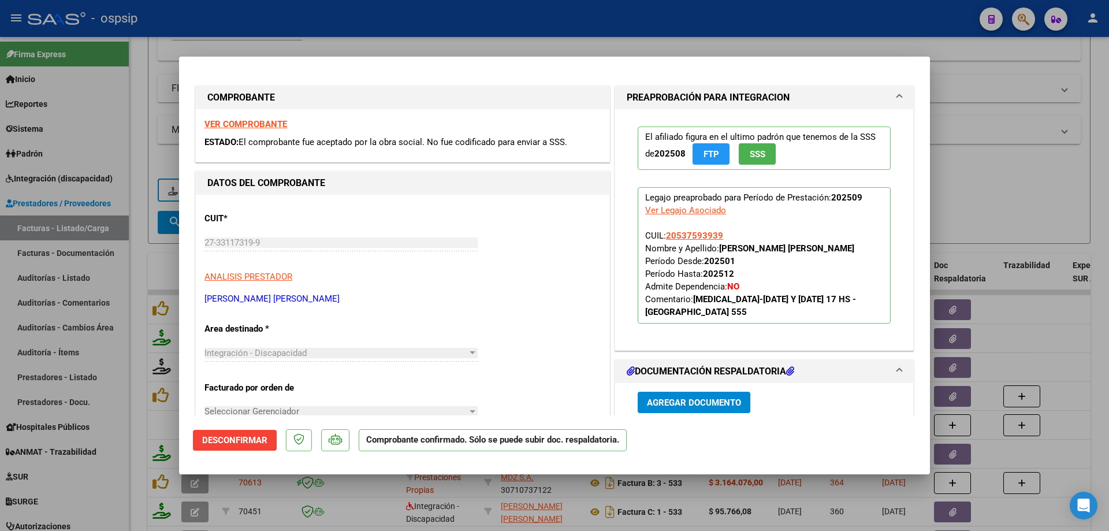
click at [994, 216] on div at bounding box center [554, 265] width 1109 height 531
type input "$ 0,00"
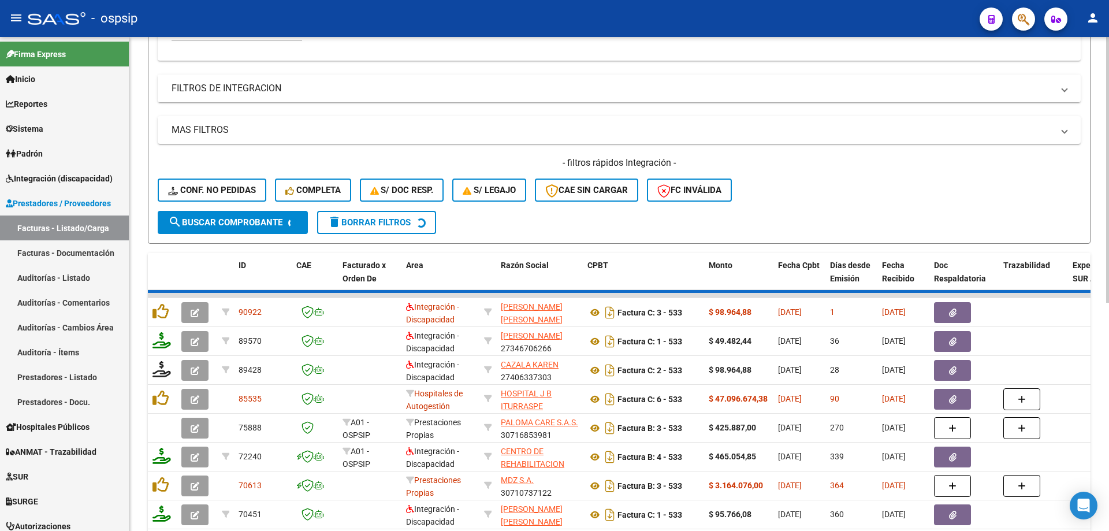
scroll to position [116, 0]
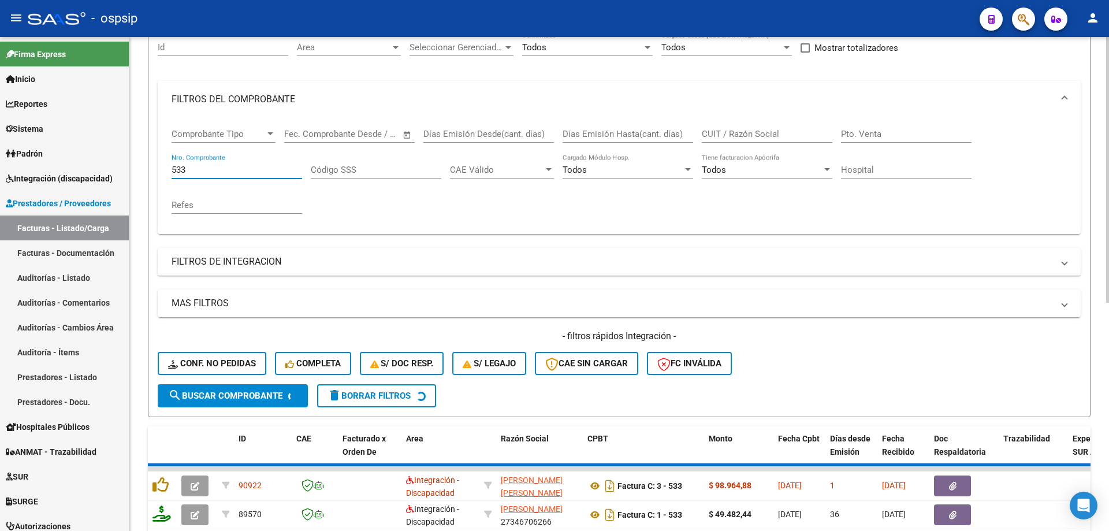
click at [202, 173] on input "533" at bounding box center [237, 170] width 131 height 10
type input "5"
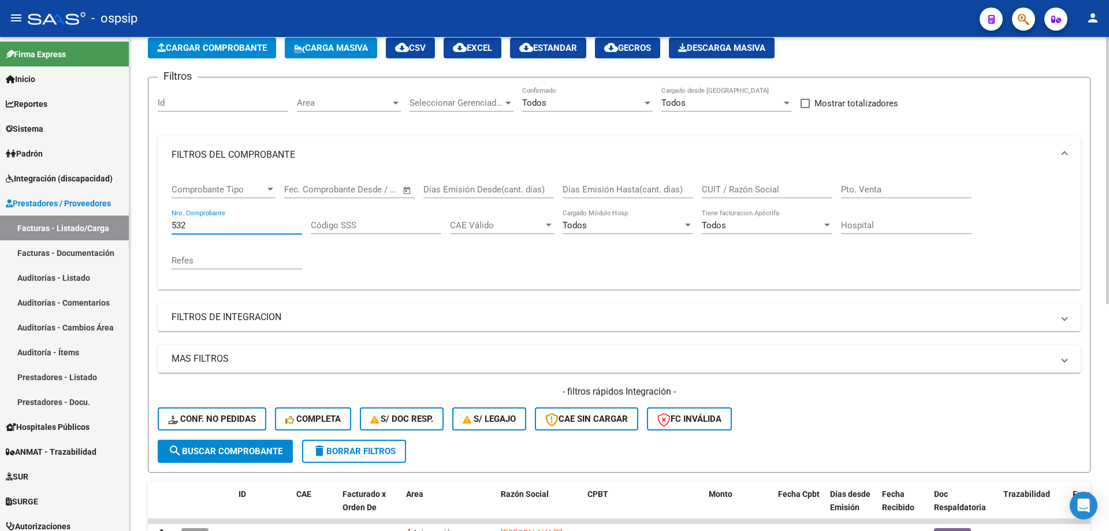
scroll to position [58, 0]
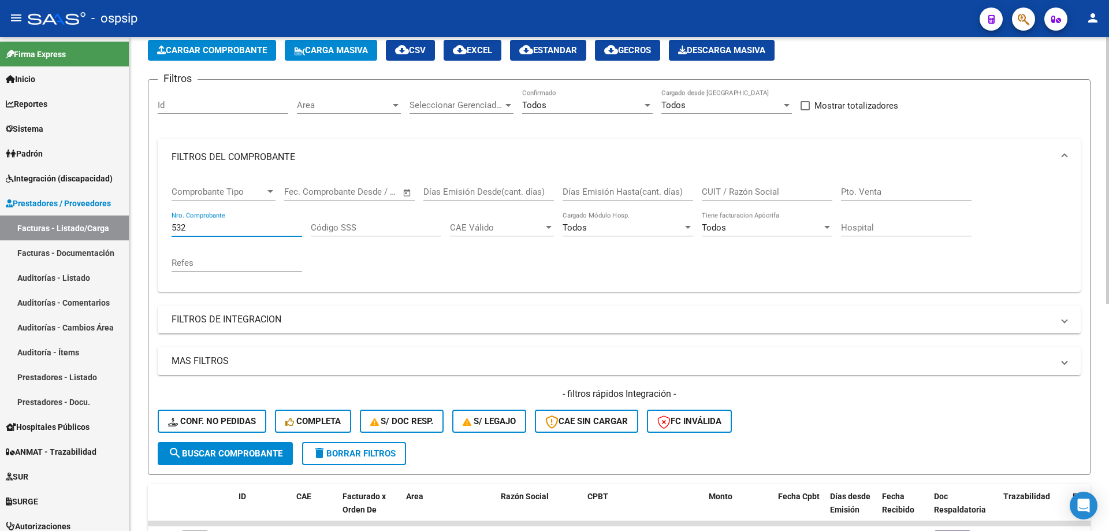
click at [249, 227] on input "532" at bounding box center [237, 227] width 131 height 10
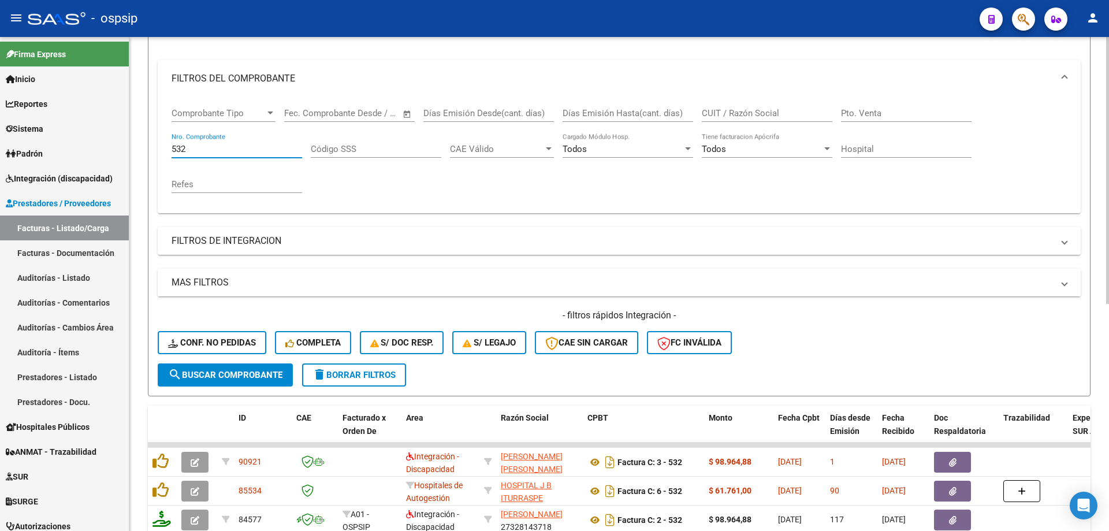
scroll to position [231, 0]
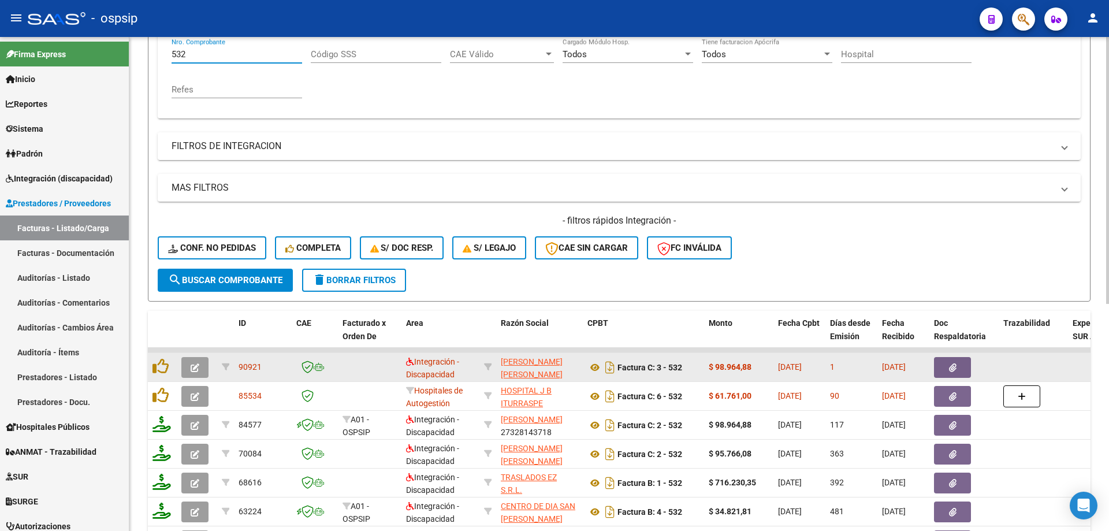
type input "532"
click at [195, 366] on icon "button" at bounding box center [195, 367] width 9 height 9
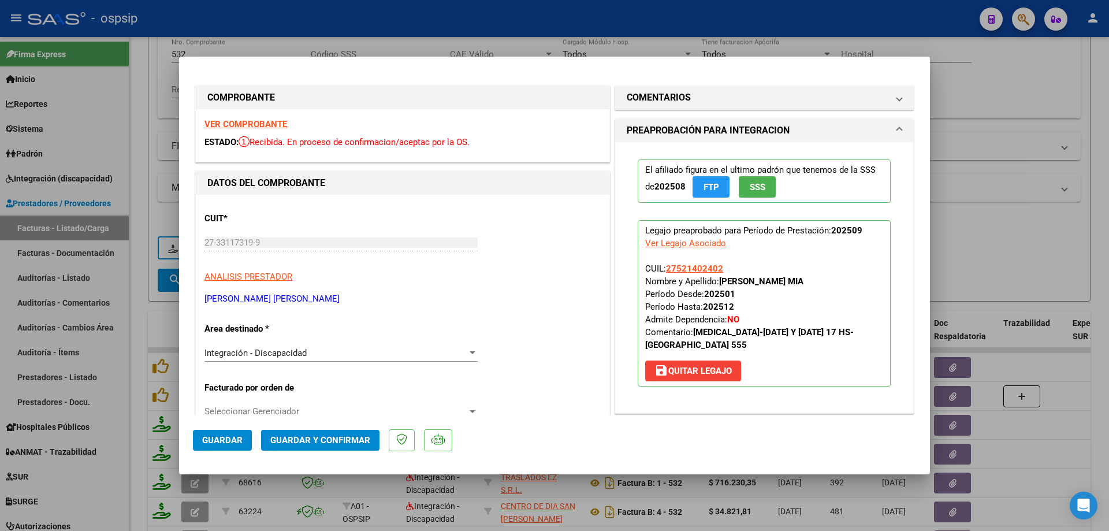
click at [760, 194] on button "SSS" at bounding box center [757, 186] width 37 height 21
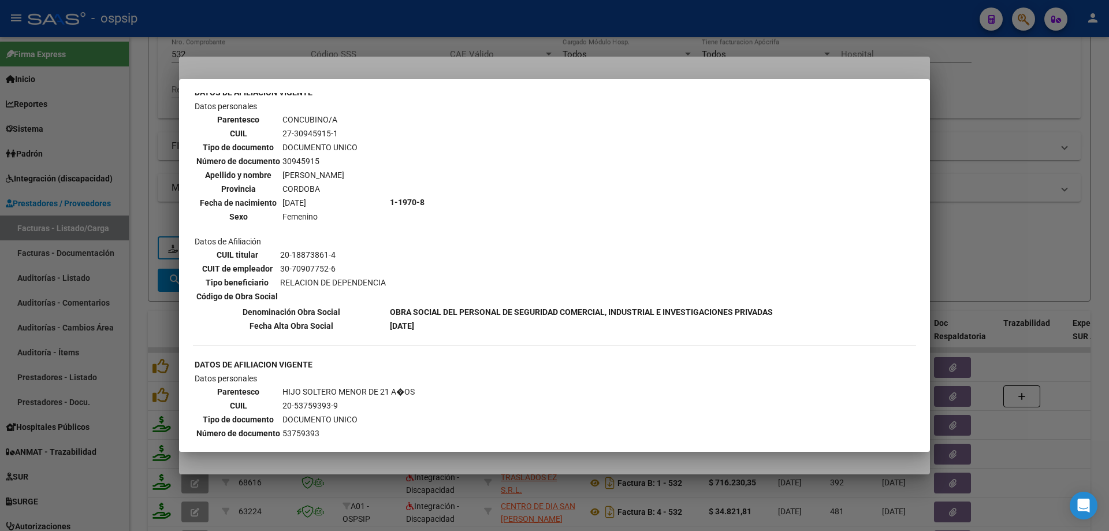
scroll to position [751, 0]
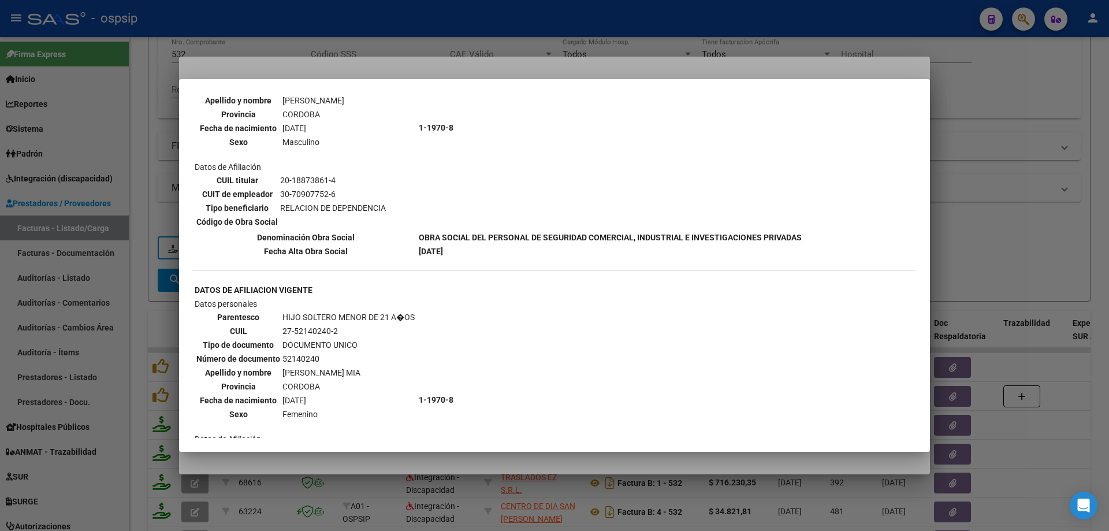
click at [1097, 141] on div at bounding box center [554, 265] width 1109 height 531
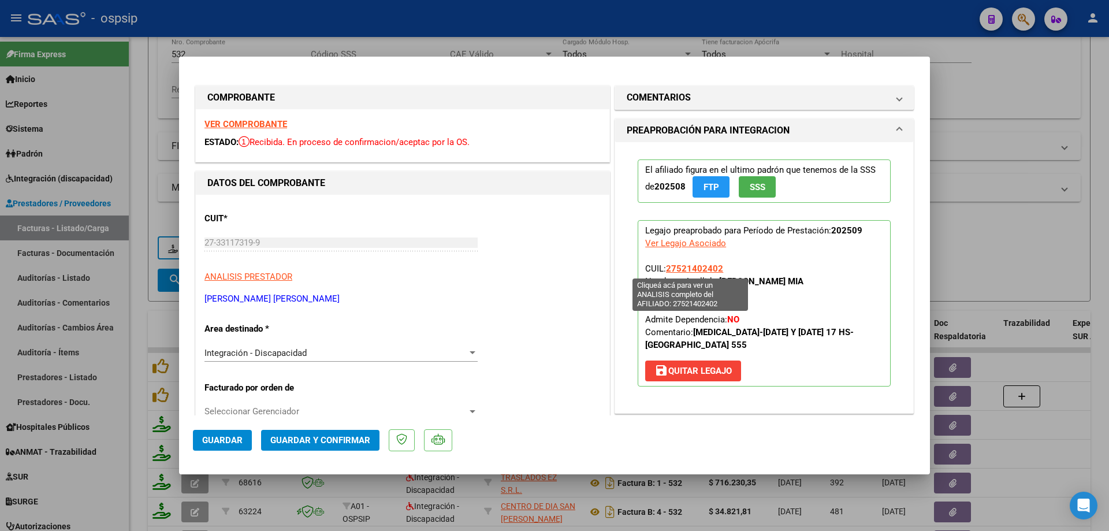
click at [697, 264] on span "27521402402" at bounding box center [694, 268] width 57 height 10
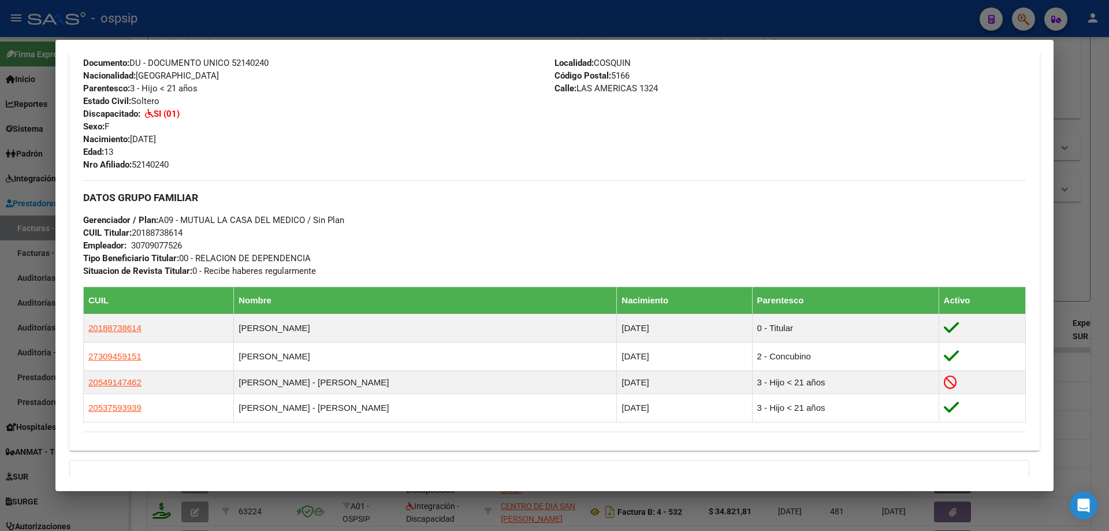
scroll to position [561, 0]
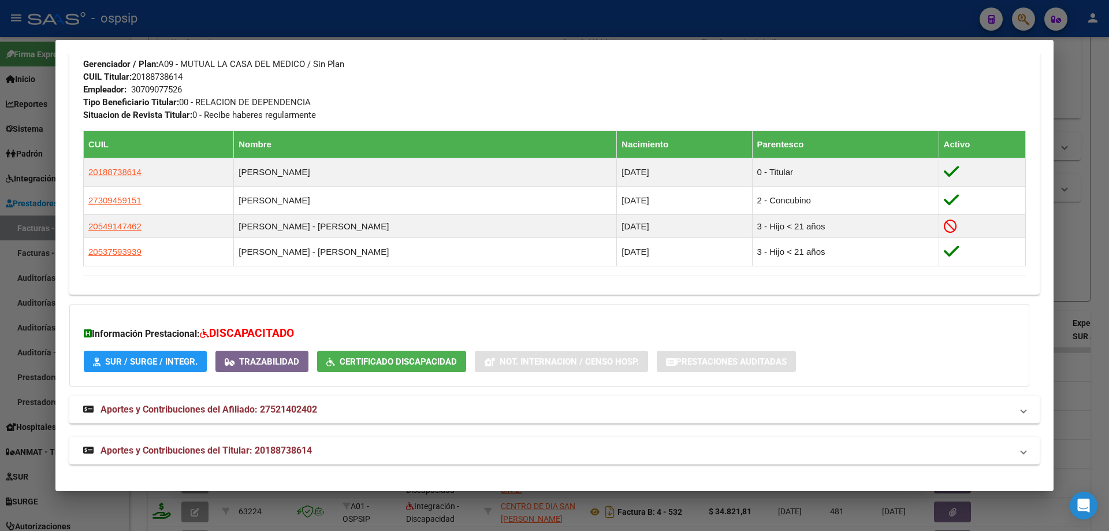
click at [1072, 237] on div at bounding box center [554, 265] width 1109 height 531
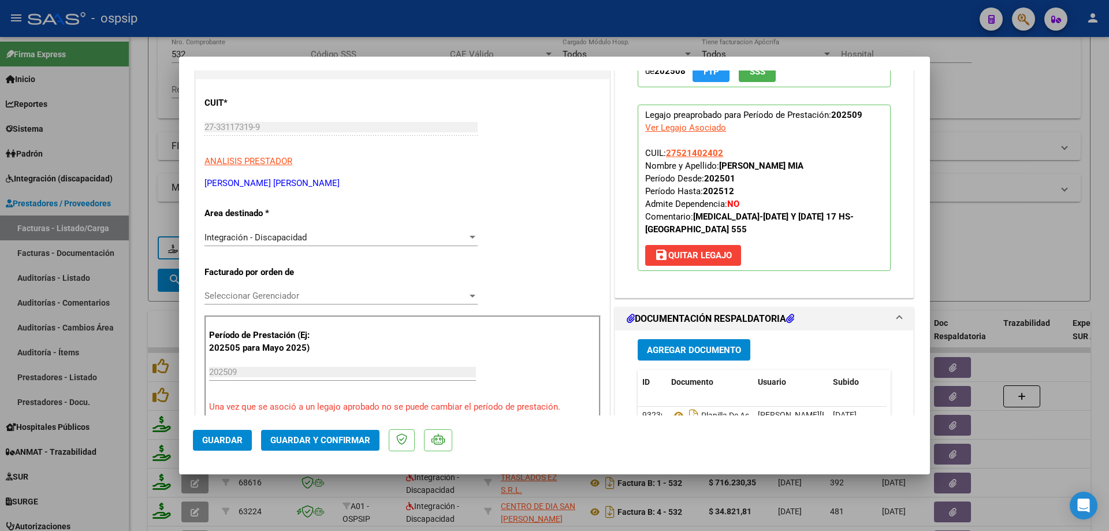
scroll to position [231, 0]
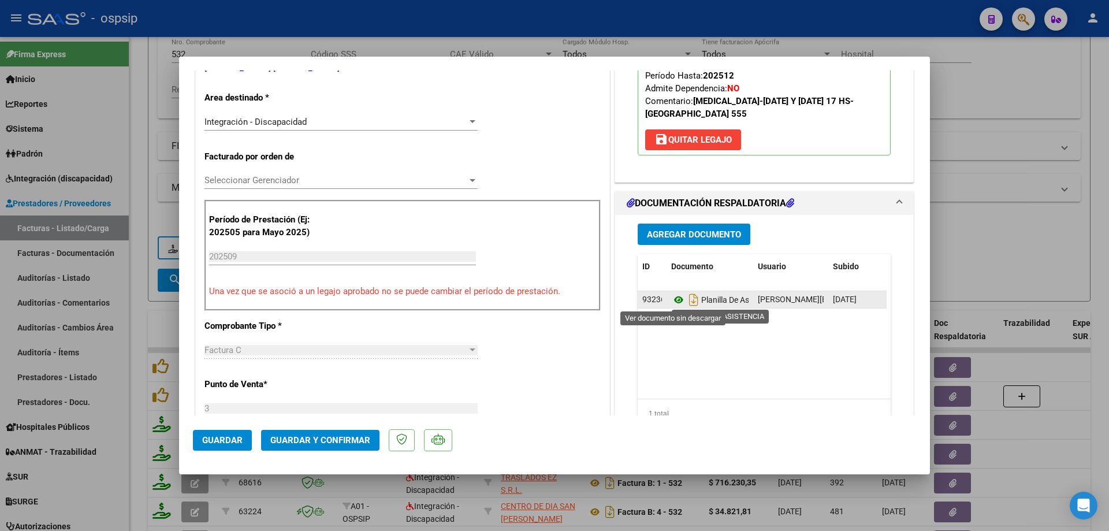
click at [671, 300] on icon at bounding box center [678, 300] width 15 height 14
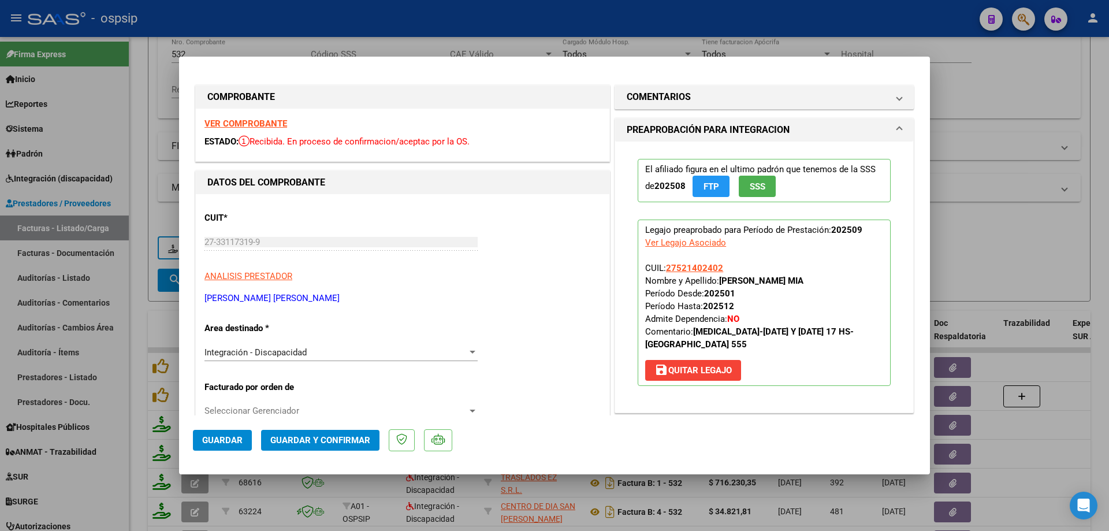
scroll to position [0, 0]
drag, startPoint x: 725, startPoint y: 263, endPoint x: 663, endPoint y: 268, distance: 61.4
click at [663, 268] on p "Legajo preaprobado para Período de Prestación: 202509 Ver Legajo Asociado CUIL:…" at bounding box center [764, 303] width 253 height 166
copy span "27521402402"
click at [341, 442] on span "Guardar y Confirmar" at bounding box center [320, 440] width 100 height 10
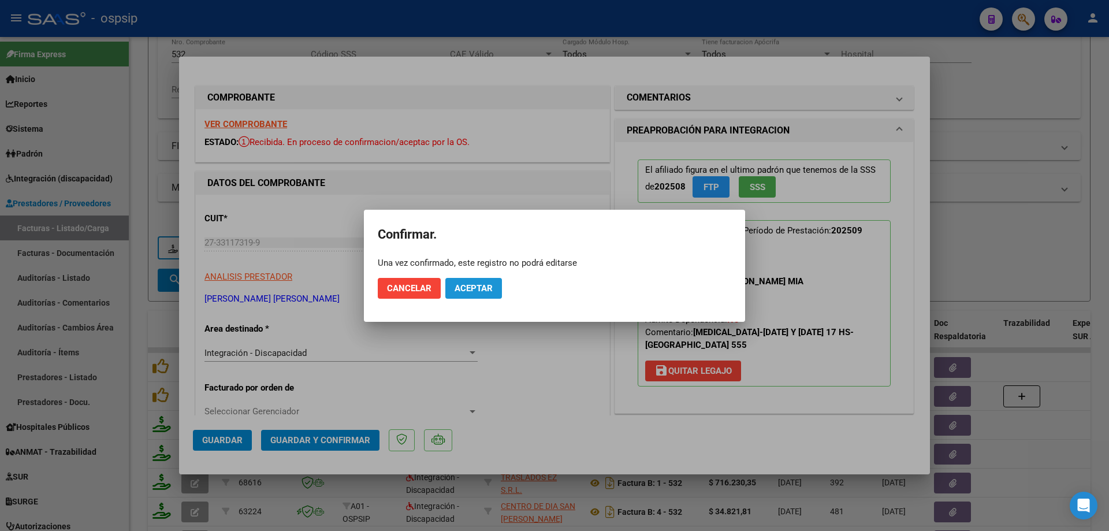
click at [480, 287] on span "Aceptar" at bounding box center [474, 288] width 38 height 10
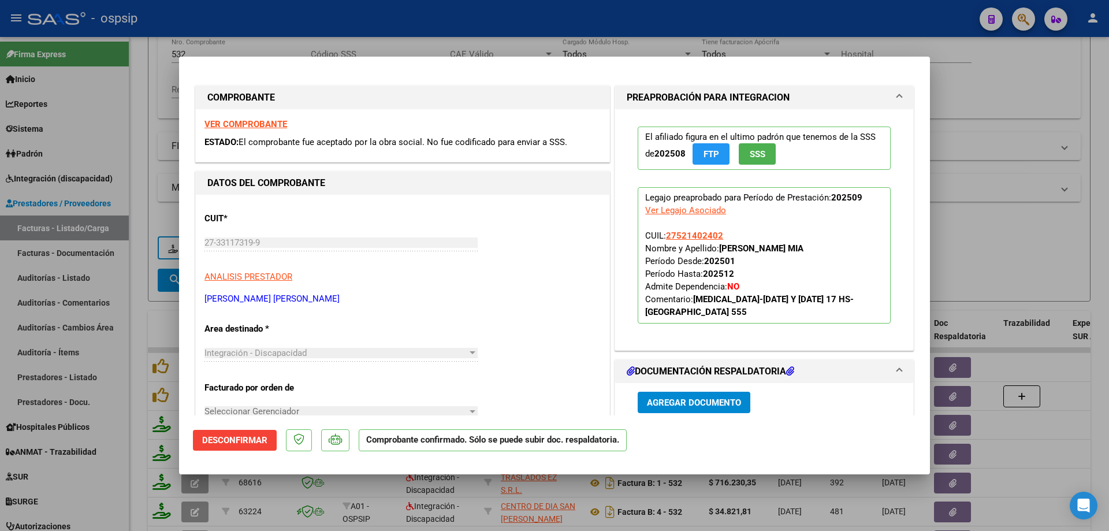
click at [1020, 252] on div at bounding box center [554, 265] width 1109 height 531
type input "$ 0,00"
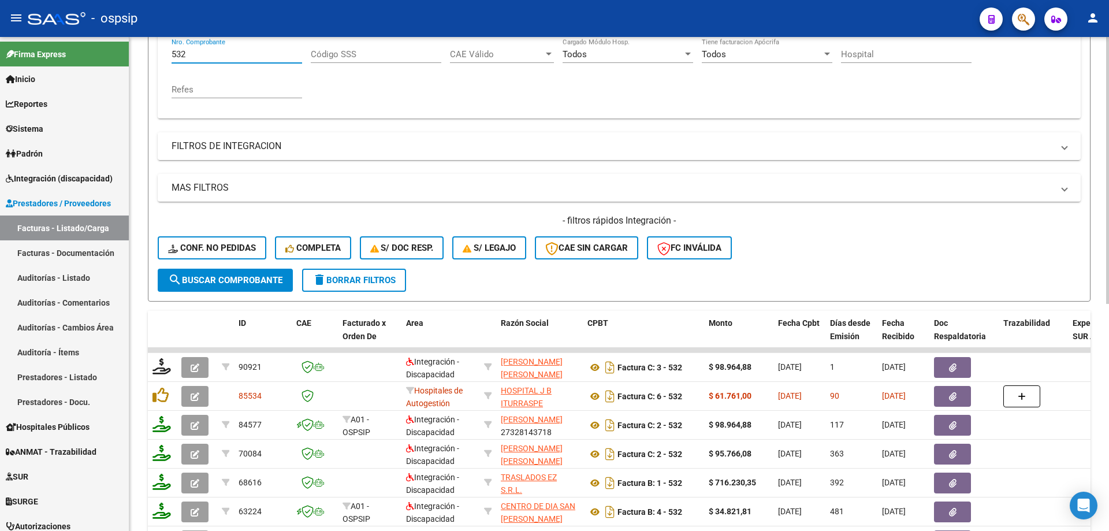
click at [206, 54] on input "532" at bounding box center [237, 54] width 131 height 10
type input "5"
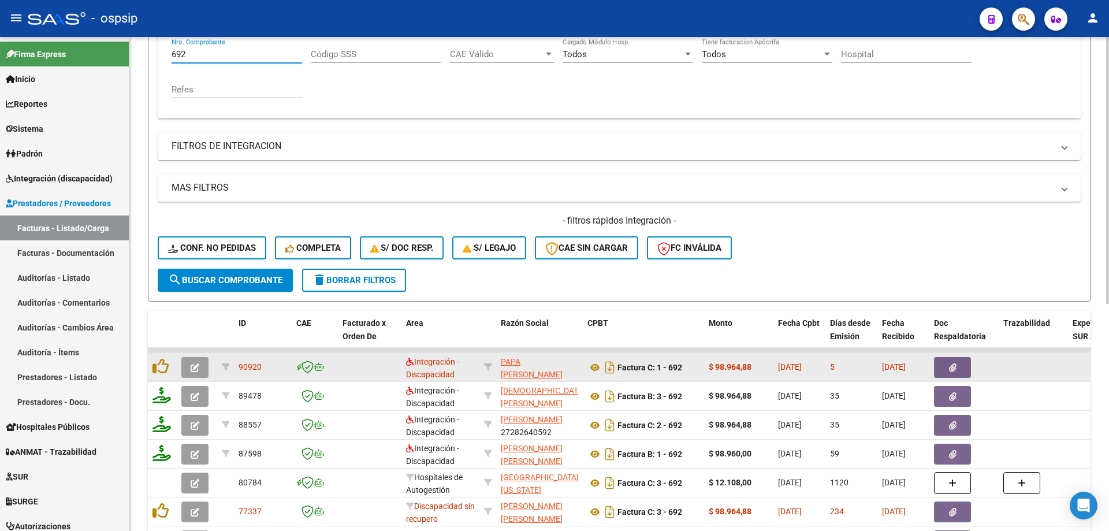
type input "692"
click at [191, 365] on icon "button" at bounding box center [195, 367] width 9 height 9
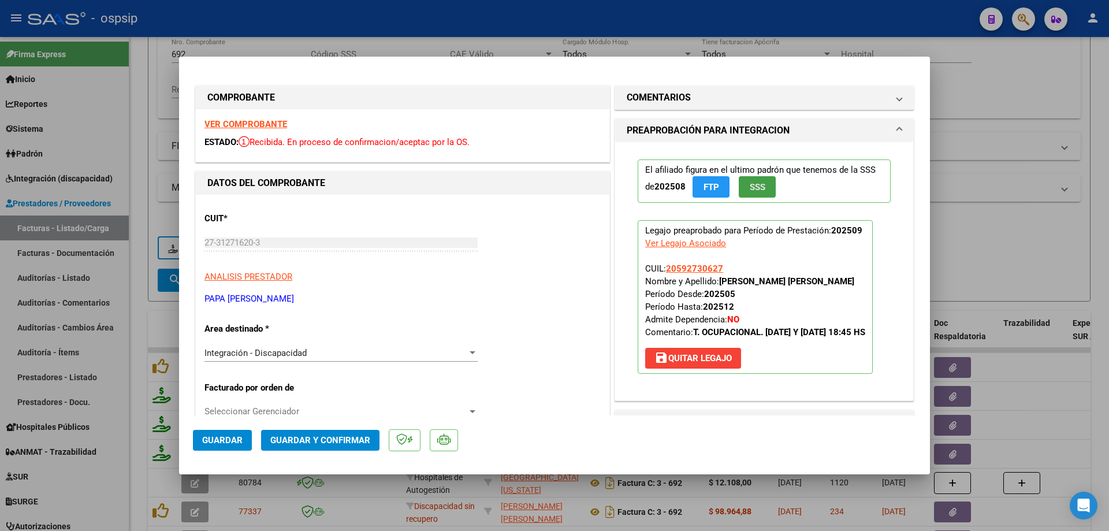
click at [763, 195] on button "SSS" at bounding box center [757, 186] width 37 height 21
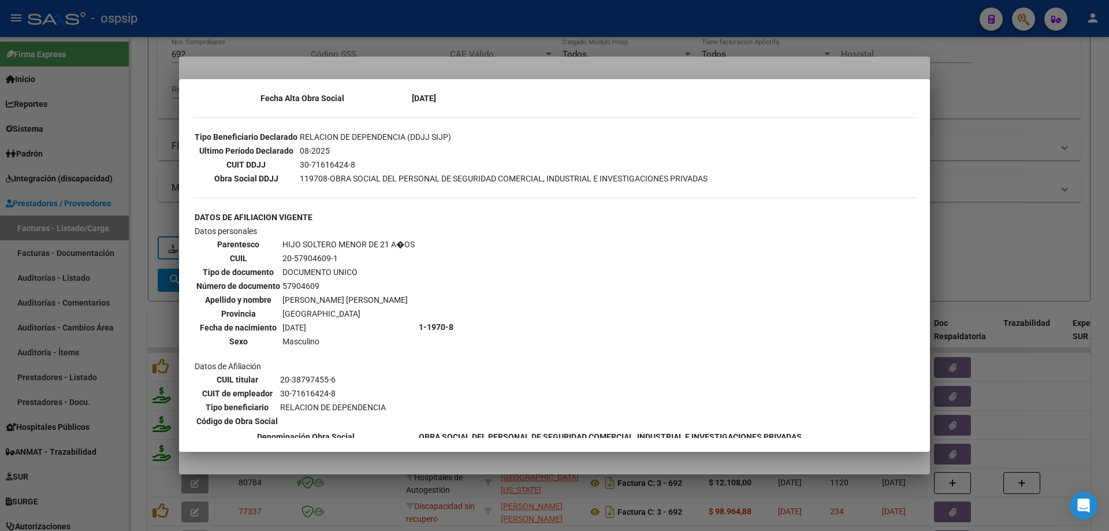
scroll to position [347, 0]
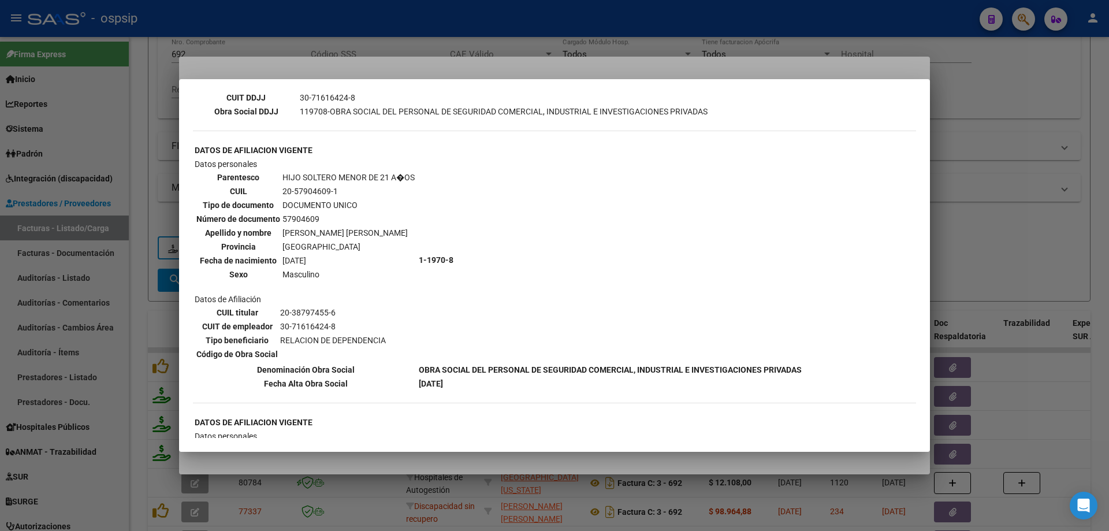
click at [1003, 205] on div at bounding box center [554, 265] width 1109 height 531
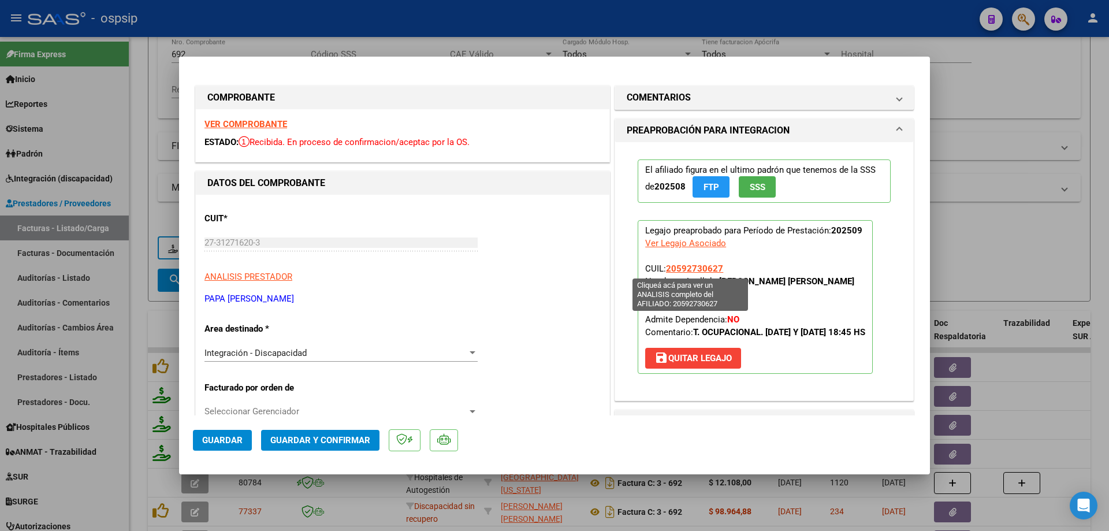
click at [707, 267] on span "20592730627" at bounding box center [694, 268] width 57 height 10
type textarea "20592730627"
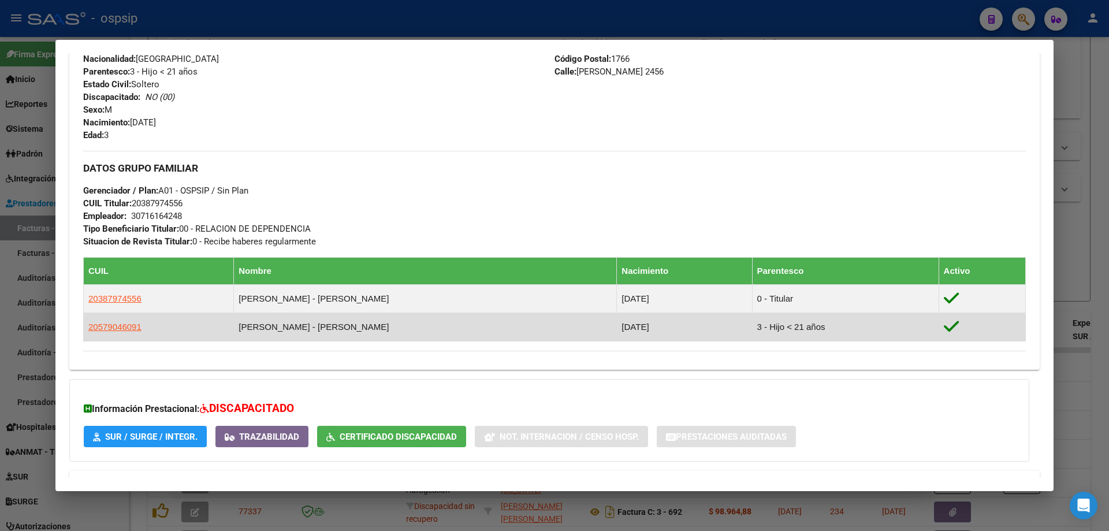
scroll to position [509, 0]
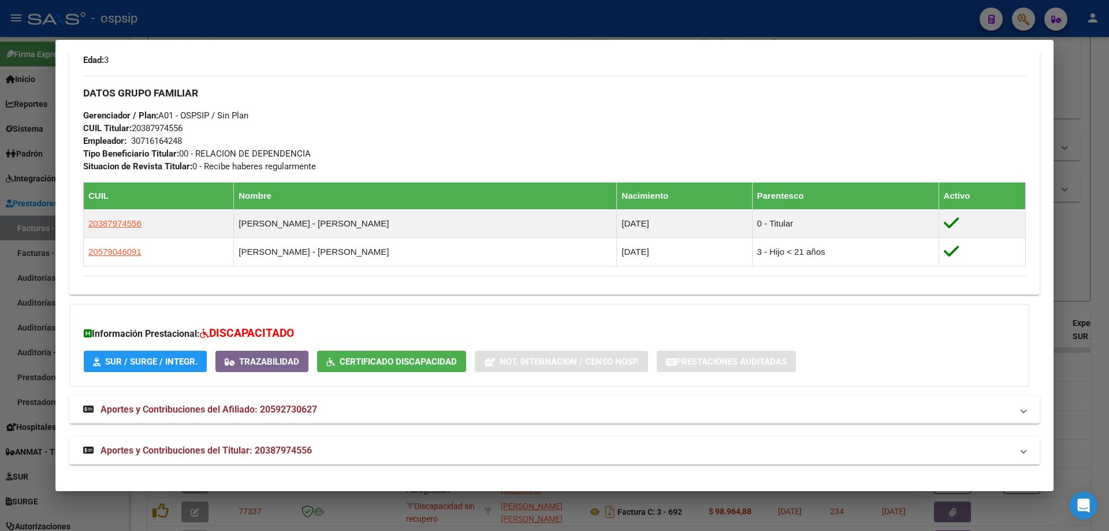
click at [1082, 244] on div at bounding box center [554, 265] width 1109 height 531
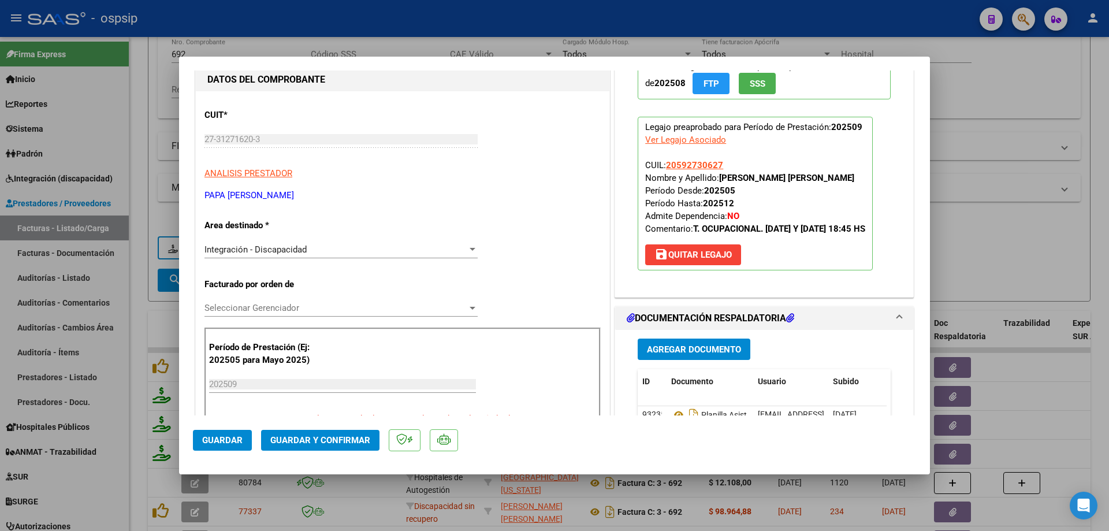
scroll to position [116, 0]
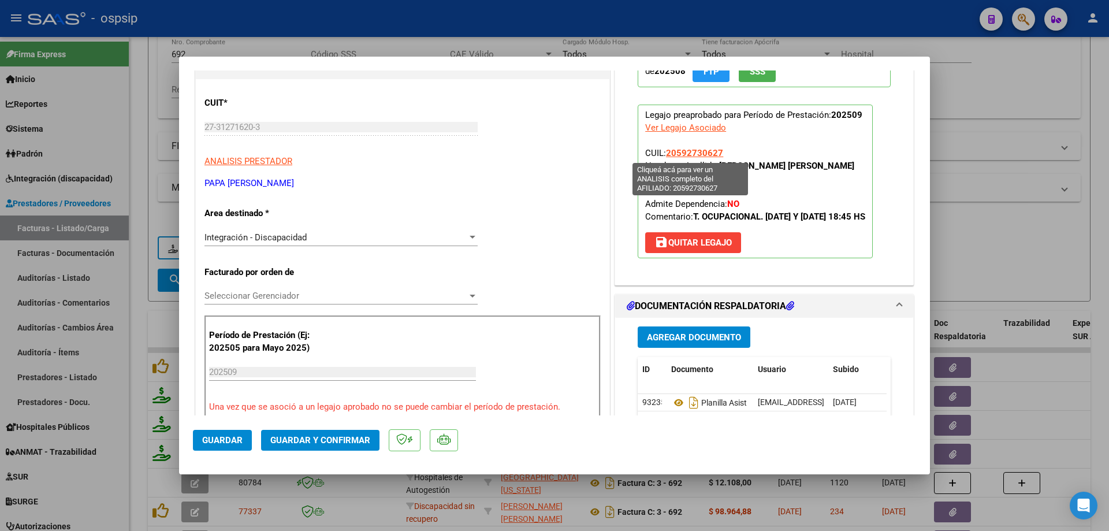
click at [686, 150] on span "20592730627" at bounding box center [694, 153] width 57 height 10
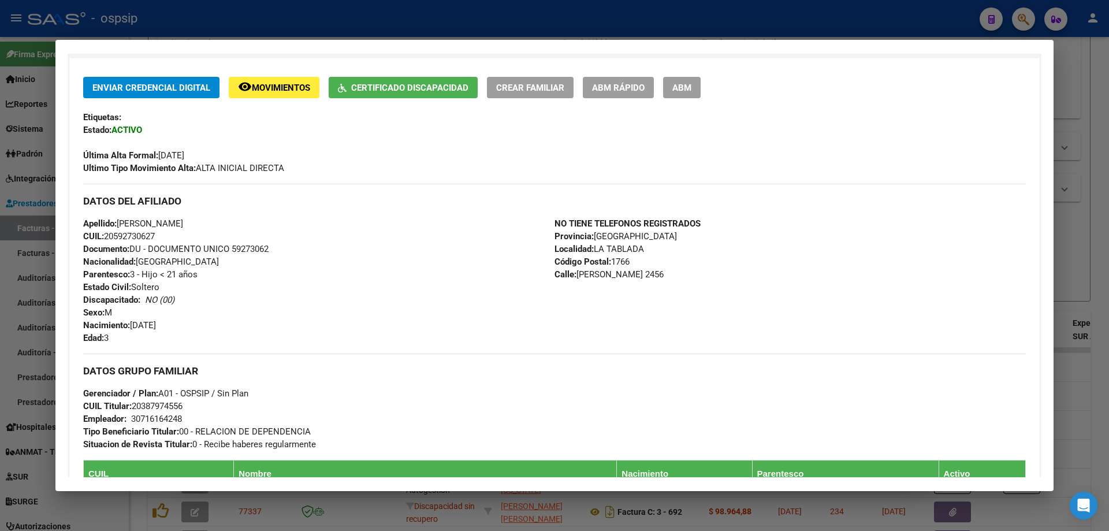
scroll to position [347, 0]
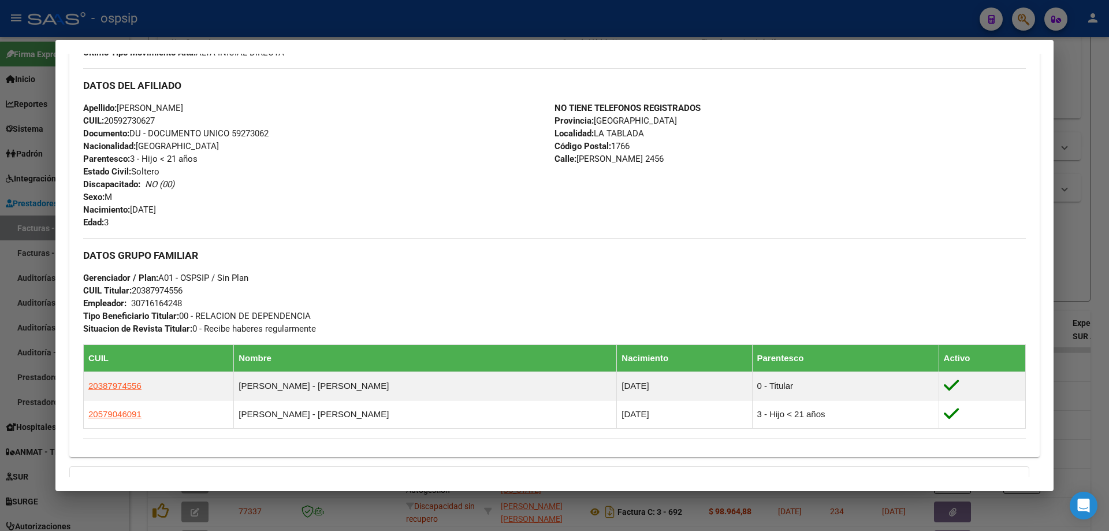
click at [1085, 232] on div at bounding box center [554, 265] width 1109 height 531
